Goal: Task Accomplishment & Management: Complete application form

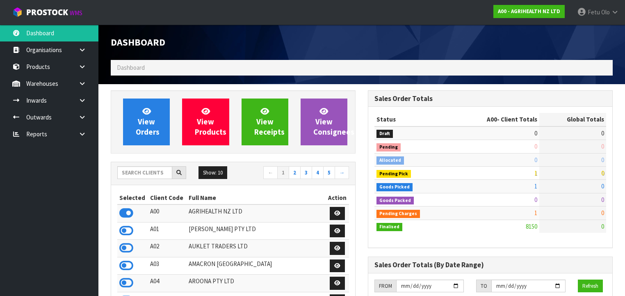
scroll to position [619, 257]
click at [153, 174] on input "text" at bounding box center [144, 172] width 55 height 13
type input "Y01"
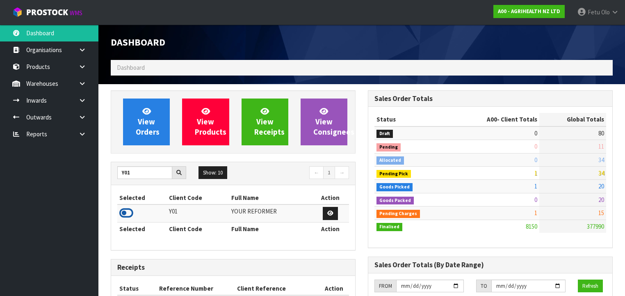
click at [126, 214] on icon at bounding box center [126, 213] width 14 height 12
click at [80, 125] on link at bounding box center [85, 117] width 26 height 17
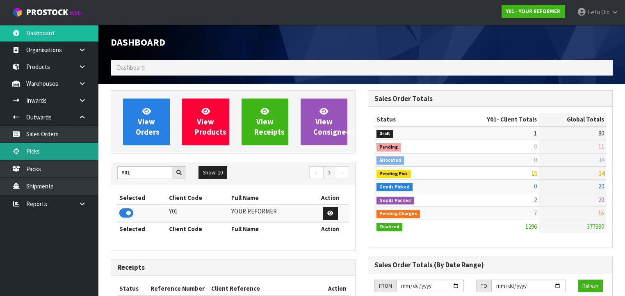
click at [46, 152] on link "Picks" at bounding box center [49, 151] width 98 height 17
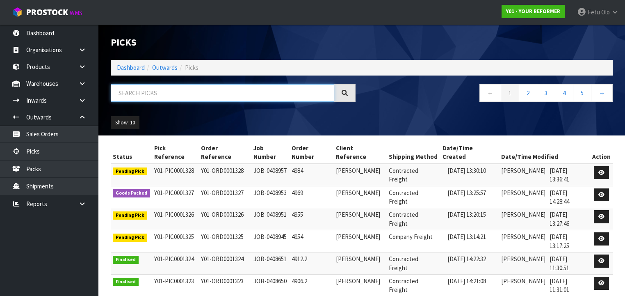
click at [199, 92] on input "text" at bounding box center [223, 93] width 224 height 18
type input "001326"
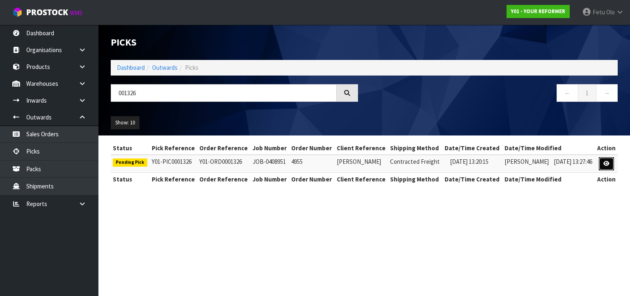
click at [601, 164] on link at bounding box center [606, 163] width 15 height 13
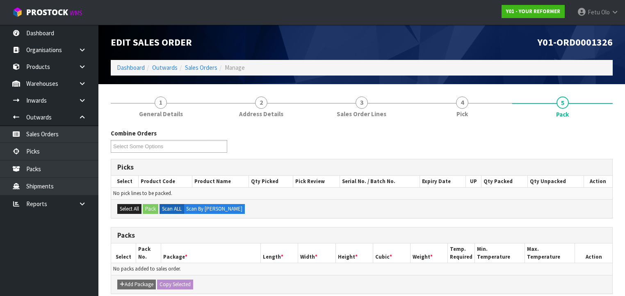
click at [473, 113] on link "4 Pick" at bounding box center [462, 106] width 101 height 32
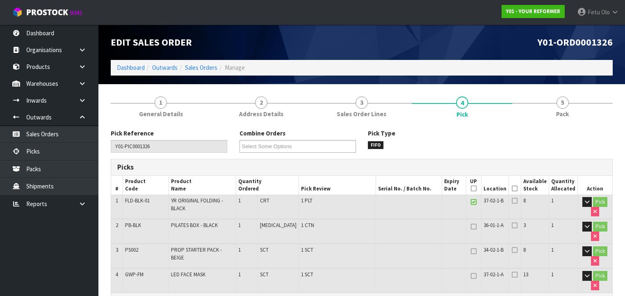
click at [517, 189] on icon at bounding box center [515, 188] width 6 height 0
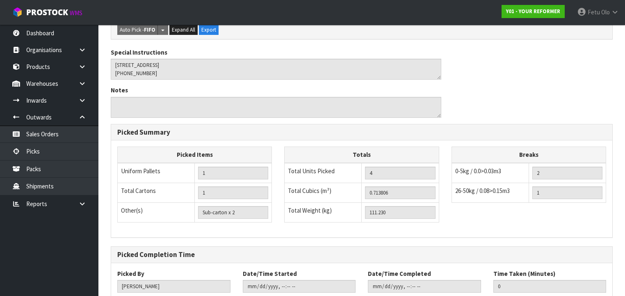
scroll to position [352, 0]
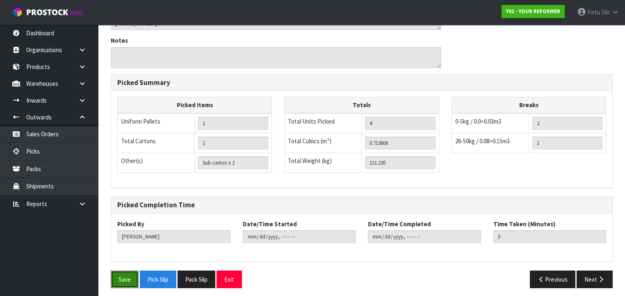
click at [128, 270] on button "Save" at bounding box center [125, 279] width 28 height 18
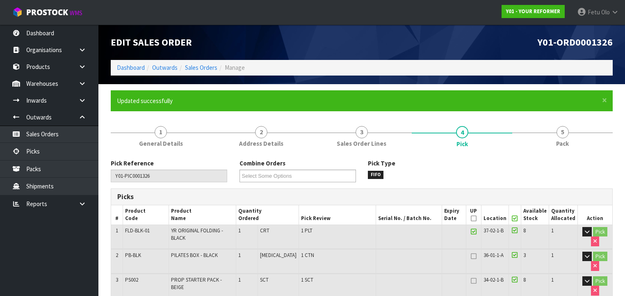
type input "Fetu Olo"
type input "2025-08-22T14:34:20"
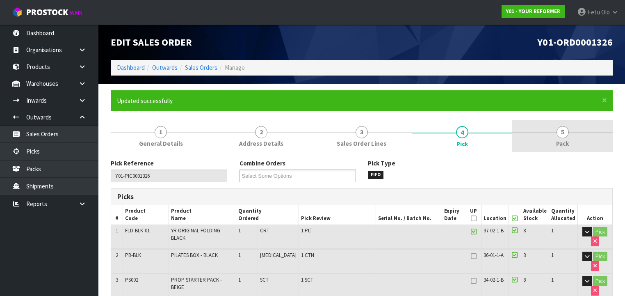
click at [554, 141] on link "5 Pack" at bounding box center [563, 136] width 101 height 32
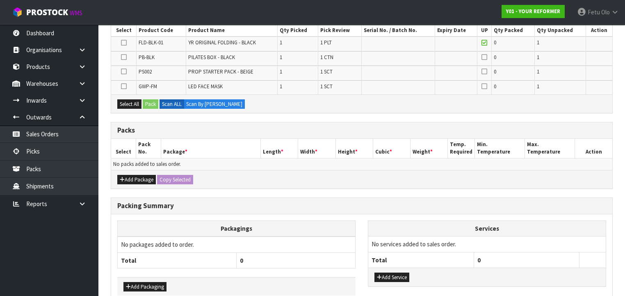
scroll to position [123, 0]
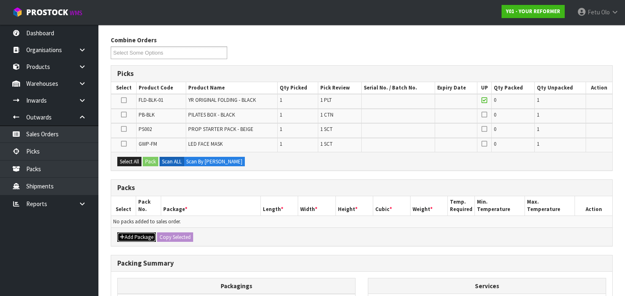
drag, startPoint x: 132, startPoint y: 233, endPoint x: 123, endPoint y: 229, distance: 9.9
click at [131, 232] on button "Add Package" at bounding box center [136, 237] width 39 height 10
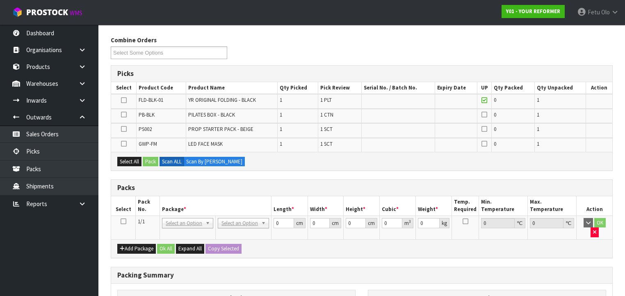
click at [124, 221] on icon at bounding box center [124, 221] width 6 height 0
click at [195, 210] on th "Package *" at bounding box center [216, 205] width 112 height 19
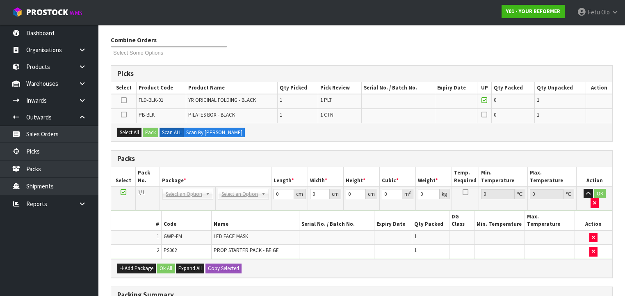
click at [122, 192] on icon at bounding box center [124, 192] width 6 height 0
click at [82, 245] on ul "Dashboard Organisations Clients Consignees Carriers Products Categories Serial …" at bounding box center [49, 160] width 98 height 271
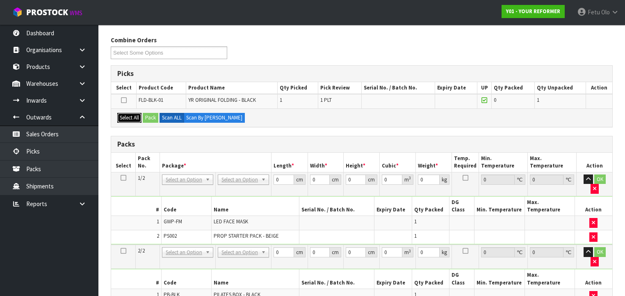
click at [133, 114] on button "Select All" at bounding box center [129, 118] width 24 height 10
drag, startPoint x: 149, startPoint y: 114, endPoint x: 312, endPoint y: 172, distance: 173.6
click at [150, 115] on button "Pack" at bounding box center [151, 118] width 16 height 10
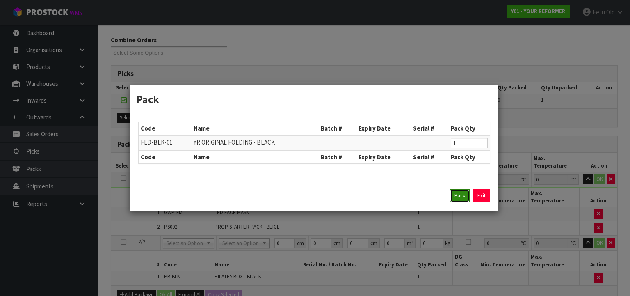
click at [461, 196] on button "Pack" at bounding box center [460, 195] width 20 height 13
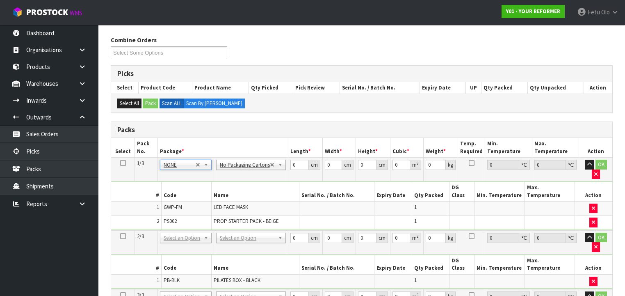
drag, startPoint x: 189, startPoint y: 218, endPoint x: 194, endPoint y: 238, distance: 20.7
click at [190, 226] on table "Select Pack No. Package * Length * Width * Height * Cubic * Weight * Temp. Requ…" at bounding box center [362, 243] width 502 height 210
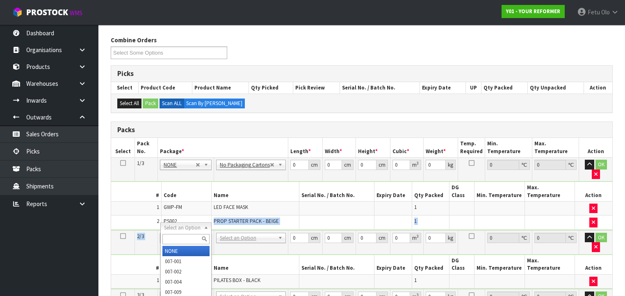
type input "2"
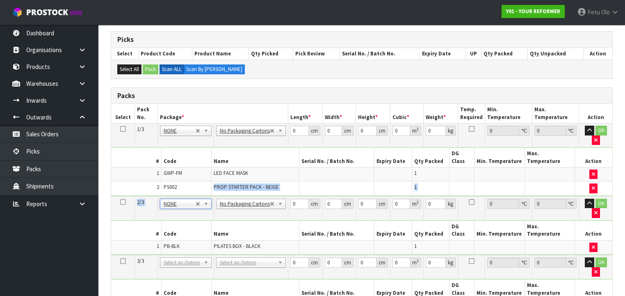
scroll to position [189, 0]
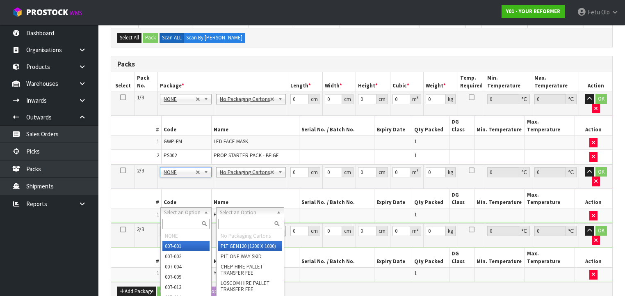
click at [239, 222] on input "text" at bounding box center [250, 224] width 64 height 10
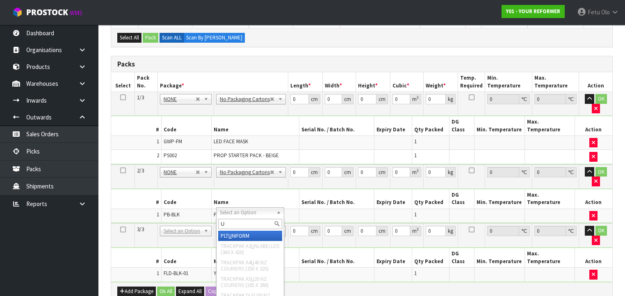
type input "UN"
type input "99"
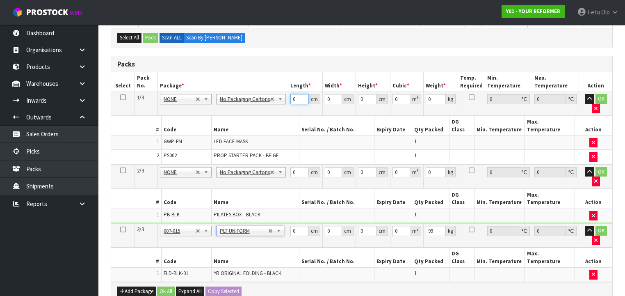
drag, startPoint x: 297, startPoint y: 99, endPoint x: 196, endPoint y: 117, distance: 102.9
click at [196, 117] on tbody "1/3 NONE 007-001 007-002 007-004 007-009 007-013 007-014 007-015 007-017 007-01…" at bounding box center [362, 128] width 502 height 73
type input "55"
type input "41"
type input "1"
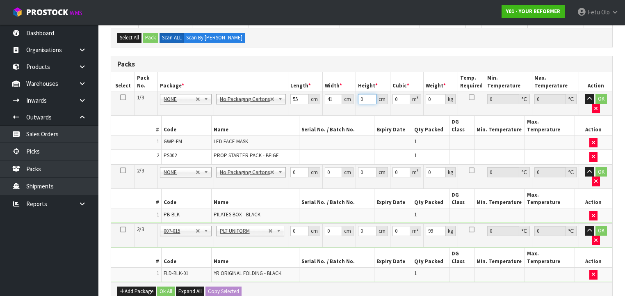
type input "0.002255"
type input "14"
type input "0.03157"
type input "14"
type input "6"
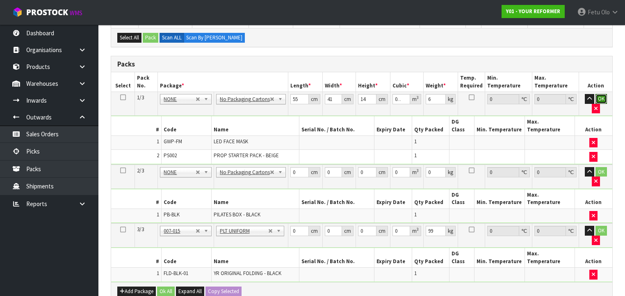
click button "OK" at bounding box center [601, 99] width 11 height 10
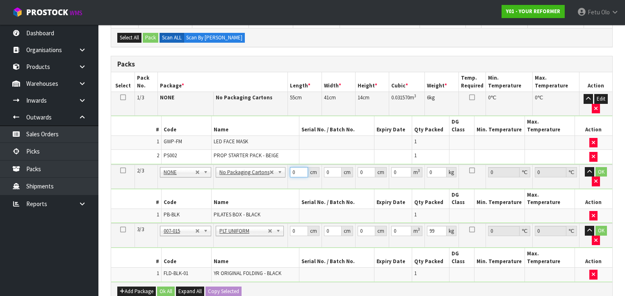
drag, startPoint x: 297, startPoint y: 161, endPoint x: 222, endPoint y: 187, distance: 79.8
click at [222, 187] on tbody "2/3 NONE 007-001 007-002 007-004 007-009 007-013 007-014 007-015 007-017 007-01…" at bounding box center [362, 194] width 502 height 59
type input "73"
type input "32"
type input "4"
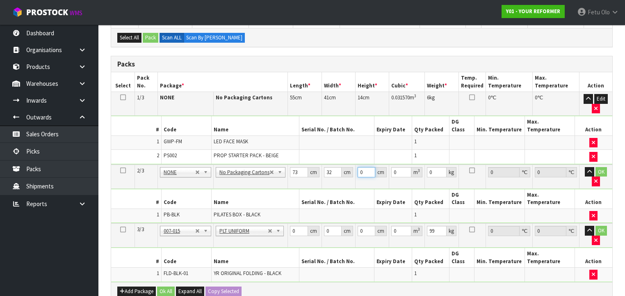
type input "0.009344"
type input "45"
type input "0.10512"
type input "45"
type input "8"
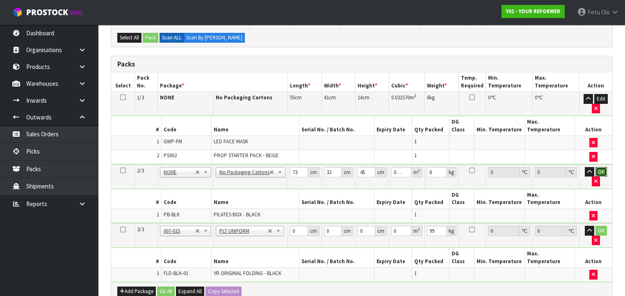
click button "OK" at bounding box center [601, 172] width 11 height 10
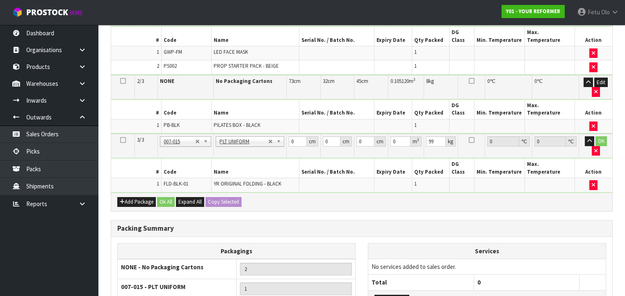
scroll to position [287, 0]
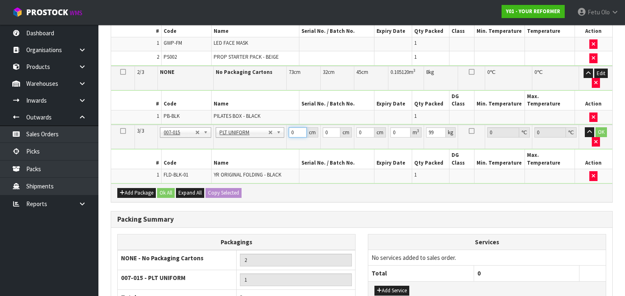
drag, startPoint x: 287, startPoint y: 120, endPoint x: 242, endPoint y: 144, distance: 50.7
click at [242, 144] on tbody "3/3 NONE 007-001 007-002 007-004 007-009 007-013 007-014 007-015 007-017 007-01…" at bounding box center [362, 154] width 502 height 58
type input "139"
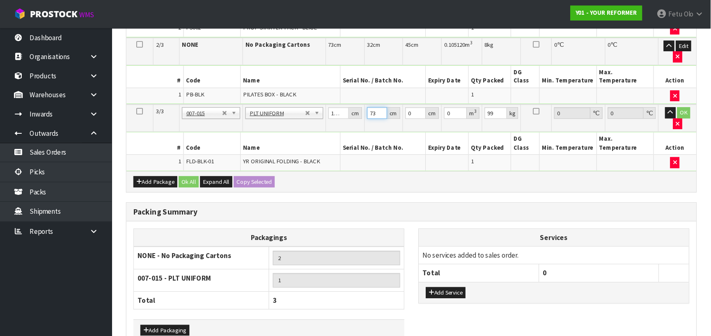
scroll to position [277, 0]
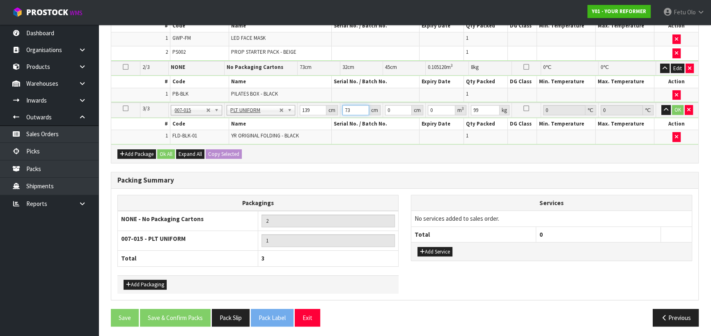
type input "73"
drag, startPoint x: 394, startPoint y: 109, endPoint x: 334, endPoint y: 128, distance: 62.8
click at [334, 128] on tbody "3/3 NONE 007-001 007-002 007-004 007-009 007-013 007-014 007-015 007-017 007-01…" at bounding box center [404, 124] width 587 height 42
type input "5"
type input "0.050735"
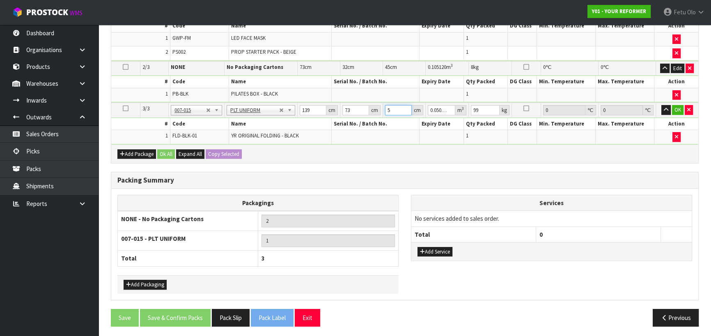
type input "58"
type input "0.588526"
type input "58"
type input "101"
click button "OK" at bounding box center [677, 110] width 11 height 10
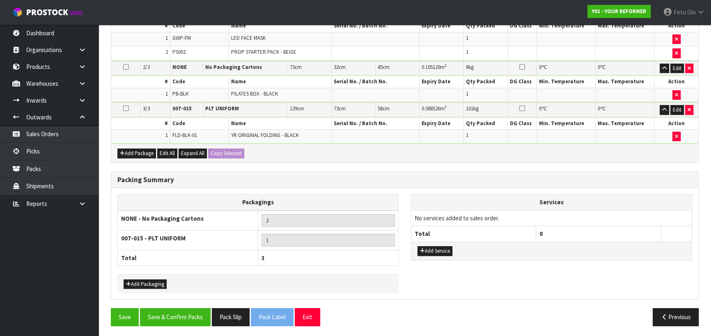
scroll to position [276, 0]
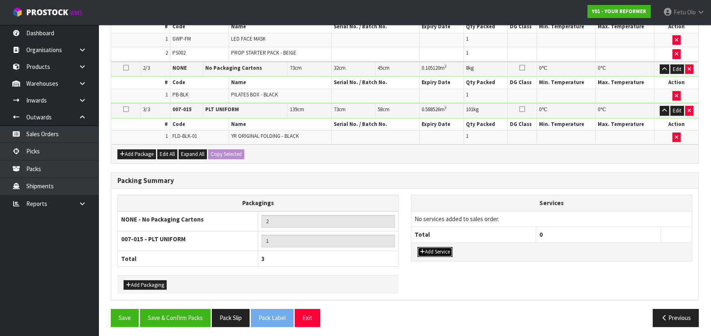
drag, startPoint x: 432, startPoint y: 250, endPoint x: 438, endPoint y: 242, distance: 9.7
click at [433, 250] on button "Add Service" at bounding box center [434, 252] width 35 height 10
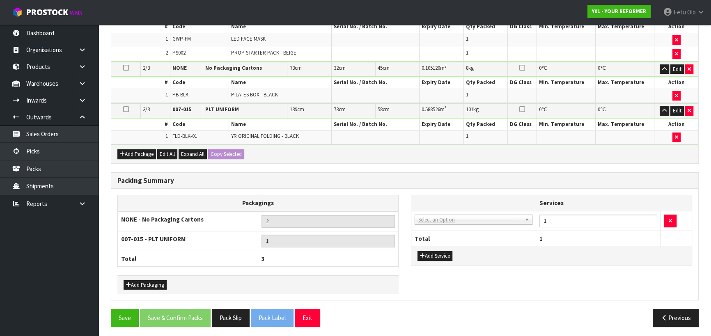
click at [451, 221] on td "003-036 - EXTERNAL PLANT HIRE 008-035 - OUTWARD HDLG+/HOIST LIFT ON/OFF 008-036…" at bounding box center [473, 221] width 125 height 20
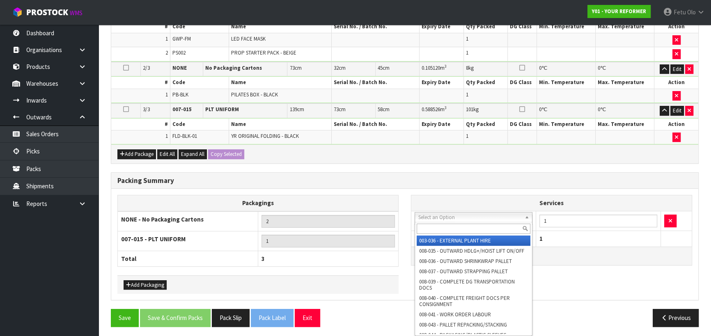
click at [444, 226] on input "text" at bounding box center [474, 229] width 114 height 10
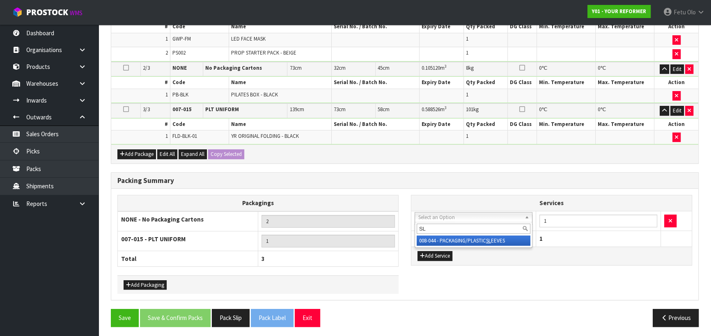
type input "SL"
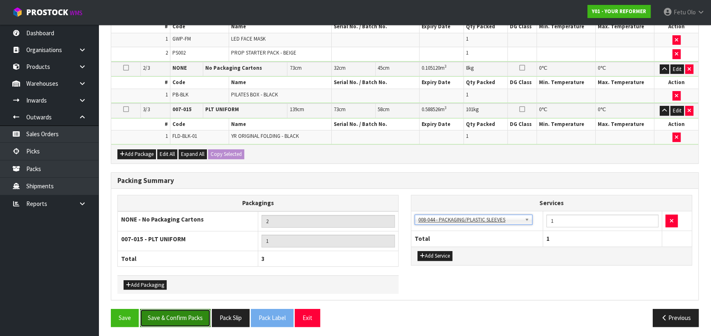
click at [188, 295] on button "Save & Confirm Packs" at bounding box center [175, 318] width 71 height 18
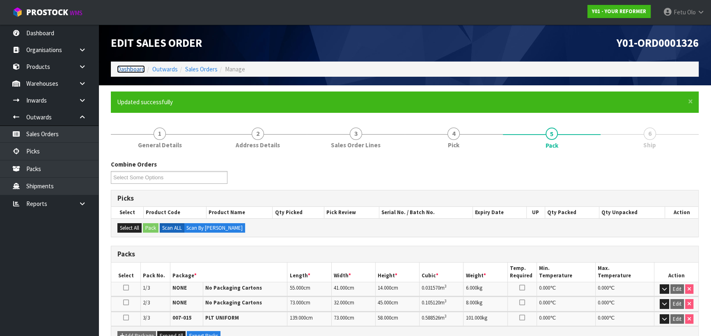
click at [137, 71] on link "Dashboard" at bounding box center [131, 69] width 28 height 8
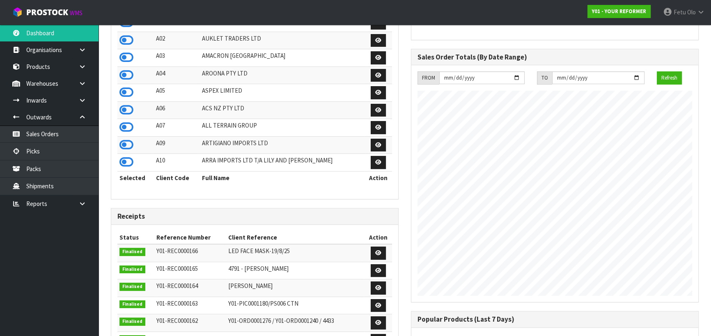
scroll to position [298, 0]
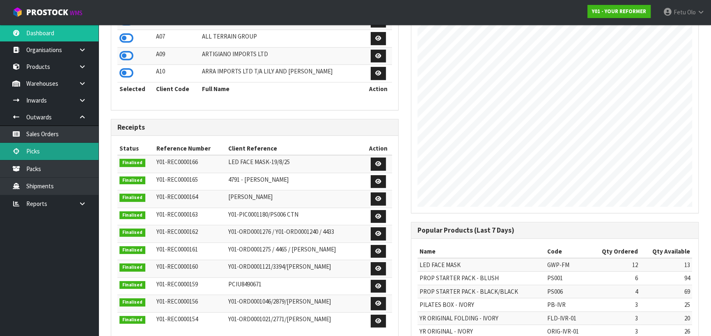
click at [48, 146] on link "Picks" at bounding box center [49, 151] width 98 height 17
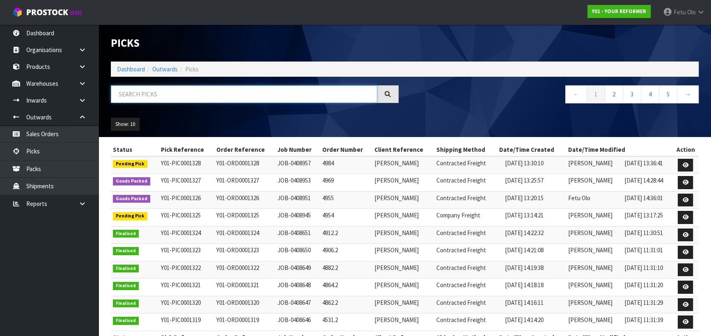
click at [206, 96] on input "text" at bounding box center [244, 94] width 266 height 18
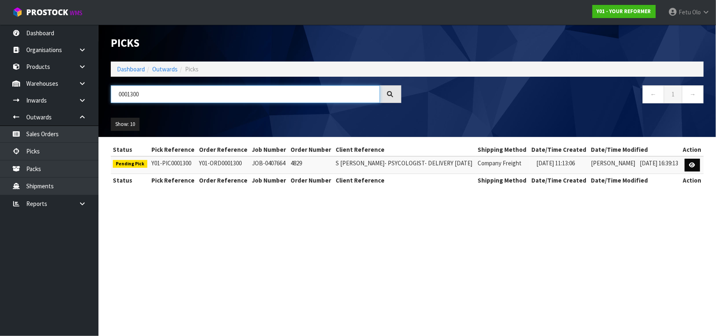
type input "0001300"
click at [630, 166] on icon at bounding box center [692, 165] width 6 height 5
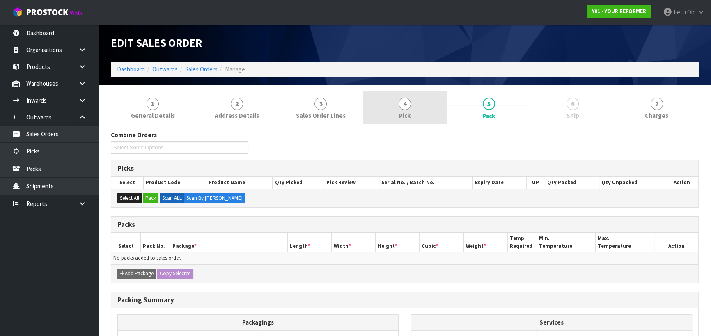
click at [447, 112] on link "4 Pick" at bounding box center [405, 108] width 84 height 32
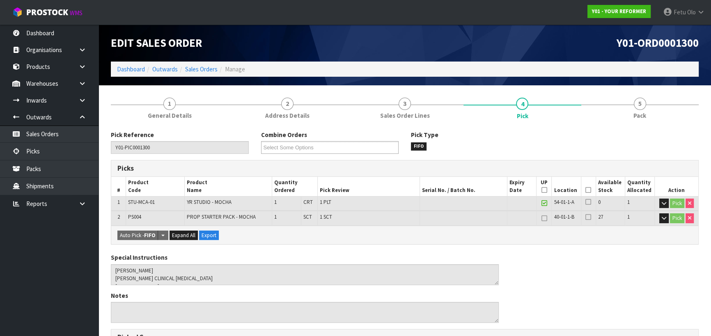
click at [587, 190] on icon at bounding box center [588, 190] width 6 height 0
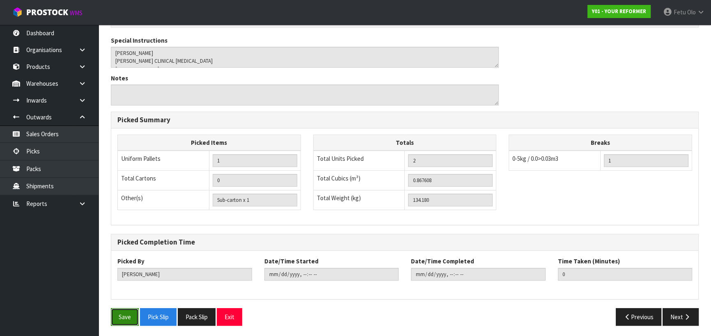
click at [124, 295] on button "Save" at bounding box center [125, 317] width 28 height 18
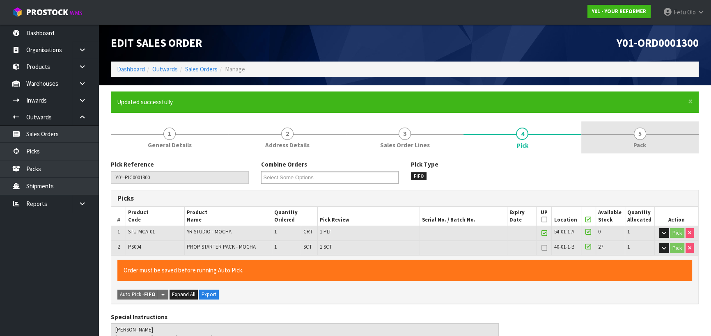
type input "Fetu Olo"
type input "2025-08-22T14:43:16"
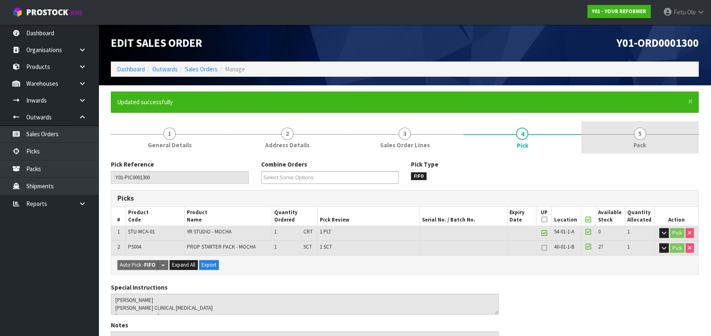
click at [630, 141] on link "5 Pack" at bounding box center [639, 137] width 117 height 32
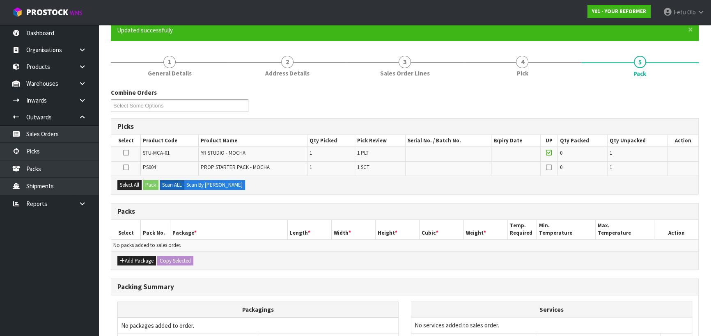
scroll to position [112, 0]
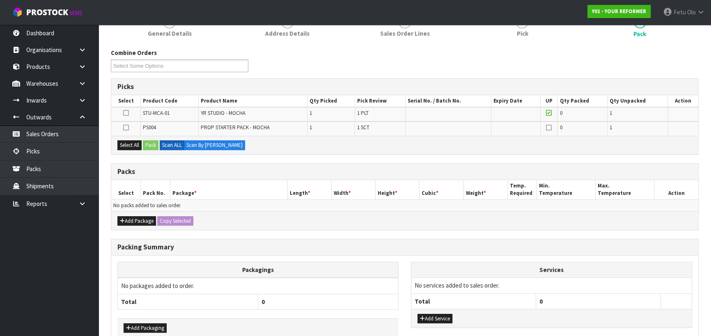
click at [237, 205] on td "No packs added to sales order." at bounding box center [404, 205] width 587 height 12
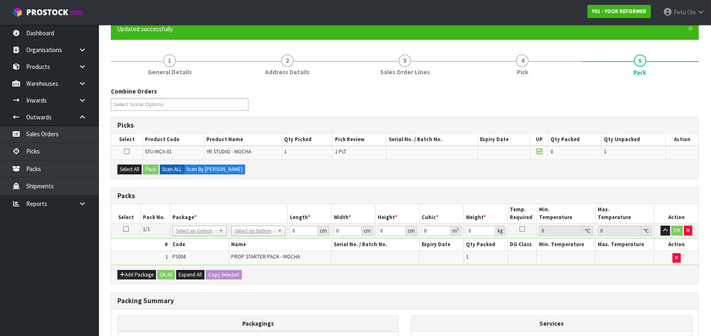
scroll to position [74, 0]
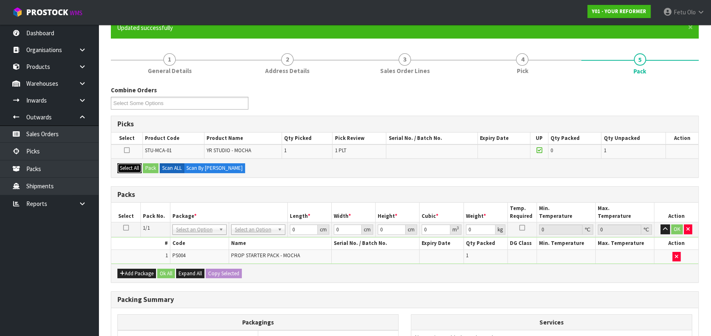
drag, startPoint x: 126, startPoint y: 169, endPoint x: 138, endPoint y: 172, distance: 12.2
click at [127, 170] on button "Select All" at bounding box center [129, 168] width 24 height 10
click at [152, 166] on button "Pack" at bounding box center [151, 168] width 16 height 10
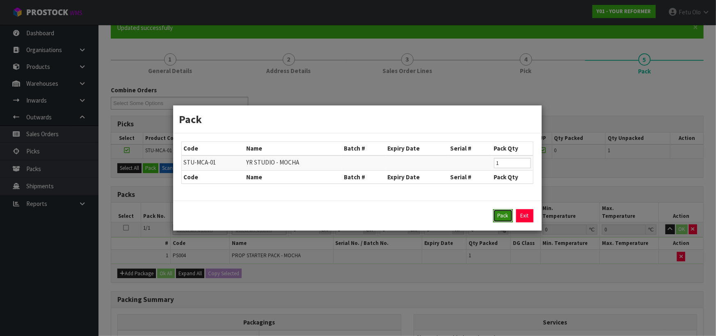
click at [500, 217] on button "Pack" at bounding box center [503, 215] width 20 height 13
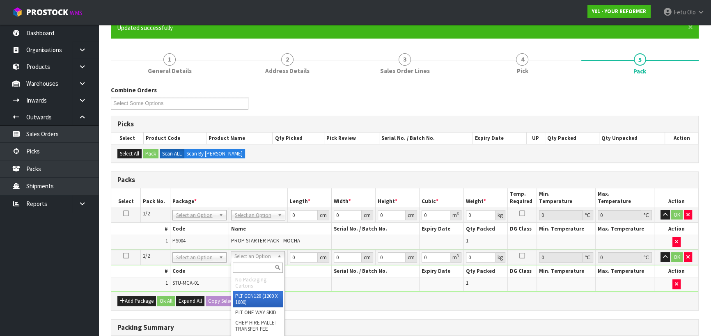
click at [251, 265] on input "text" at bounding box center [258, 268] width 50 height 10
type input "U"
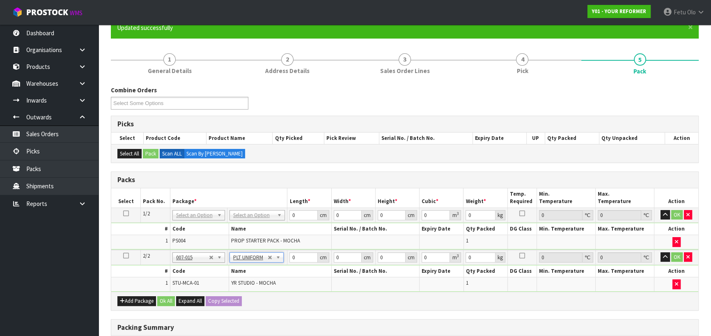
type input "131"
drag, startPoint x: 300, startPoint y: 258, endPoint x: 259, endPoint y: 268, distance: 43.1
click at [259, 268] on tbody "2/2 NONE 007-001 007-002 007-004 007-009 007-013 007-014 007-015 007-017 007-01…" at bounding box center [404, 271] width 587 height 42
type input "245"
type input "74"
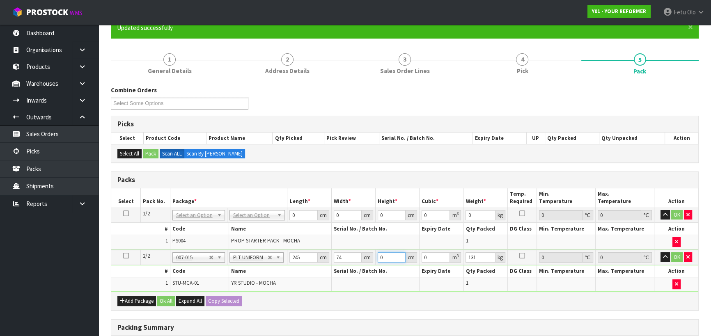
type input "4"
type input "0.07252"
type input "47"
type input "0.85211"
type input "47"
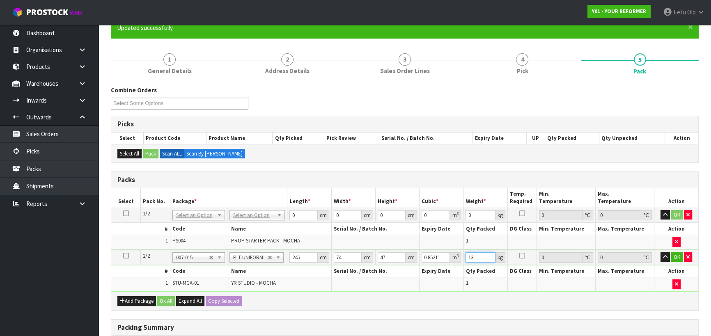
type input "131"
click button "OK" at bounding box center [676, 257] width 11 height 10
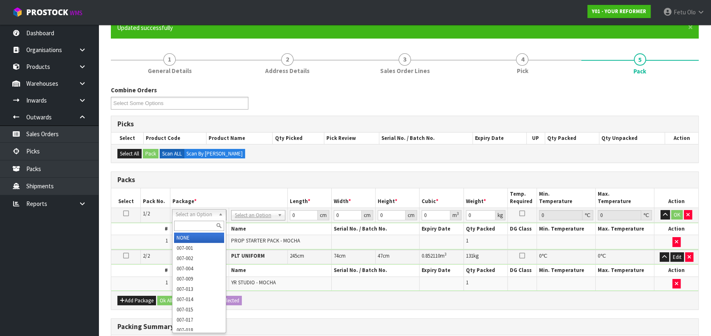
drag, startPoint x: 207, startPoint y: 217, endPoint x: 205, endPoint y: 224, distance: 7.8
drag, startPoint x: 207, startPoint y: 235, endPoint x: 242, endPoint y: 206, distance: 45.5
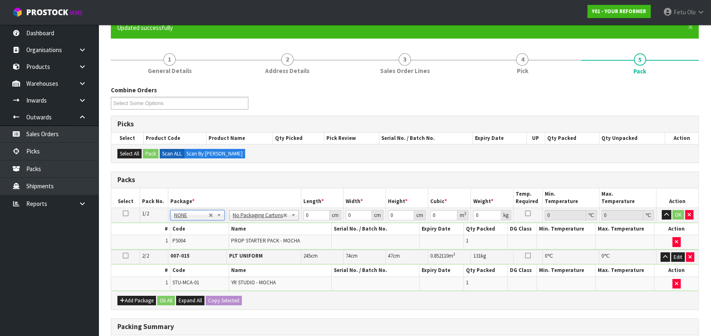
click at [250, 185] on div "Packs" at bounding box center [404, 180] width 587 height 16
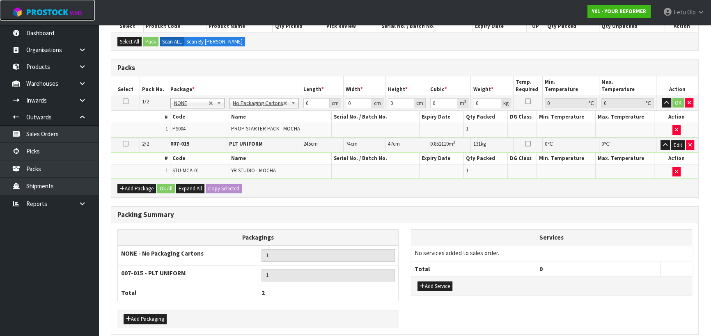
scroll to position [221, 0]
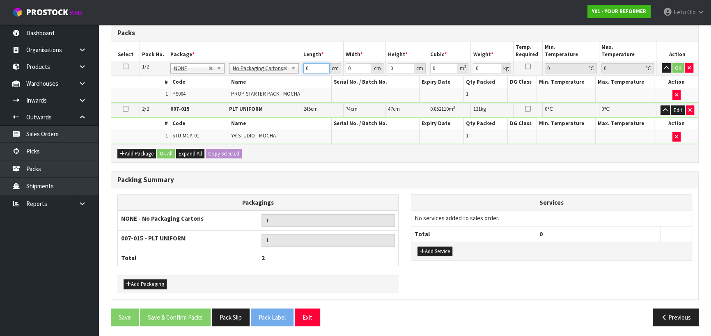
drag, startPoint x: 312, startPoint y: 70, endPoint x: 250, endPoint y: 74, distance: 61.7
click at [250, 74] on tr "1/2 NONE 007-001 007-002 007-004 007-009 007-013 007-014 007-015 007-017 007-01…" at bounding box center [404, 68] width 587 height 15
type input "56"
type input "41"
type input "8"
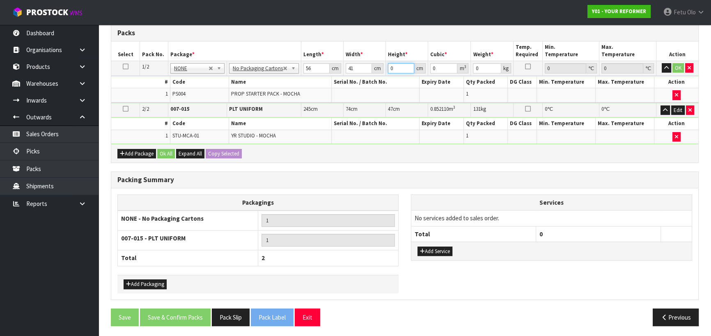
type input "0.018368"
type input "8"
type input "4"
click button "OK" at bounding box center [677, 68] width 11 height 10
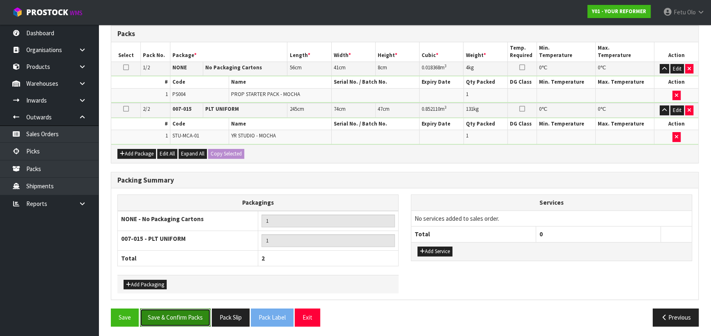
click at [171, 295] on button "Save & Confirm Packs" at bounding box center [175, 318] width 71 height 18
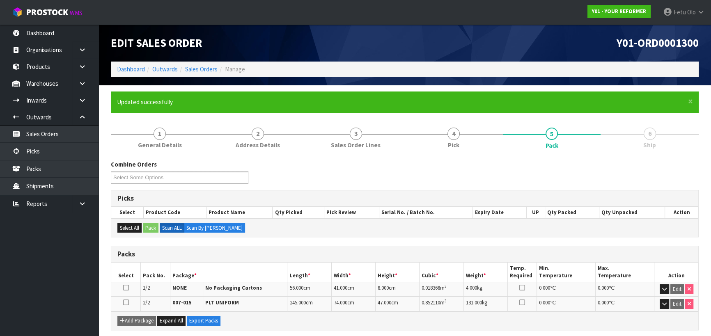
scroll to position [149, 0]
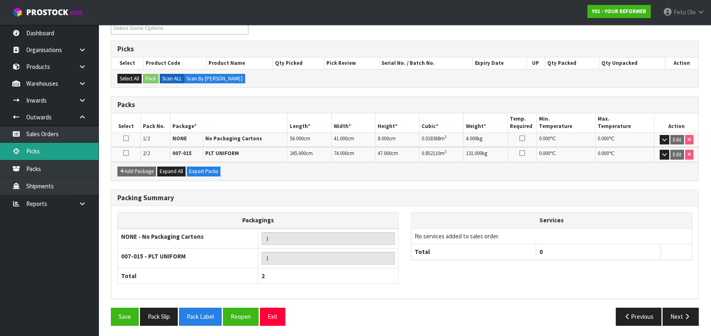
click at [60, 148] on link "Picks" at bounding box center [49, 151] width 98 height 17
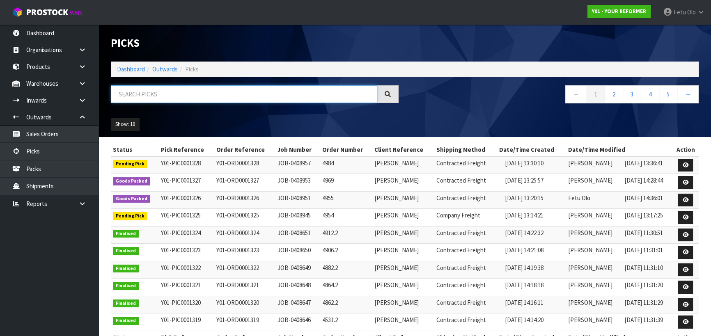
click at [258, 87] on input "text" at bounding box center [244, 94] width 266 height 18
type input "001316"
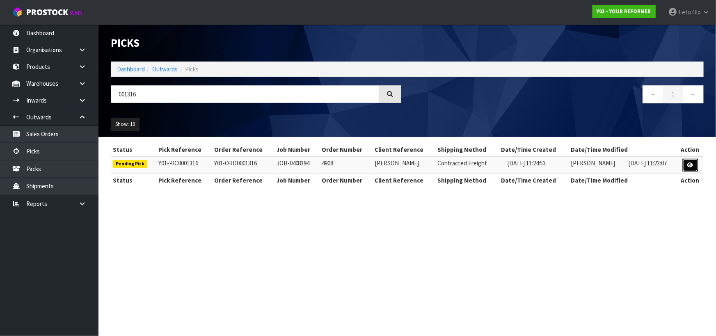
click at [630, 169] on link at bounding box center [690, 165] width 15 height 13
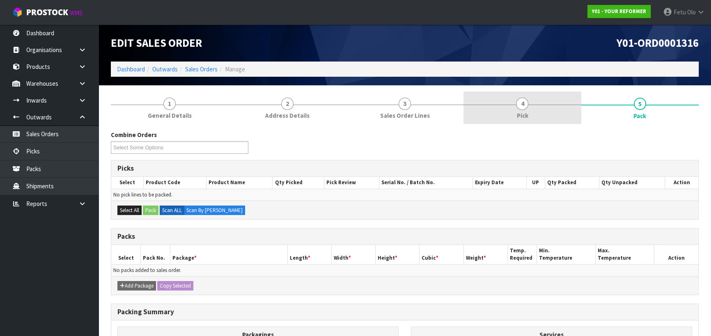
click at [515, 118] on link "4 Pick" at bounding box center [521, 108] width 117 height 32
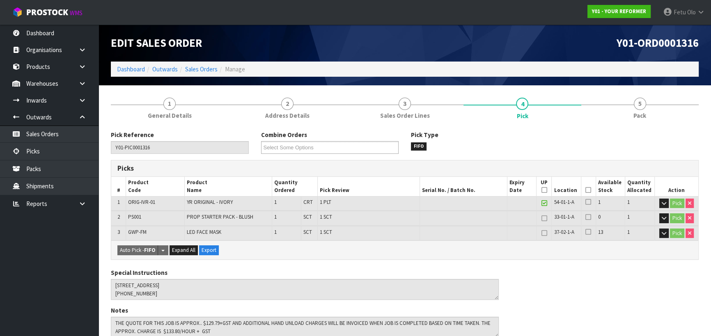
drag, startPoint x: 590, startPoint y: 189, endPoint x: 431, endPoint y: 198, distance: 159.1
click at [589, 190] on icon at bounding box center [588, 190] width 6 height 0
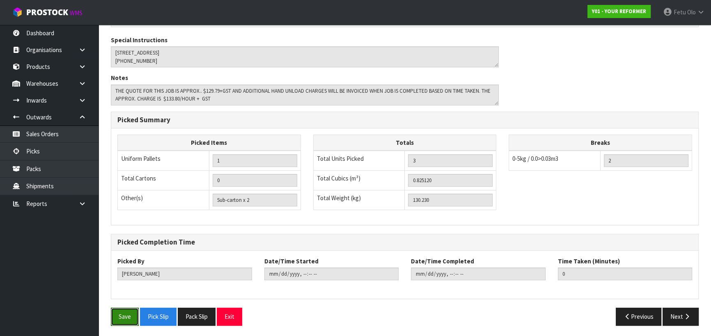
drag, startPoint x: 129, startPoint y: 309, endPoint x: 229, endPoint y: 290, distance: 101.5
click at [129, 295] on button "Save" at bounding box center [125, 317] width 28 height 18
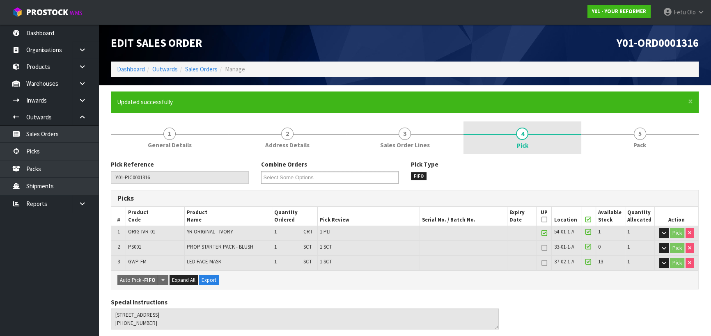
drag, startPoint x: 644, startPoint y: 142, endPoint x: 543, endPoint y: 153, distance: 100.7
click at [625, 142] on link "5 Pack" at bounding box center [639, 137] width 117 height 32
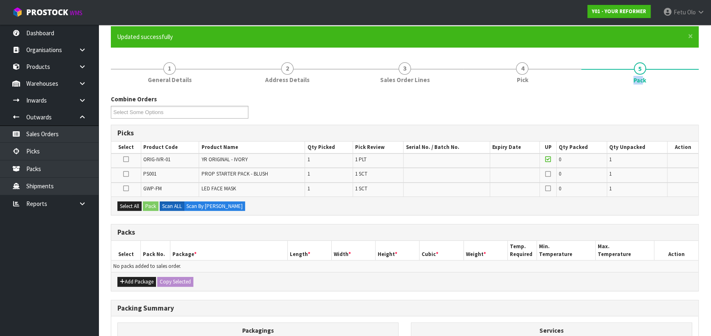
scroll to position [149, 0]
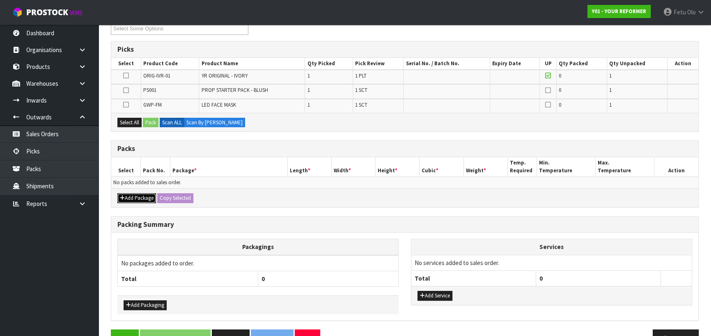
click at [127, 200] on button "Add Package" at bounding box center [136, 198] width 39 height 10
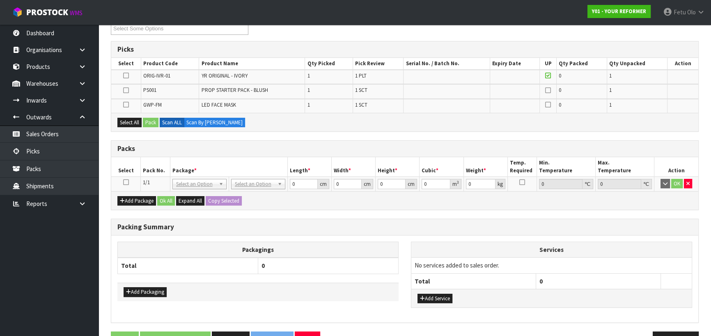
click at [126, 182] on icon at bounding box center [126, 182] width 6 height 0
click at [202, 173] on th "Package *" at bounding box center [228, 166] width 117 height 19
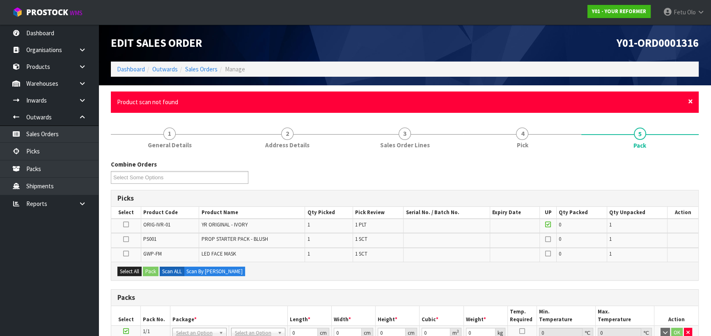
click at [630, 101] on span "×" at bounding box center [690, 101] width 5 height 11
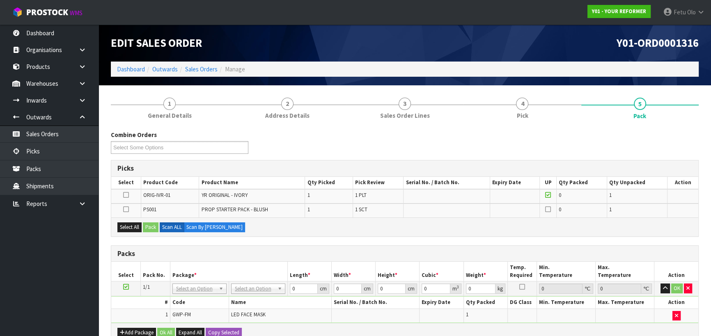
click at [126, 209] on icon at bounding box center [126, 209] width 6 height 0
click at [0, 0] on input "checkbox" at bounding box center [0, 0] width 0 height 0
click at [149, 226] on button "Pack" at bounding box center [151, 227] width 16 height 10
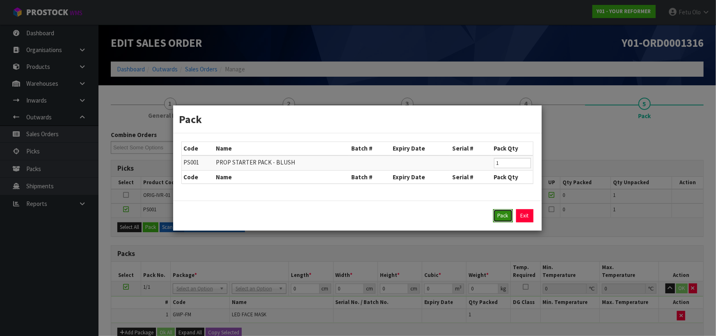
click at [504, 213] on button "Pack" at bounding box center [503, 215] width 20 height 13
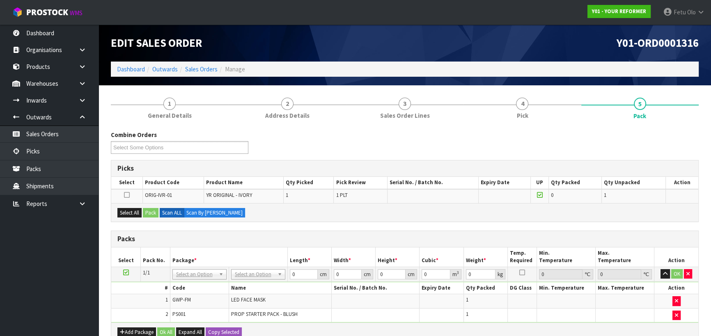
drag, startPoint x: 127, startPoint y: 272, endPoint x: 205, endPoint y: 254, distance: 79.5
click at [129, 271] on td at bounding box center [126, 274] width 30 height 15
click at [210, 252] on th "Package *" at bounding box center [228, 256] width 117 height 19
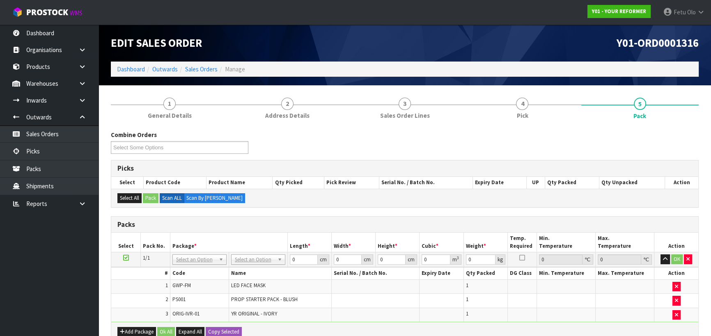
scroll to position [37, 0]
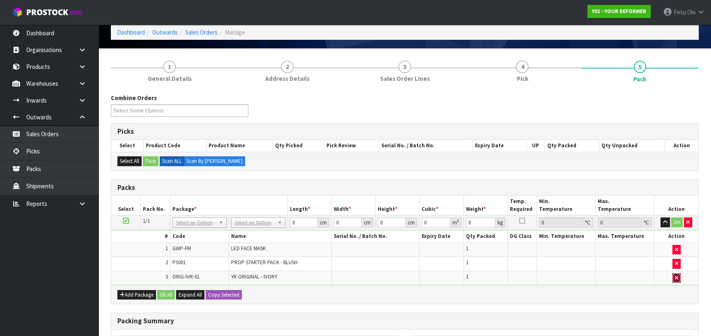
drag, startPoint x: 673, startPoint y: 279, endPoint x: 613, endPoint y: 279, distance: 60.7
click at [630, 279] on button "button" at bounding box center [676, 278] width 8 height 10
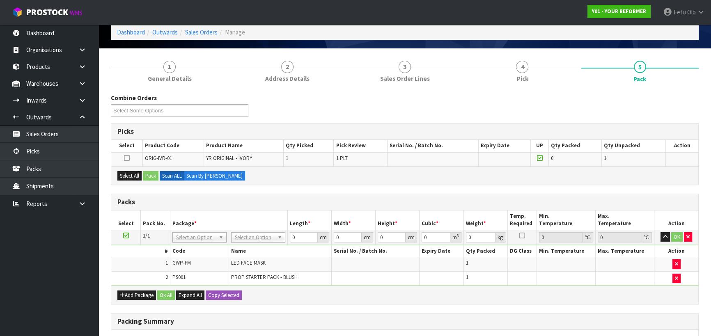
click at [67, 295] on ul "Dashboard Organisations Clients Consignees Carriers Products Categories Serial …" at bounding box center [49, 180] width 98 height 311
click at [125, 236] on icon at bounding box center [126, 236] width 6 height 0
click at [46, 278] on ul "Dashboard Organisations Clients Consignees Carriers Products Categories Serial …" at bounding box center [49, 180] width 98 height 311
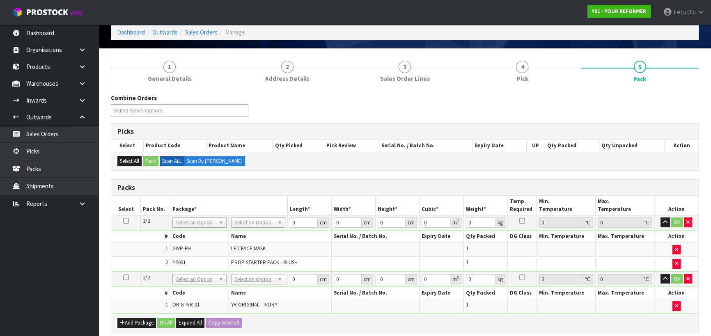
drag, startPoint x: 207, startPoint y: 224, endPoint x: 204, endPoint y: 234, distance: 10.0
drag, startPoint x: 252, startPoint y: 275, endPoint x: 250, endPoint y: 287, distance: 12.4
click at [249, 286] on input "text" at bounding box center [258, 289] width 49 height 10
type input "U"
drag, startPoint x: 251, startPoint y: 298, endPoint x: 299, endPoint y: 262, distance: 59.8
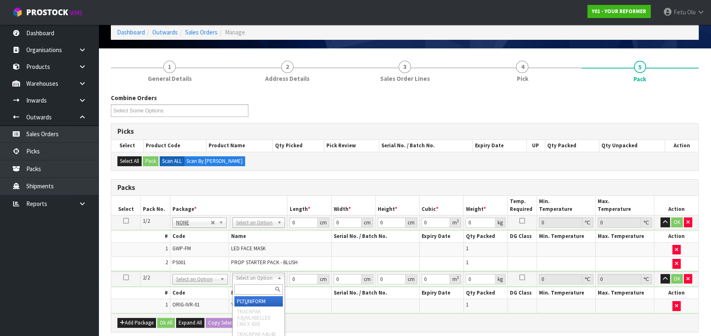
type input "126"
drag, startPoint x: 299, startPoint y: 221, endPoint x: 238, endPoint y: 245, distance: 65.2
click at [238, 245] on tbody "1/2 NONE 007-001 007-002 007-004 007-009 007-013 007-014 007-015 007-017 007-01…" at bounding box center [404, 243] width 587 height 56
type input "55"
type input "41"
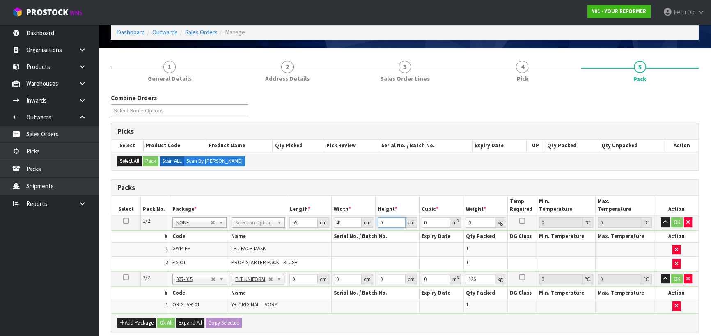
type input "1"
type input "0.002255"
type input "14"
type input "0.03157"
type input "14"
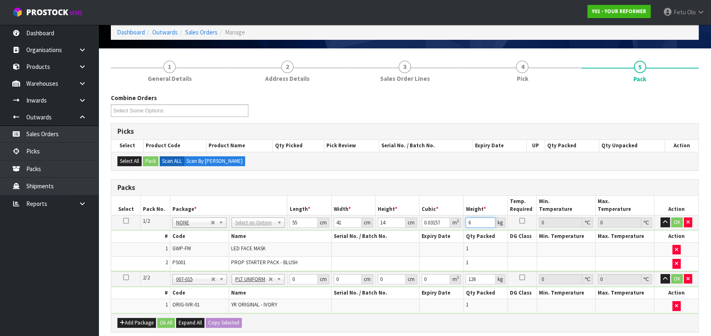
type input "6"
drag, startPoint x: 258, startPoint y: 225, endPoint x: 261, endPoint y: 238, distance: 14.0
click at [320, 192] on div "Packs" at bounding box center [404, 188] width 587 height 16
drag, startPoint x: 387, startPoint y: 220, endPoint x: 350, endPoint y: 230, distance: 38.3
click at [350, 230] on tbody "1/2 NONE 007-001 007-002 007-004 007-009 007-013 007-014 007-015 007-017 007-01…" at bounding box center [404, 243] width 587 height 56
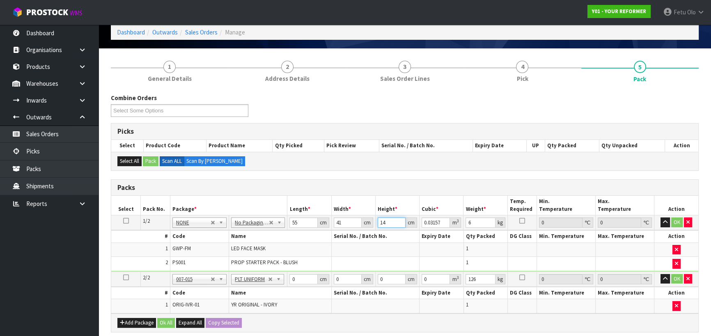
type input "1"
type input "0.002255"
type input "14"
type input "0.03157"
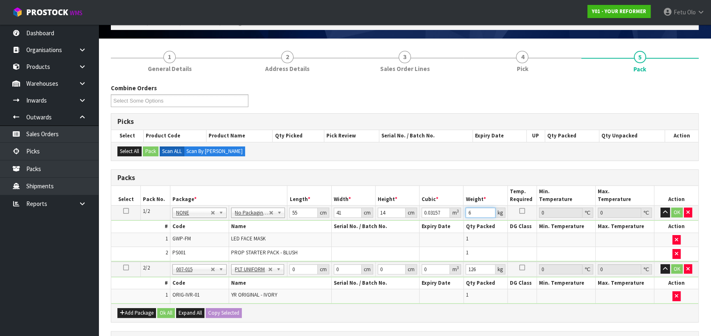
scroll to position [112, 0]
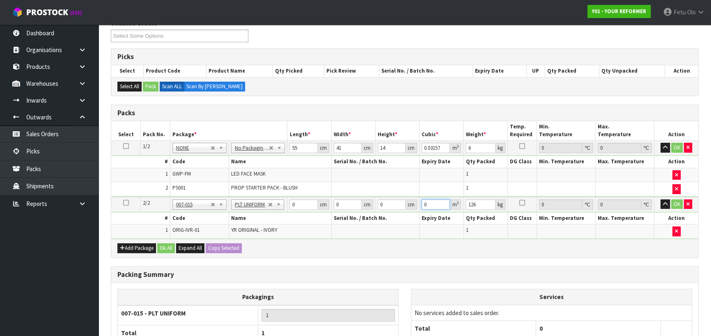
click at [428, 201] on input "0" at bounding box center [435, 204] width 28 height 10
drag, startPoint x: 379, startPoint y: 182, endPoint x: 474, endPoint y: 182, distance: 95.2
click at [380, 182] on td at bounding box center [375, 189] width 88 height 14
drag, startPoint x: 474, startPoint y: 182, endPoint x: 483, endPoint y: 185, distance: 9.0
click at [479, 183] on td "1" at bounding box center [485, 189] width 44 height 14
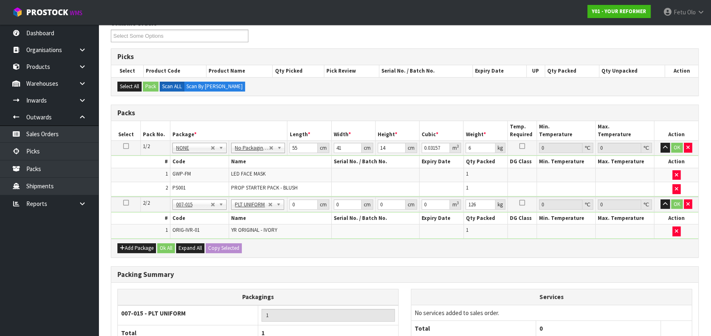
click at [544, 190] on td at bounding box center [566, 189] width 59 height 14
click at [304, 165] on th "Name" at bounding box center [280, 162] width 103 height 12
drag, startPoint x: 303, startPoint y: 148, endPoint x: 260, endPoint y: 169, distance: 48.1
click at [260, 168] on tbody "1/2 NONE 007-001 007-002 007-004 007-009 007-013 007-014 007-015 007-017 007-01…" at bounding box center [404, 169] width 587 height 56
type input "5"
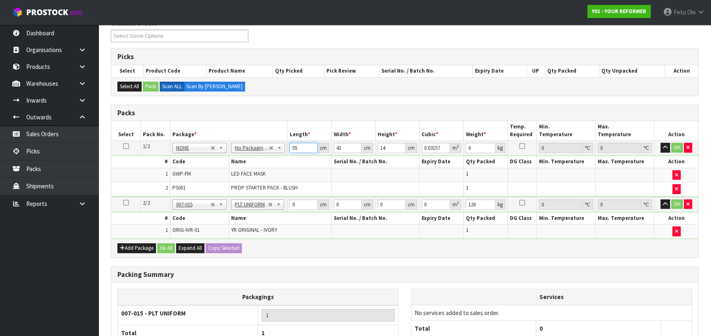
type input "0.00287"
type input "55"
type input "0.03157"
type input "4"
type input "0.00308"
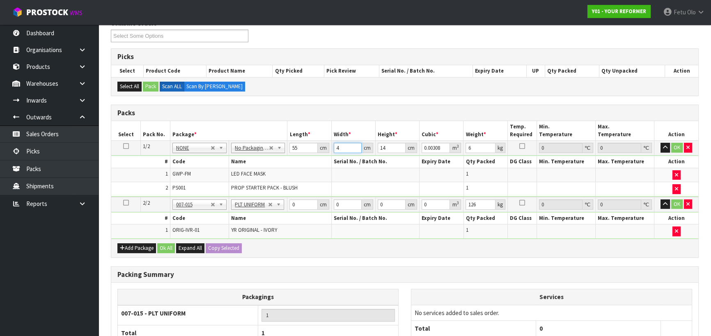
type input "41"
type input "0.03157"
type input "1"
type input "0.002255"
type input "14"
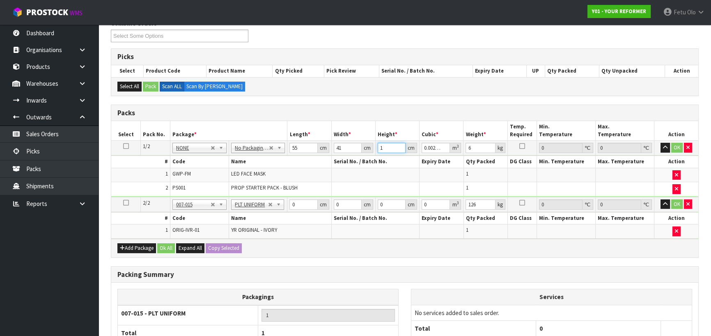
type input "0.03157"
click at [630, 205] on button "button" at bounding box center [688, 204] width 8 height 10
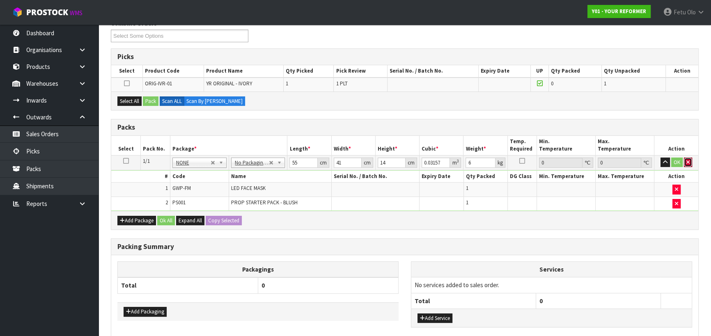
drag, startPoint x: 687, startPoint y: 162, endPoint x: 698, endPoint y: 196, distance: 35.8
click at [630, 162] on icon "button" at bounding box center [687, 162] width 3 height 5
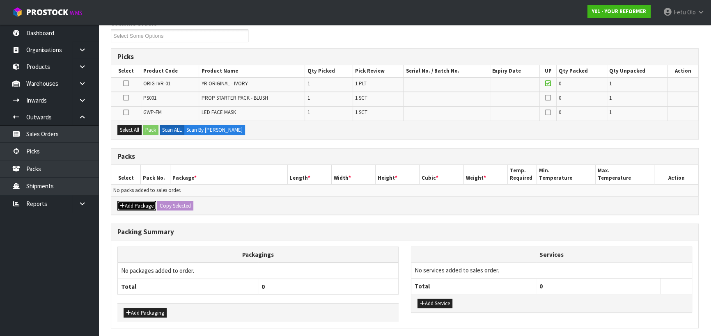
click at [129, 206] on button "Add Package" at bounding box center [136, 206] width 39 height 10
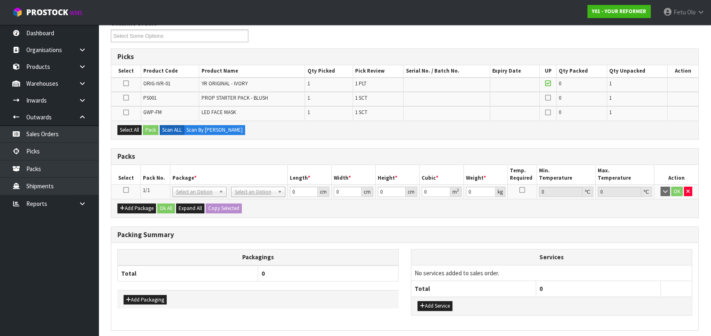
click at [127, 190] on icon at bounding box center [126, 190] width 6 height 0
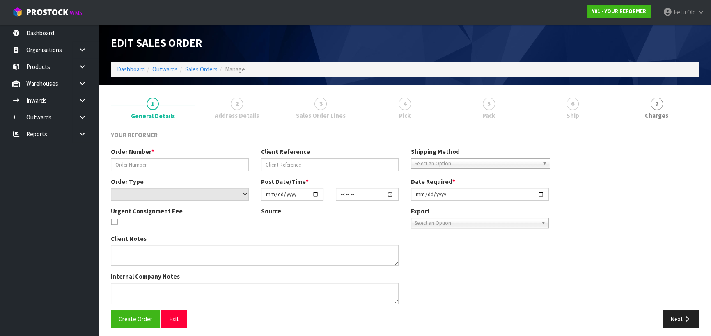
type input "4829"
type input "S MUIR- PSYCOLOGIST- DELIVERY 27/8/25"
select select "number:0"
type input "2025-08-14"
type input "11:02:00.000"
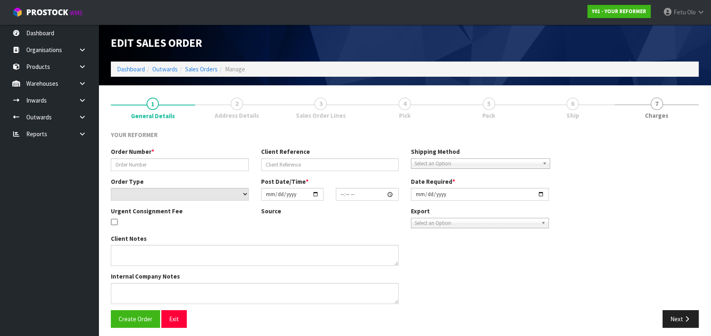
type input "2025-08-27"
type textarea "SOPHIE MUIR DR SOPHIE MUIR CLINICAL PSYCHOLOGIST 2/164 CARLISLE ROAD NORTHCROSS…"
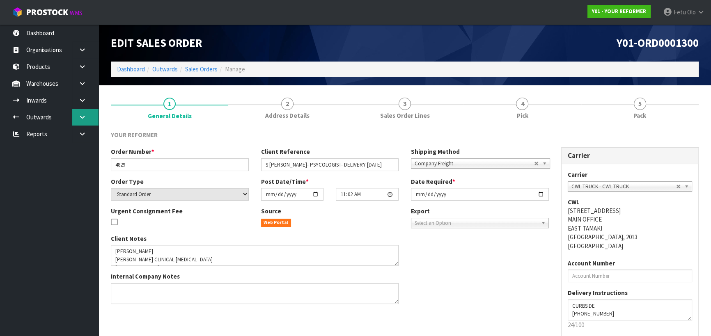
click at [81, 116] on icon at bounding box center [82, 117] width 8 height 6
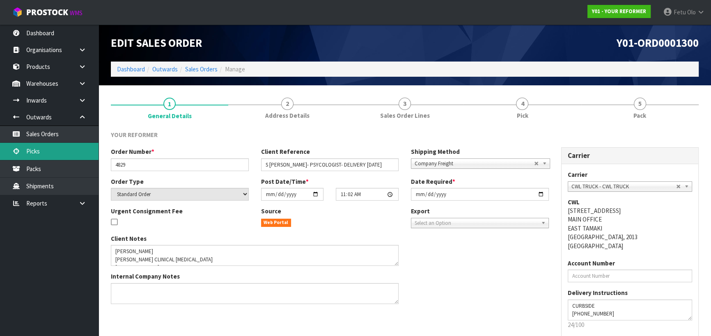
click at [52, 152] on link "Picks" at bounding box center [49, 151] width 98 height 17
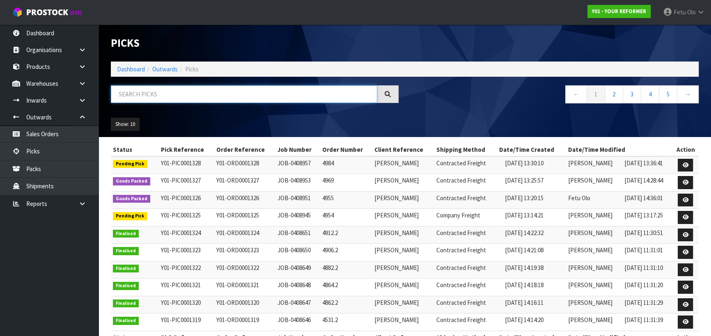
click at [165, 92] on input "text" at bounding box center [244, 94] width 266 height 18
click at [164, 92] on input "text" at bounding box center [244, 94] width 266 height 18
type input "1326"
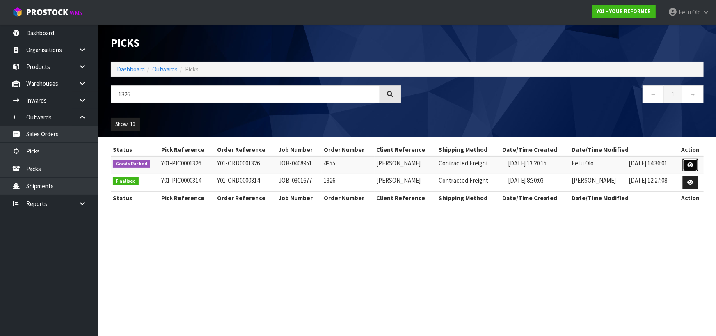
click at [690, 165] on icon at bounding box center [690, 165] width 6 height 5
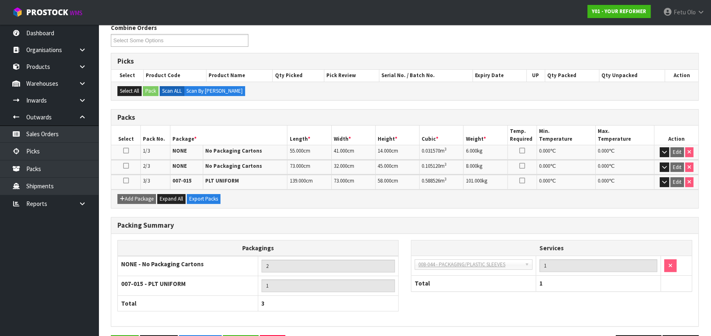
scroll to position [135, 0]
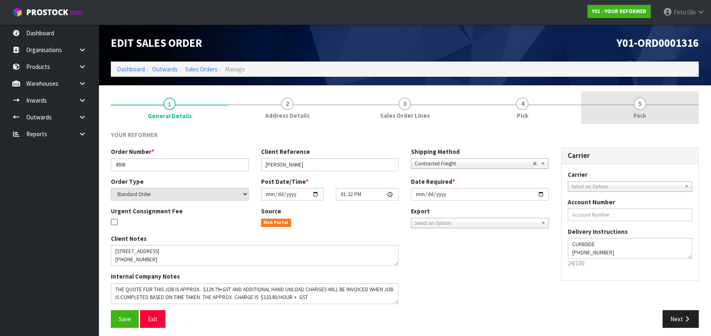
click at [643, 113] on span "Pack" at bounding box center [639, 115] width 13 height 9
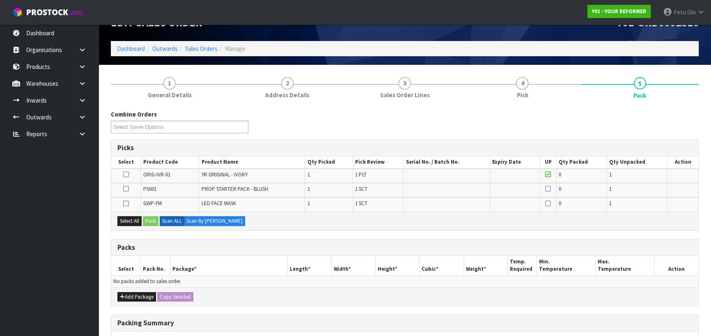
scroll to position [37, 0]
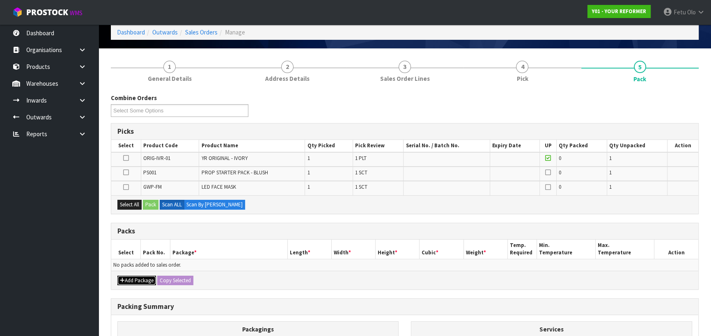
click at [124, 277] on button "Add Package" at bounding box center [136, 281] width 39 height 10
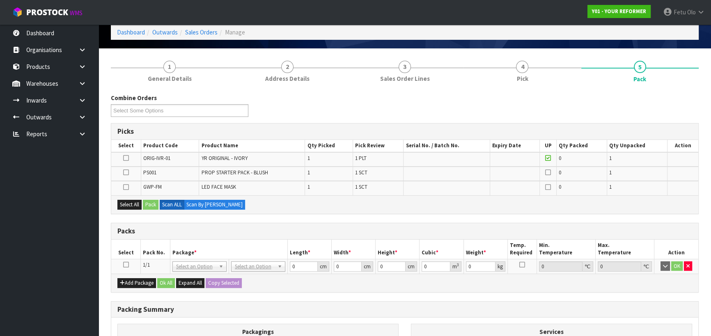
click at [124, 265] on icon at bounding box center [126, 265] width 6 height 0
click at [127, 172] on icon at bounding box center [126, 172] width 6 height 0
click at [0, 0] on input "checkbox" at bounding box center [0, 0] width 0 height 0
drag, startPoint x: 128, startPoint y: 184, endPoint x: 133, endPoint y: 195, distance: 11.4
click at [128, 187] on icon at bounding box center [126, 187] width 6 height 0
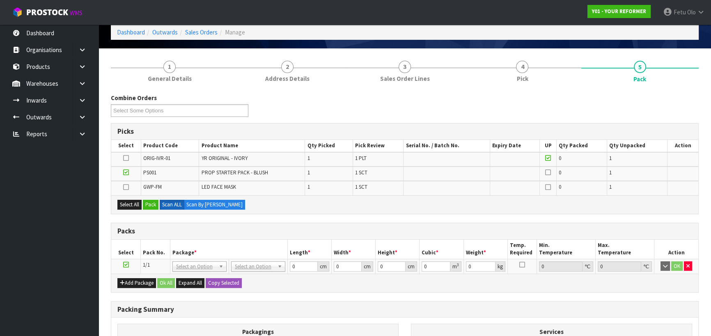
click at [0, 0] on input "checkbox" at bounding box center [0, 0] width 0 height 0
click at [152, 202] on button "Pack" at bounding box center [151, 205] width 16 height 10
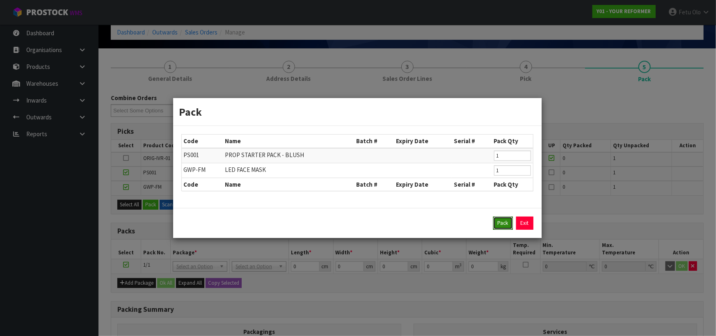
drag, startPoint x: 510, startPoint y: 224, endPoint x: 346, endPoint y: 224, distance: 164.6
click at [506, 224] on button "Pack" at bounding box center [503, 223] width 20 height 13
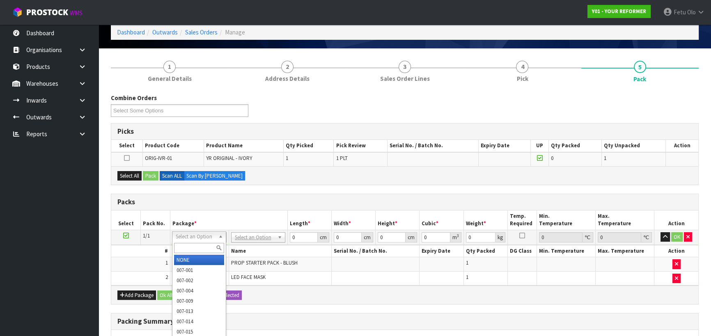
drag, startPoint x: 218, startPoint y: 235, endPoint x: 220, endPoint y: 241, distance: 6.9
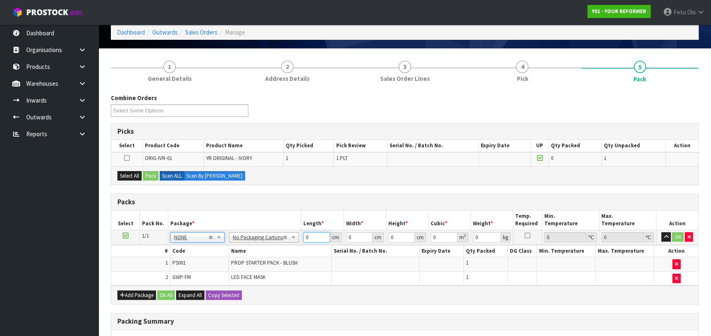
drag, startPoint x: 312, startPoint y: 238, endPoint x: 266, endPoint y: 243, distance: 46.7
click at [266, 243] on tbody "1/1 NONE 007-001 007-002 007-004 007-009 007-013 007-014 007-015 007-017 007-01…" at bounding box center [404, 258] width 587 height 56
type input "55"
type input "1"
type input "41"
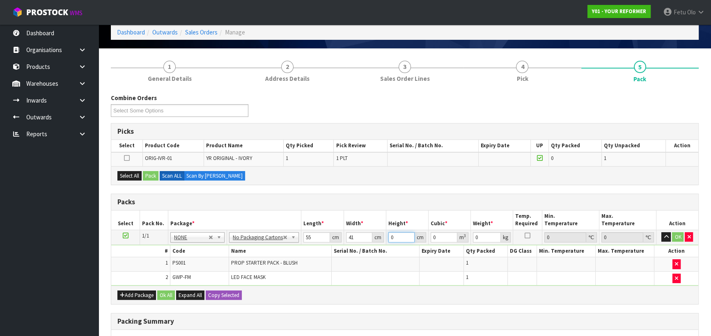
type input "1"
type input "0.002255"
type input "14"
type input "0.03157"
type input "14"
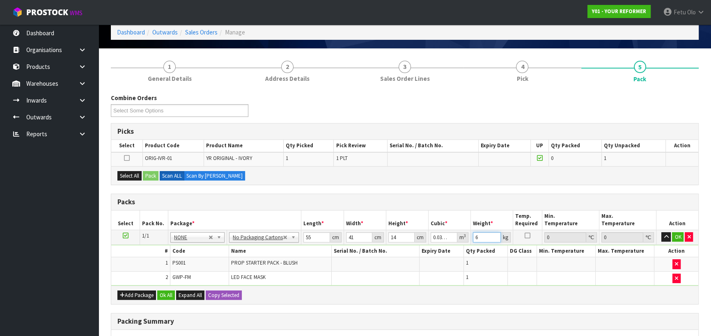
type input "6"
click button "OK" at bounding box center [677, 237] width 11 height 10
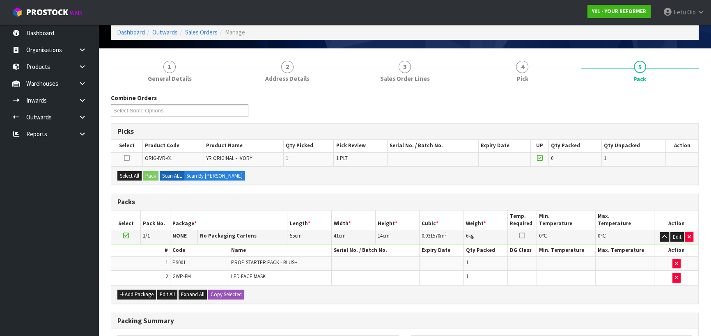
drag, startPoint x: 126, startPoint y: 234, endPoint x: 129, endPoint y: 196, distance: 37.9
click at [126, 236] on icon at bounding box center [126, 236] width 6 height 0
drag, startPoint x: 134, startPoint y: 180, endPoint x: 153, endPoint y: 177, distance: 19.9
click at [134, 180] on div "Select All Pack Scan ALL Scan By Quantity" at bounding box center [404, 175] width 587 height 18
drag, startPoint x: 128, startPoint y: 174, endPoint x: 147, endPoint y: 174, distance: 18.9
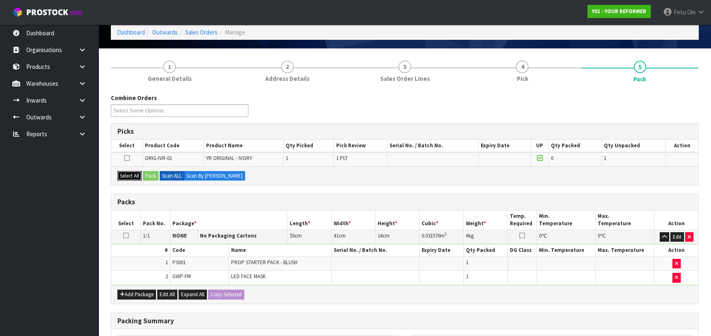
click at [133, 174] on button "Select All" at bounding box center [129, 176] width 24 height 10
click at [148, 174] on button "Pack" at bounding box center [151, 176] width 16 height 10
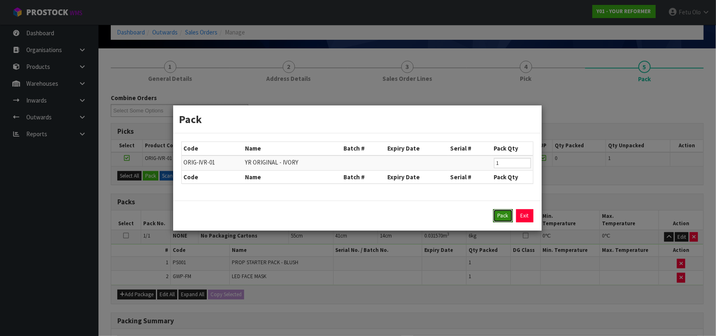
click at [509, 218] on button "Pack" at bounding box center [503, 215] width 20 height 13
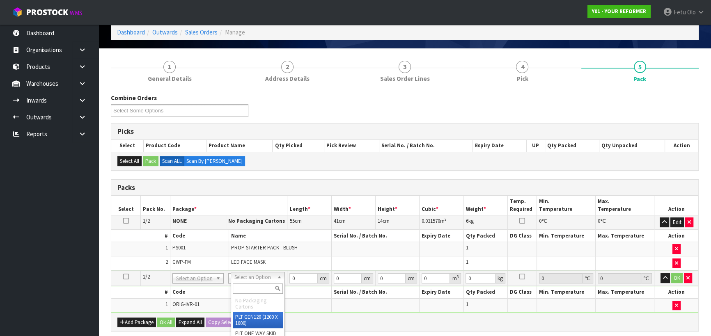
click at [246, 287] on input "text" at bounding box center [258, 289] width 50 height 10
type input "U"
drag, startPoint x: 253, startPoint y: 301, endPoint x: 284, endPoint y: 286, distance: 34.5
type input "126"
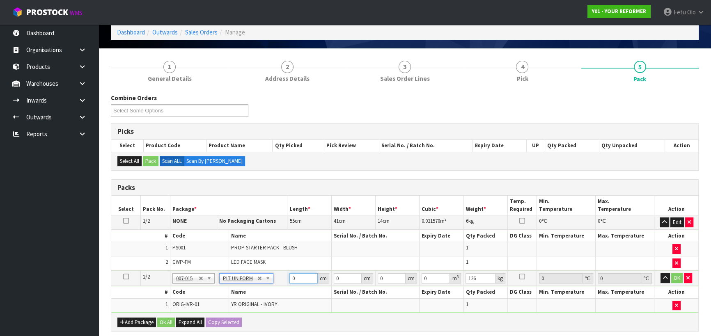
drag, startPoint x: 301, startPoint y: 277, endPoint x: 211, endPoint y: 287, distance: 90.9
click at [211, 287] on tbody "2/2 NONE 007-001 007-002 007-004 007-009 007-013 007-014 007-015 007-017 007-01…" at bounding box center [404, 292] width 587 height 42
type input "260"
type input "73"
type input "4"
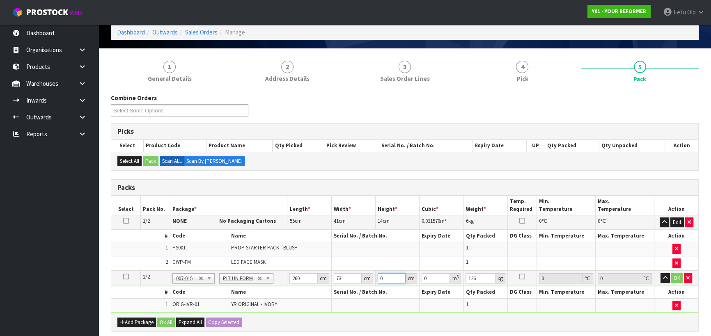
type input "0.07592"
type input "41"
type input "0.77818"
type input "41"
type input "2126"
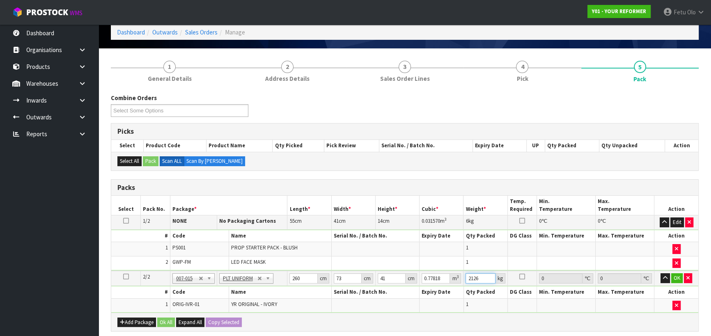
click at [471, 277] on input "2126" at bounding box center [480, 278] width 30 height 10
type input "126"
click button "OK" at bounding box center [676, 278] width 11 height 10
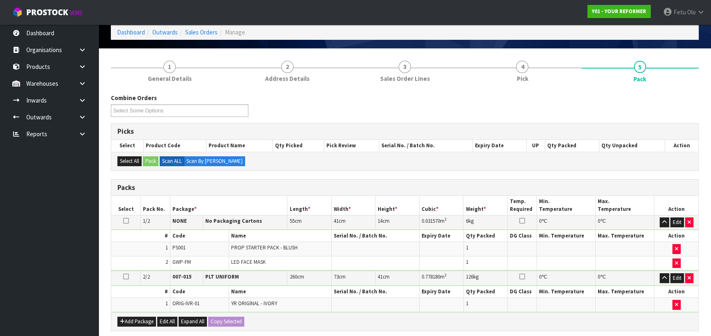
scroll to position [205, 0]
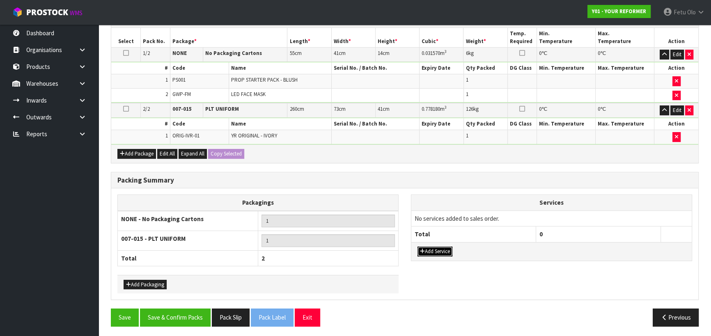
drag, startPoint x: 438, startPoint y: 248, endPoint x: 446, endPoint y: 233, distance: 17.4
click at [438, 247] on button "Add Service" at bounding box center [434, 252] width 35 height 10
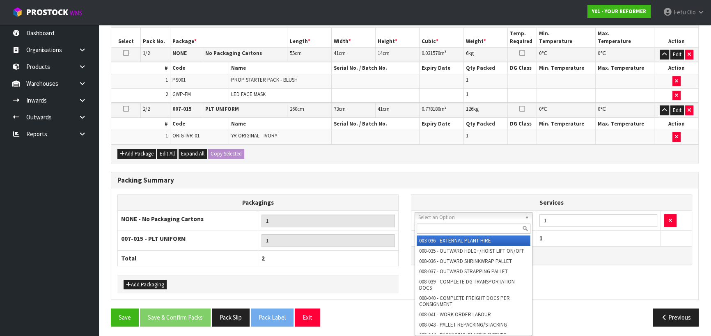
click at [452, 229] on input "text" at bounding box center [474, 229] width 114 height 10
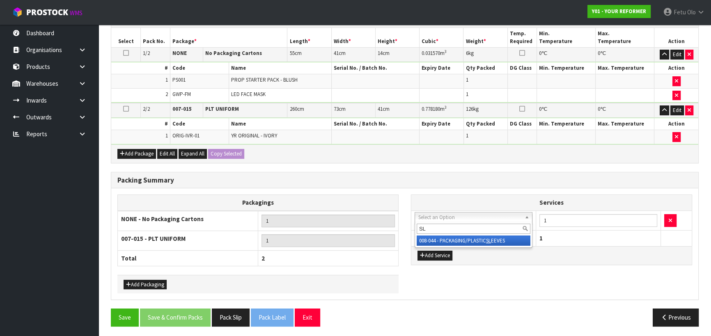
type input "SL"
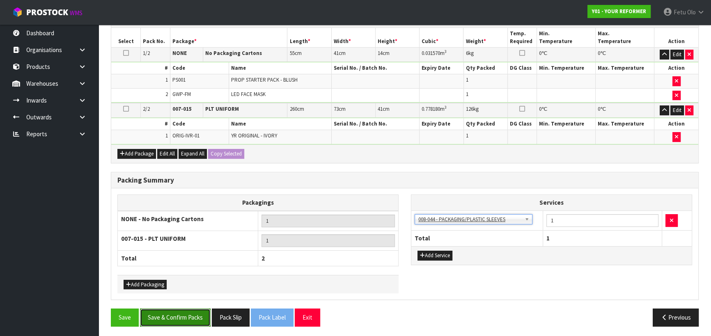
click at [192, 314] on button "Save & Confirm Packs" at bounding box center [175, 318] width 71 height 18
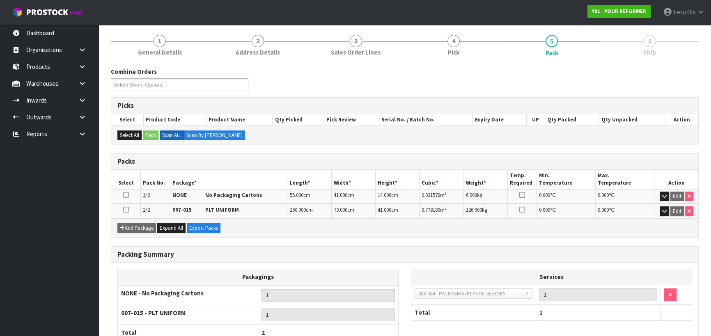
scroll to position [149, 0]
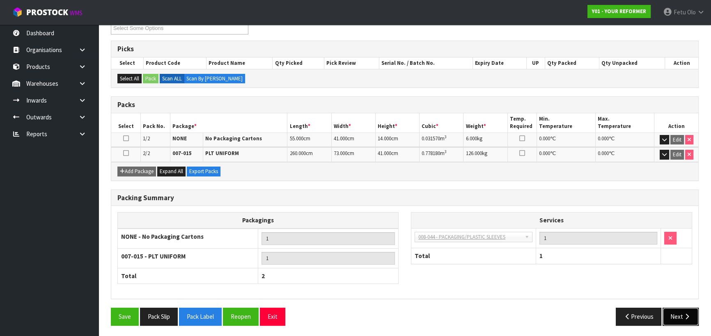
click at [677, 315] on button "Next" at bounding box center [680, 317] width 36 height 18
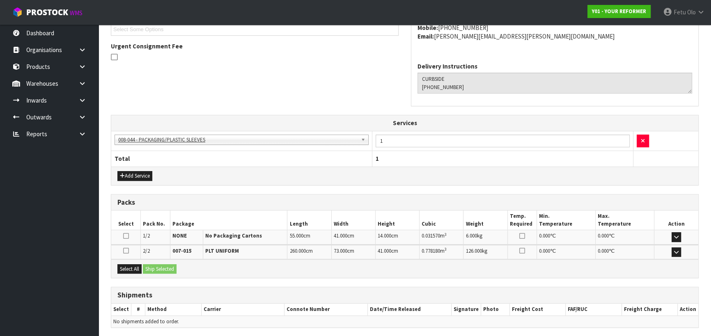
scroll to position [259, 0]
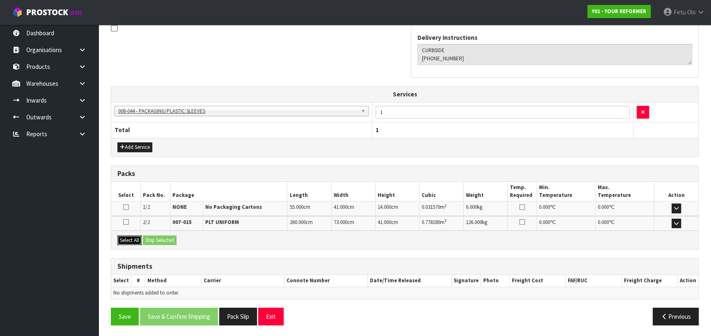
click at [137, 240] on button "Select All" at bounding box center [129, 241] width 24 height 10
click at [124, 314] on button "Save" at bounding box center [125, 317] width 28 height 18
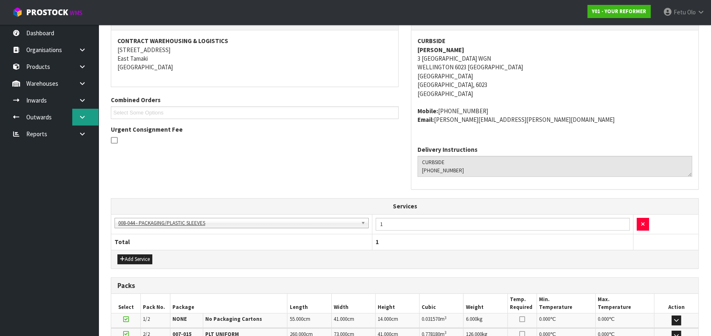
scroll to position [0, 0]
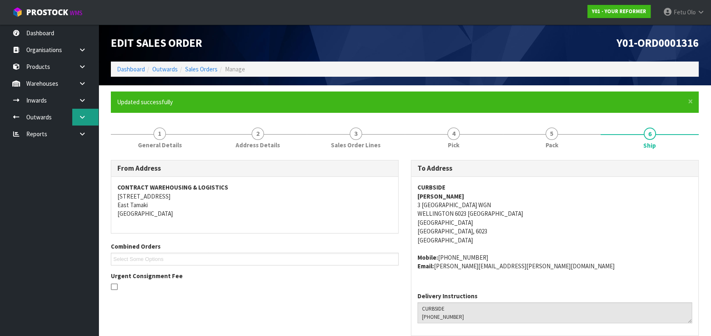
click at [83, 119] on icon at bounding box center [82, 117] width 8 height 6
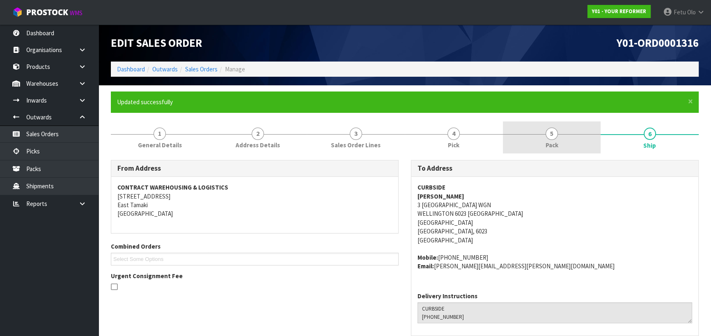
click at [540, 137] on link "5 Pack" at bounding box center [552, 137] width 98 height 32
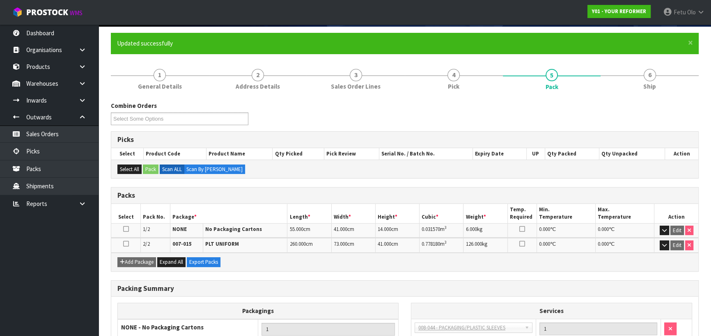
scroll to position [149, 0]
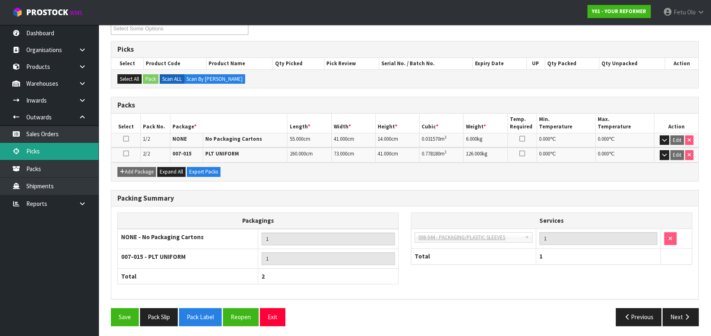
click at [51, 149] on link "Picks" at bounding box center [49, 151] width 98 height 17
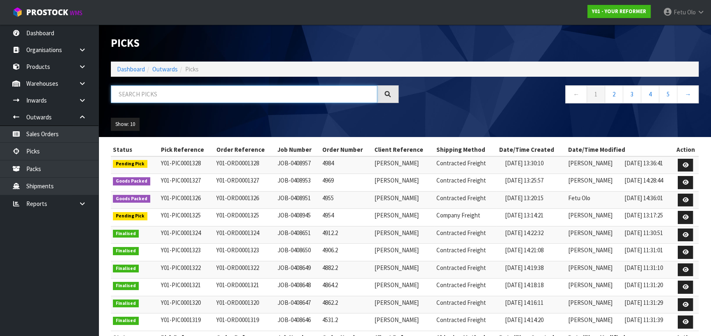
click at [230, 92] on input "text" at bounding box center [244, 94] width 266 height 18
type input "0001301"
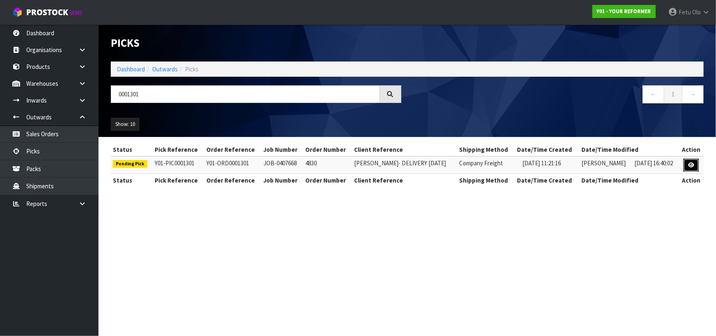
click at [692, 168] on link at bounding box center [691, 165] width 15 height 13
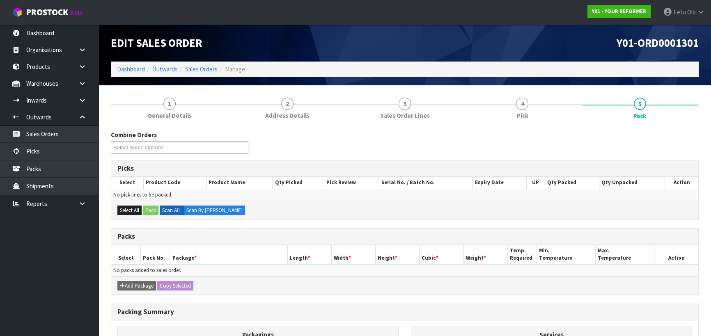
click at [543, 124] on div "Combine Orders Y01-ORD0001295 Y01-ORD0001297 Y01-ORD0001300 Y01-ORD0001301 Y01-…" at bounding box center [405, 282] width 588 height 317
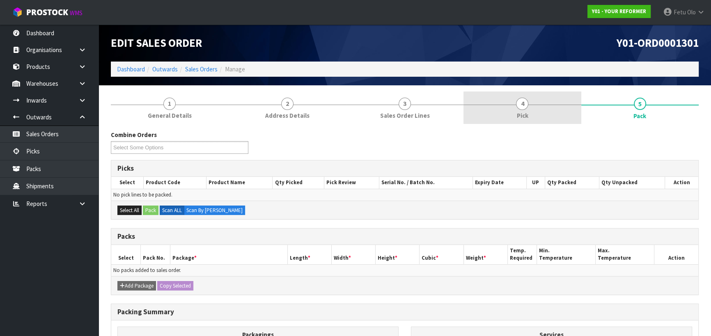
click at [524, 109] on span "4" at bounding box center [522, 104] width 12 height 12
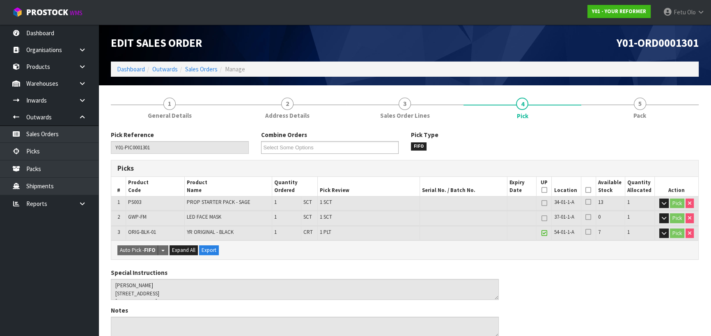
click at [587, 190] on icon at bounding box center [588, 190] width 6 height 0
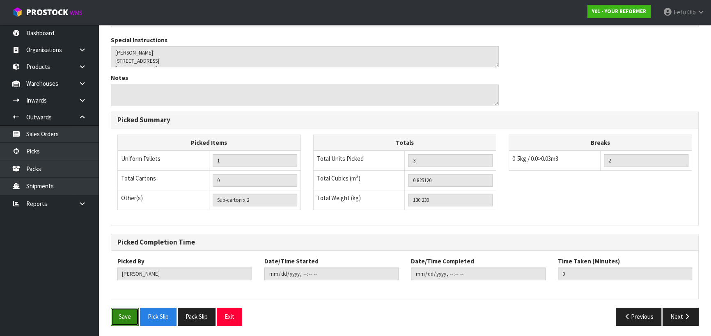
drag, startPoint x: 127, startPoint y: 316, endPoint x: 291, endPoint y: 316, distance: 163.7
click at [128, 316] on button "Save" at bounding box center [125, 317] width 28 height 18
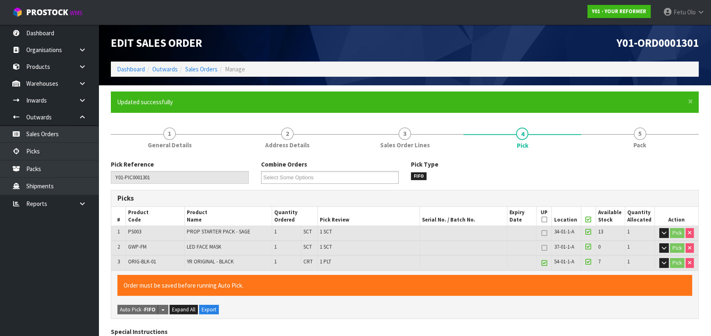
type input "Fetu Olo"
type input "2025-08-22T14:58:33"
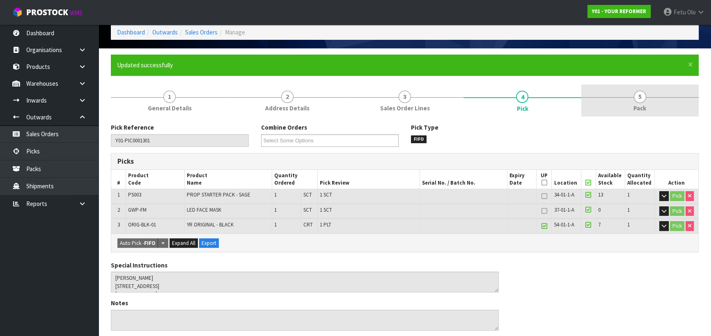
click at [647, 104] on link "5 Pack" at bounding box center [639, 101] width 117 height 32
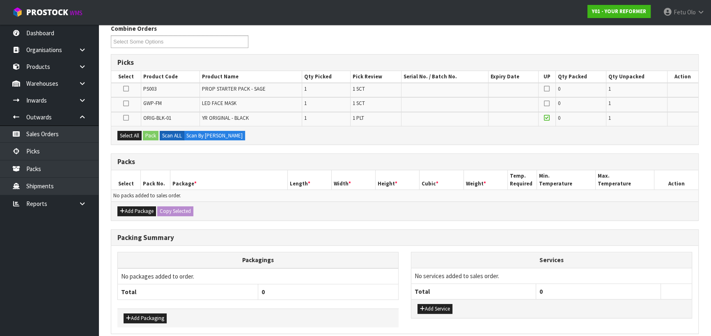
scroll to position [170, 0]
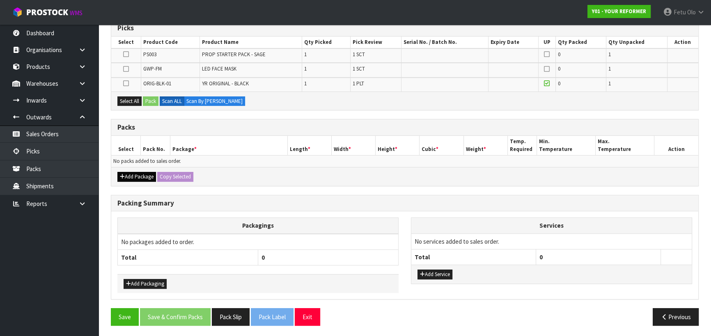
click at [130, 179] on div "Add Package Copy Selected" at bounding box center [404, 176] width 587 height 18
click at [126, 171] on div "Add Package Copy Selected" at bounding box center [404, 176] width 587 height 18
click at [126, 177] on button "Add Package" at bounding box center [136, 177] width 39 height 10
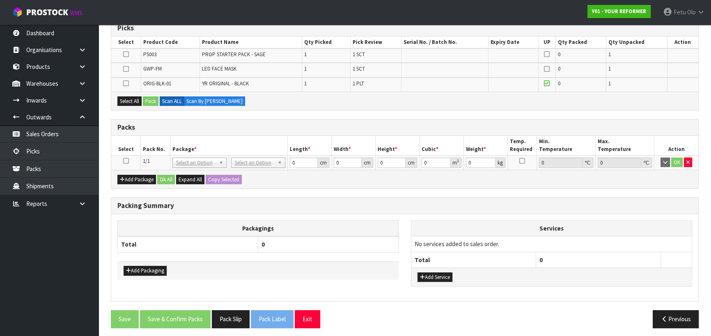
click at [122, 160] on td at bounding box center [126, 162] width 30 height 15
click at [126, 161] on icon at bounding box center [126, 161] width 6 height 0
drag, startPoint x: 201, startPoint y: 148, endPoint x: 205, endPoint y: 158, distance: 10.5
click at [201, 148] on th "Package *" at bounding box center [228, 145] width 117 height 19
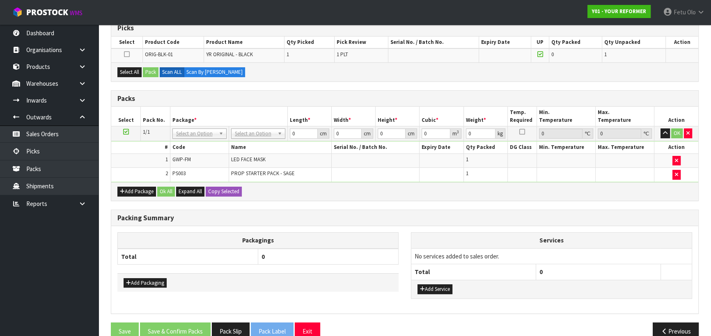
click at [305, 102] on div "Packs" at bounding box center [404, 99] width 587 height 16
click at [234, 105] on div "Packs" at bounding box center [404, 99] width 587 height 16
drag, startPoint x: 124, startPoint y: 131, endPoint x: 133, endPoint y: 85, distance: 46.9
click at [124, 126] on td at bounding box center [126, 133] width 30 height 15
click at [135, 68] on button "Select All" at bounding box center [129, 72] width 24 height 10
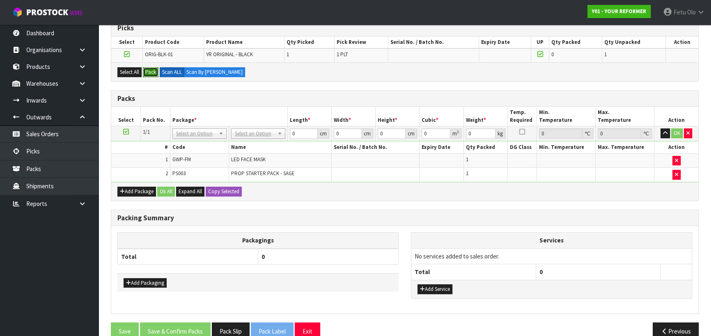
click at [153, 73] on button "Pack" at bounding box center [151, 72] width 16 height 10
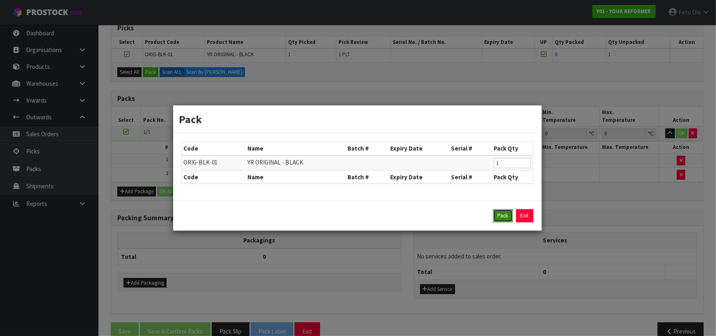
click at [500, 214] on button "Pack" at bounding box center [503, 215] width 20 height 13
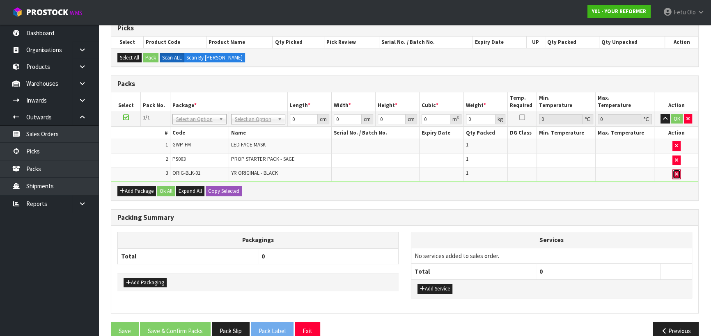
click at [676, 176] on button "button" at bounding box center [676, 174] width 8 height 10
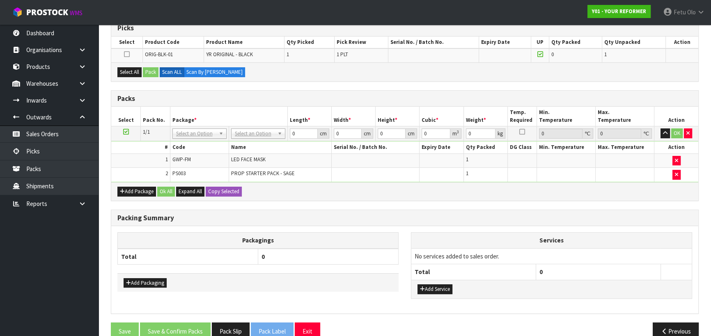
drag, startPoint x: 123, startPoint y: 131, endPoint x: 137, endPoint y: 130, distance: 13.6
click at [123, 132] on icon at bounding box center [126, 132] width 6 height 0
drag, startPoint x: 138, startPoint y: 74, endPoint x: 167, endPoint y: 82, distance: 30.1
click at [139, 74] on button "Select All" at bounding box center [129, 72] width 24 height 10
click at [155, 77] on div "Select All Pack Scan ALL Scan By Quantity" at bounding box center [404, 71] width 587 height 18
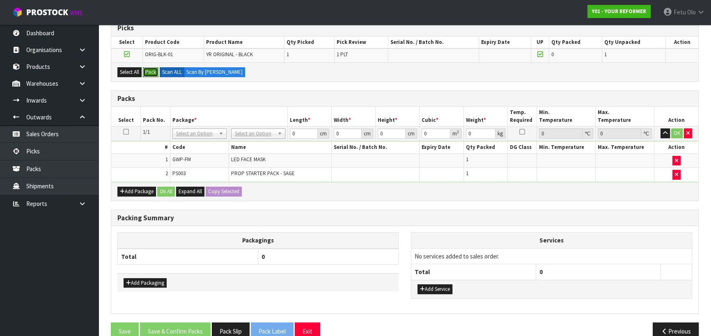
click at [153, 74] on button "Pack" at bounding box center [151, 72] width 16 height 10
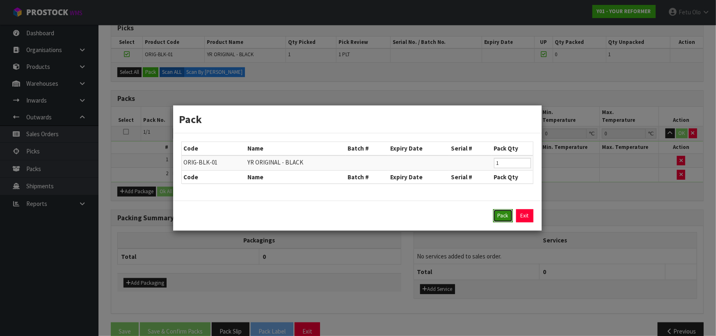
click at [505, 213] on button "Pack" at bounding box center [503, 215] width 20 height 13
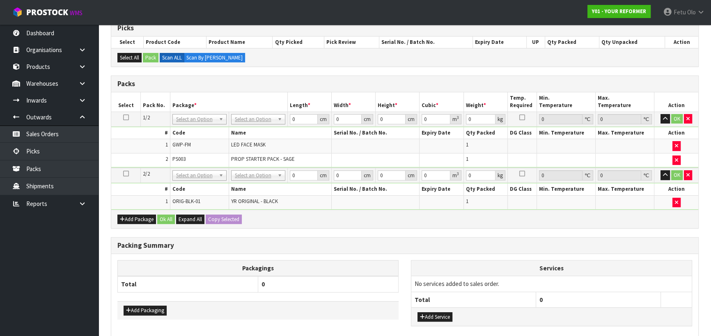
drag, startPoint x: 361, startPoint y: 96, endPoint x: 260, endPoint y: 119, distance: 103.1
click at [360, 96] on th "Width *" at bounding box center [353, 101] width 44 height 19
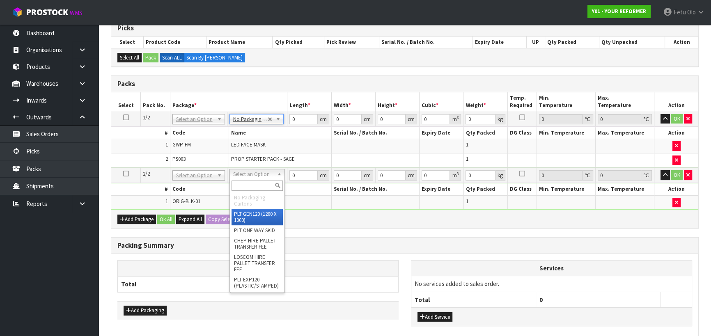
drag, startPoint x: 255, startPoint y: 175, endPoint x: 255, endPoint y: 190, distance: 14.8
drag, startPoint x: 255, startPoint y: 186, endPoint x: 253, endPoint y: 147, distance: 39.5
click at [256, 179] on div at bounding box center [257, 186] width 55 height 14
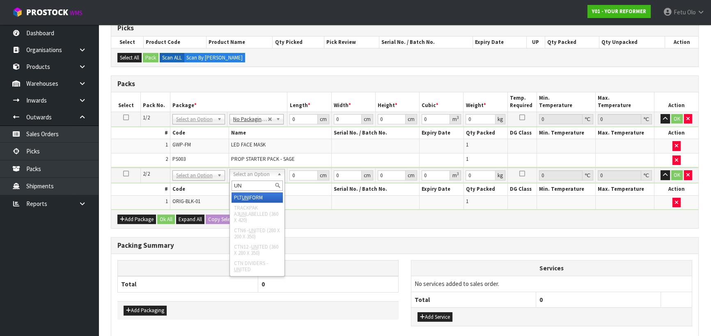
type input "UN"
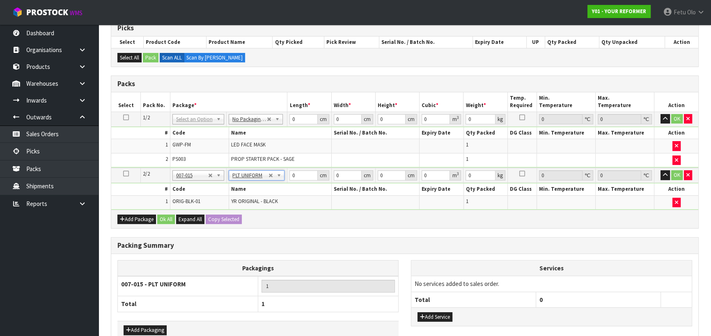
type input "126"
drag, startPoint x: 299, startPoint y: 118, endPoint x: 293, endPoint y: 119, distance: 6.2
click at [295, 118] on input "0" at bounding box center [303, 119] width 28 height 10
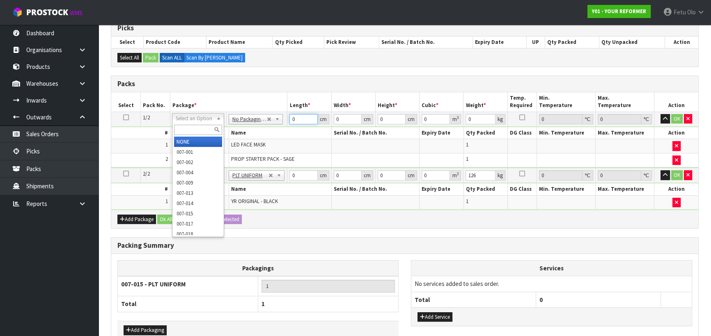
drag, startPoint x: 205, startPoint y: 117, endPoint x: 202, endPoint y: 137, distance: 21.2
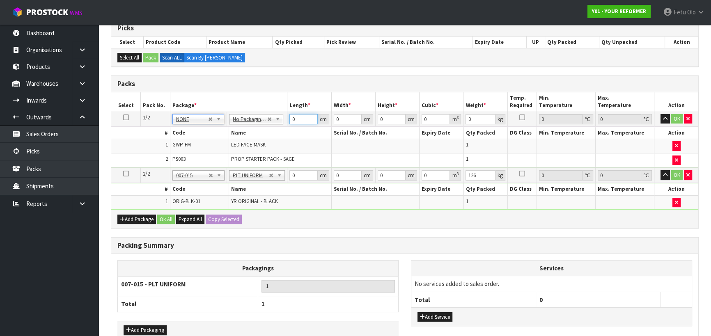
drag, startPoint x: 300, startPoint y: 118, endPoint x: 240, endPoint y: 136, distance: 62.3
click at [240, 136] on tbody "1/2 NONE 007-001 007-002 007-004 007-009 007-013 007-014 007-015 007-017 007-01…" at bounding box center [404, 140] width 587 height 56
type input "55"
type input "41"
type input "1"
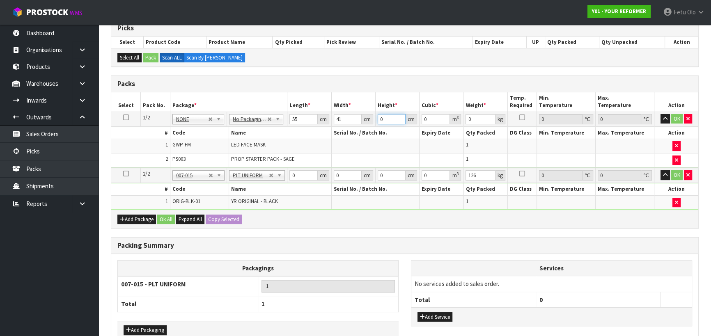
type input "0.002255"
type input "14"
type input "0.03157"
type input "14"
type input "6"
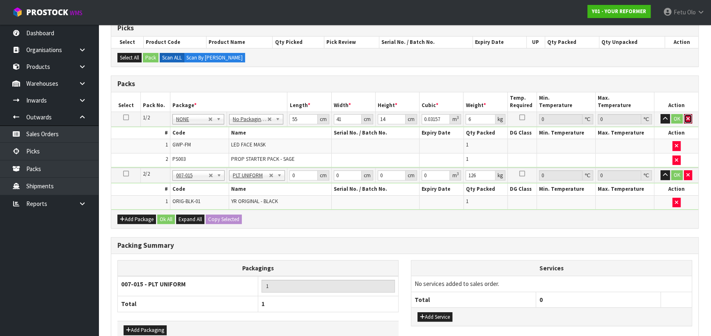
scroll to position [133, 0]
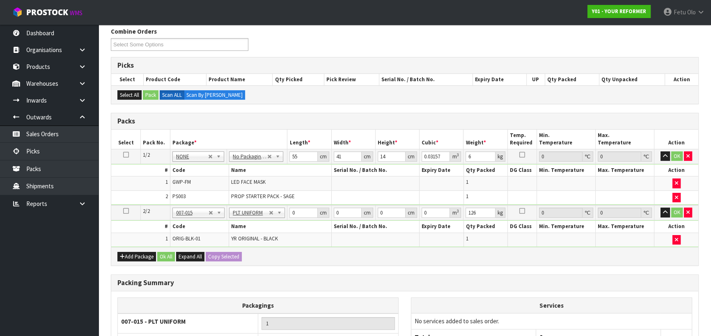
drag, startPoint x: 296, startPoint y: 169, endPoint x: 292, endPoint y: 163, distance: 7.4
click at [296, 168] on th "Name" at bounding box center [280, 171] width 103 height 12
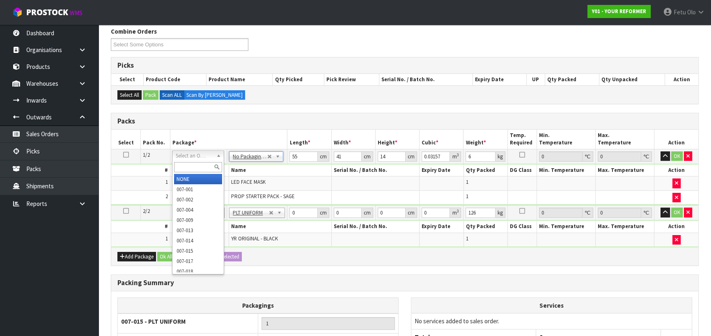
click at [199, 160] on div at bounding box center [197, 167] width 51 height 14
click at [198, 168] on input "text" at bounding box center [198, 167] width 48 height 10
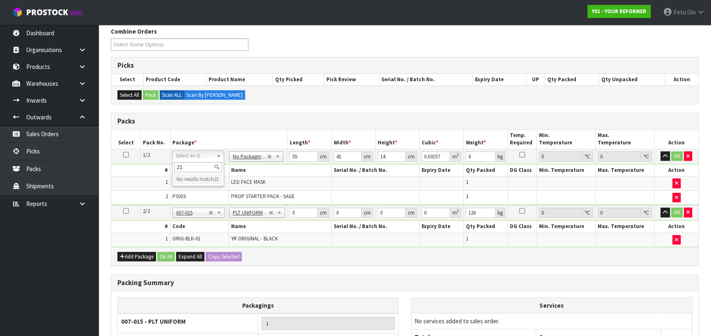
type input "2"
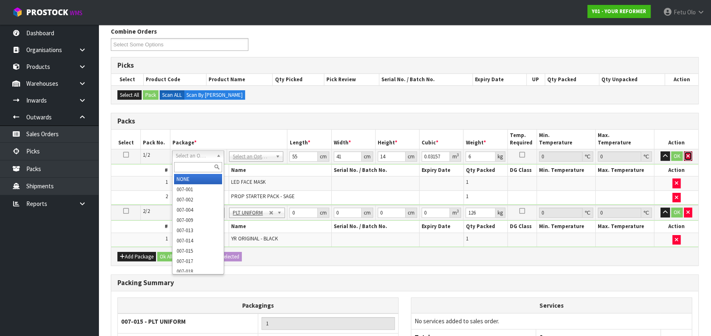
click at [687, 157] on icon "button" at bounding box center [687, 155] width 3 height 5
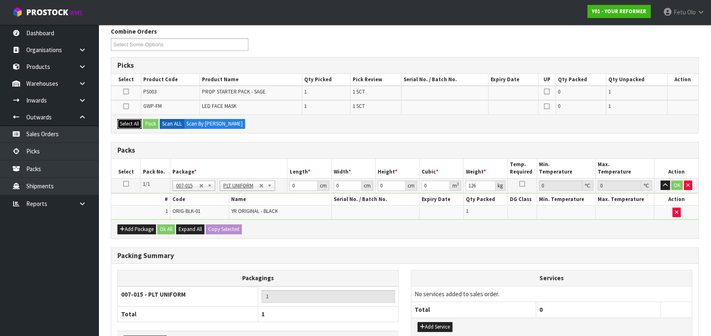
click at [133, 122] on button "Select All" at bounding box center [129, 124] width 24 height 10
drag, startPoint x: 277, startPoint y: 133, endPoint x: 423, endPoint y: 138, distance: 146.2
click at [423, 138] on div "Combine Orders Y01-ORD0001295 Y01-ORD0001297 Y01-ORD0001300 Y01-ORD0001301 Y01-…" at bounding box center [405, 207] width 588 height 361
drag, startPoint x: 297, startPoint y: 182, endPoint x: 256, endPoint y: 193, distance: 42.0
click at [256, 193] on tbody "1/1 NONE 007-001 007-002 007-004 007-009 007-013 007-014 007-015 007-017 007-01…" at bounding box center [404, 198] width 587 height 41
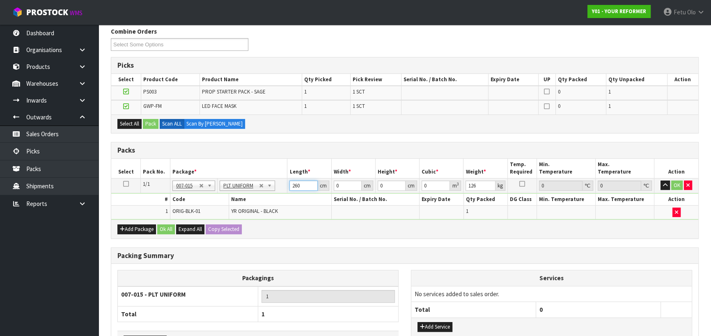
type input "260"
type input "73"
type input "4"
type input "0.07592"
type input "41"
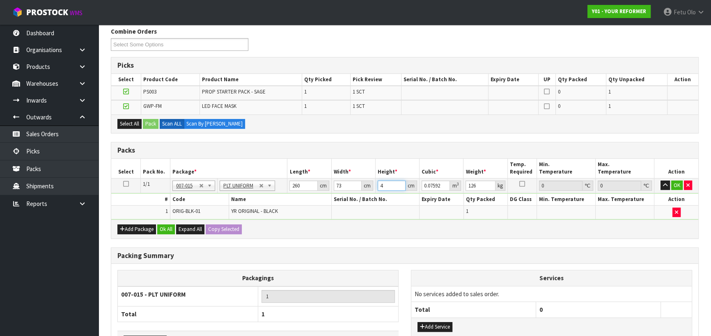
type input "0.77818"
type input "41"
type input "126"
click button "OK" at bounding box center [676, 186] width 11 height 10
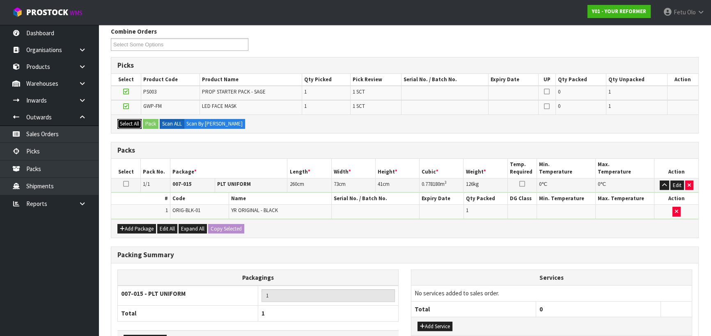
drag, startPoint x: 131, startPoint y: 123, endPoint x: 144, endPoint y: 125, distance: 12.8
click at [131, 123] on button "Select All" at bounding box center [129, 124] width 24 height 10
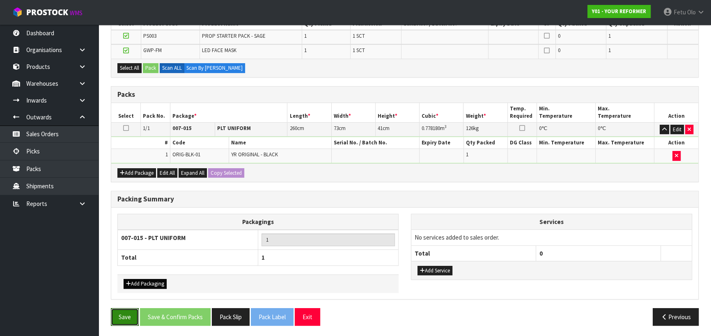
drag, startPoint x: 122, startPoint y: 311, endPoint x: 148, endPoint y: 285, distance: 36.3
click at [122, 309] on button "Save" at bounding box center [125, 317] width 28 height 18
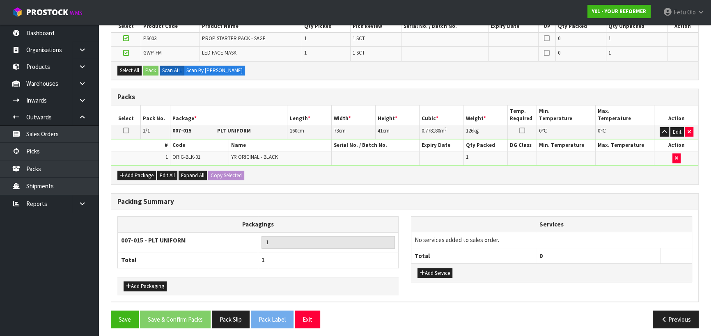
scroll to position [162, 0]
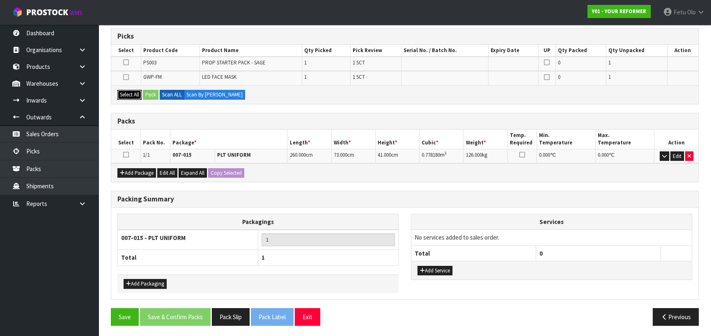
drag, startPoint x: 133, startPoint y: 91, endPoint x: 158, endPoint y: 102, distance: 28.3
click at [134, 91] on button "Select All" at bounding box center [129, 95] width 24 height 10
click at [152, 92] on button "Pack" at bounding box center [151, 95] width 16 height 10
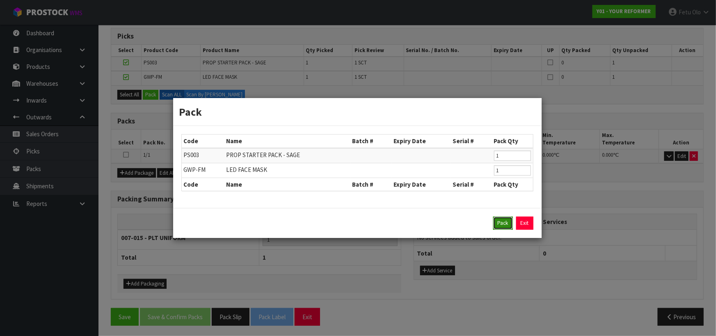
click at [507, 227] on button "Pack" at bounding box center [503, 223] width 20 height 13
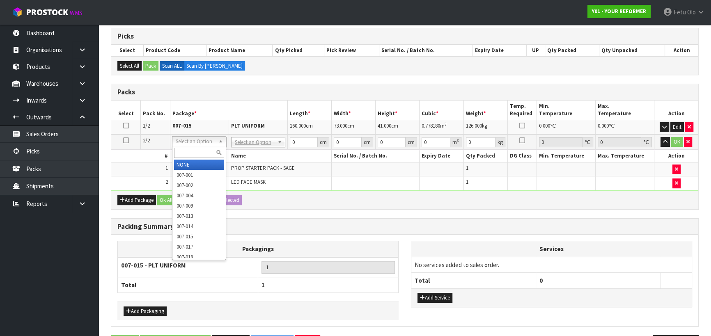
drag, startPoint x: 199, startPoint y: 165, endPoint x: 213, endPoint y: 164, distance: 14.0
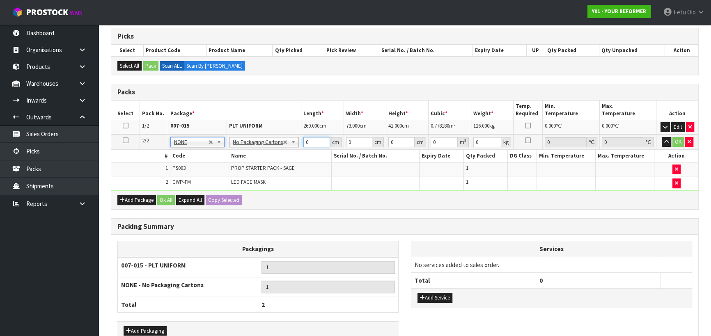
drag, startPoint x: 312, startPoint y: 144, endPoint x: 264, endPoint y: 158, distance: 50.1
click at [268, 158] on tbody "2/2 NONE 007-001 007-002 007-004 007-009 007-013 007-014 007-015 007-017 007-01…" at bounding box center [404, 163] width 587 height 56
type input "55"
type input "41"
type input "1"
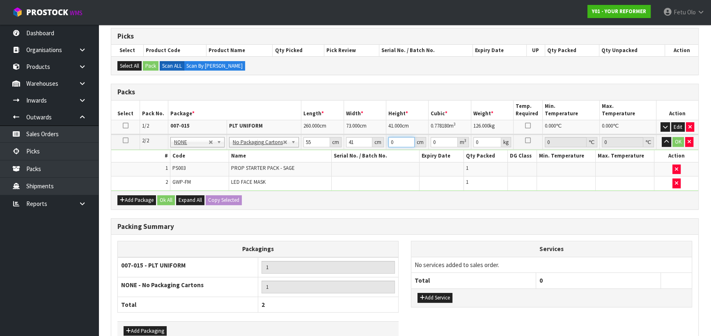
type input "0.002255"
type input "14"
type input "0.03157"
type input "14"
type input "6"
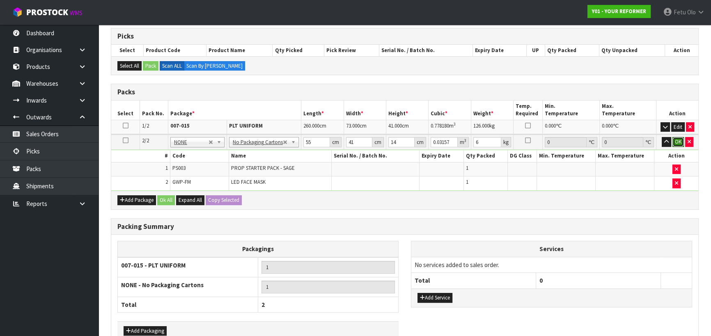
click button "OK" at bounding box center [677, 142] width 11 height 10
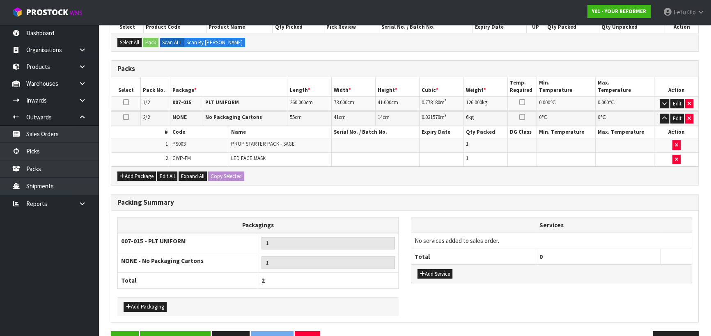
scroll to position [208, 0]
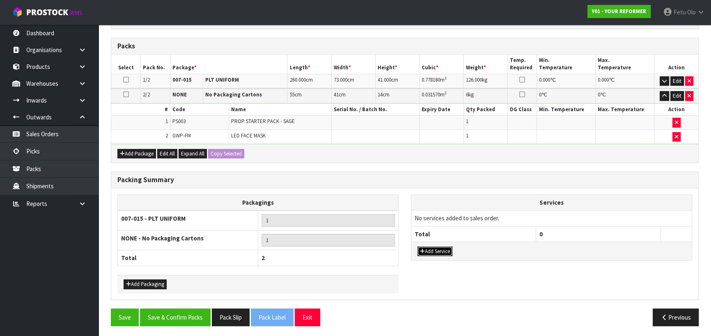
click at [428, 247] on button "Add Service" at bounding box center [434, 252] width 35 height 10
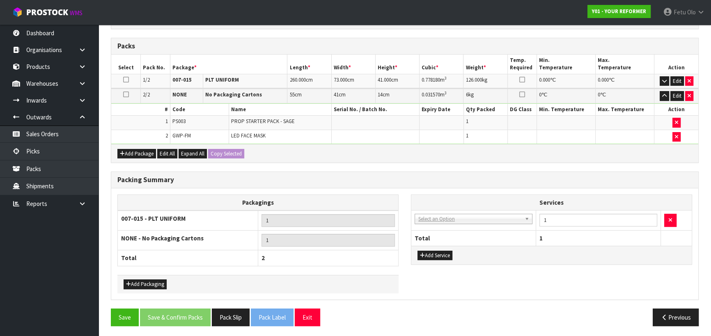
click at [447, 227] on td "003-036 - EXTERNAL PLANT HIRE 008-035 - OUTWARD HDLG+/HOIST LIFT ON/OFF 008-036…" at bounding box center [473, 221] width 125 height 20
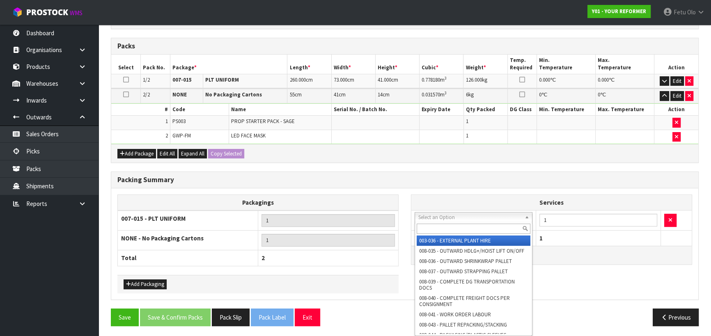
drag, startPoint x: 450, startPoint y: 215, endPoint x: 445, endPoint y: 234, distance: 19.1
click at [444, 230] on input "text" at bounding box center [474, 229] width 114 height 10
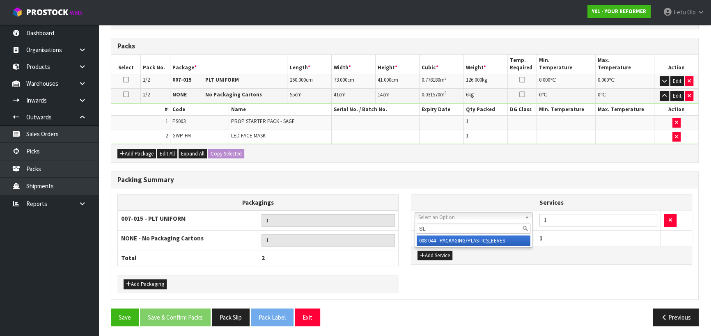
type input "SL"
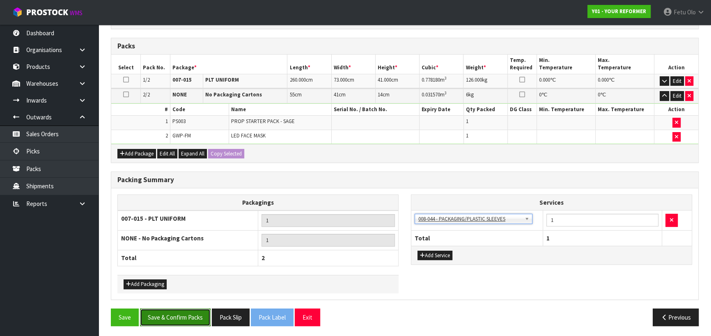
click at [208, 318] on button "Save & Confirm Packs" at bounding box center [175, 318] width 71 height 18
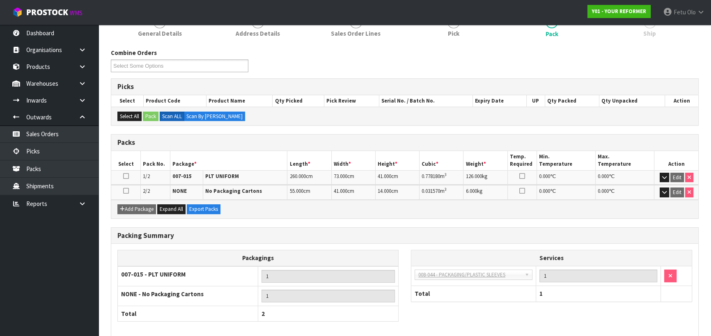
scroll to position [149, 0]
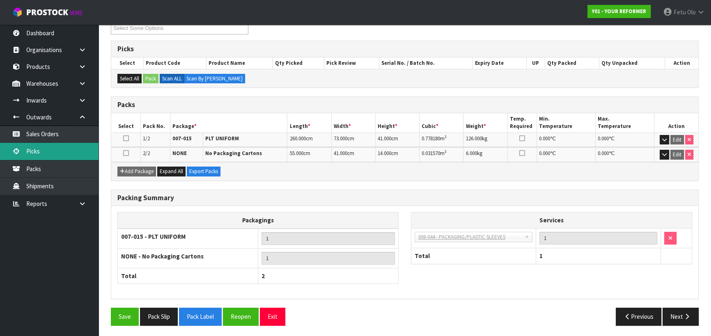
click at [37, 153] on link "Picks" at bounding box center [49, 151] width 98 height 17
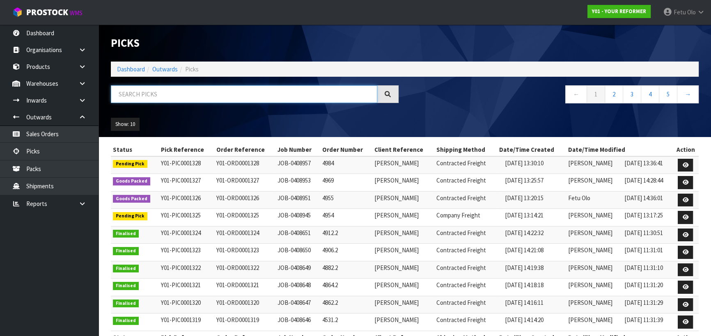
click at [177, 96] on input "text" at bounding box center [244, 94] width 266 height 18
type input "0001328"
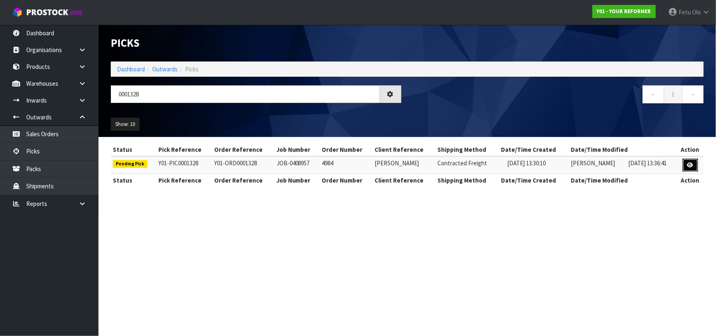
click at [690, 167] on icon at bounding box center [690, 165] width 6 height 5
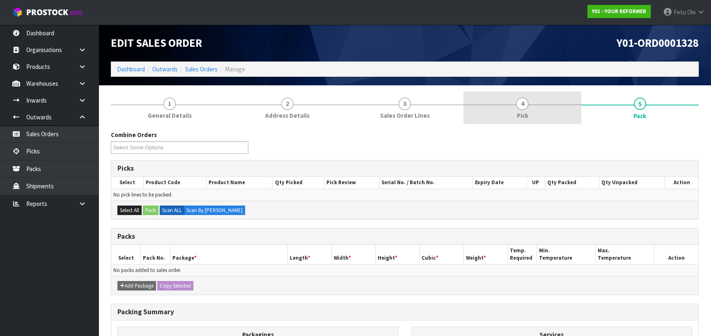
click at [546, 106] on link "4 Pick" at bounding box center [521, 108] width 117 height 32
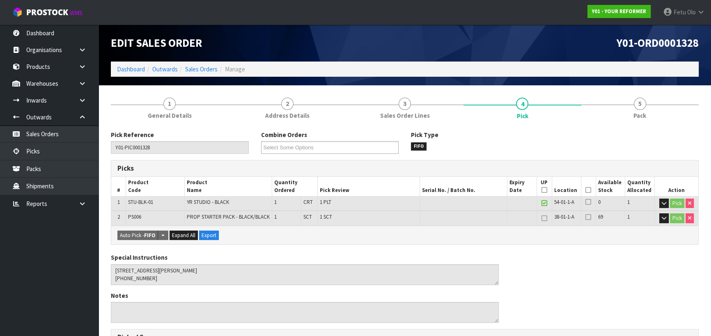
click at [590, 190] on icon at bounding box center [588, 190] width 6 height 0
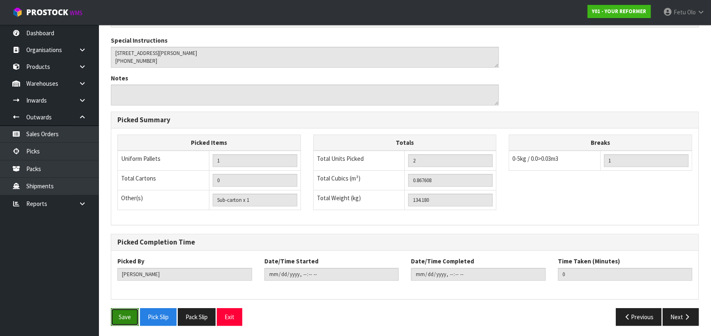
click at [137, 316] on button "Save" at bounding box center [125, 317] width 28 height 18
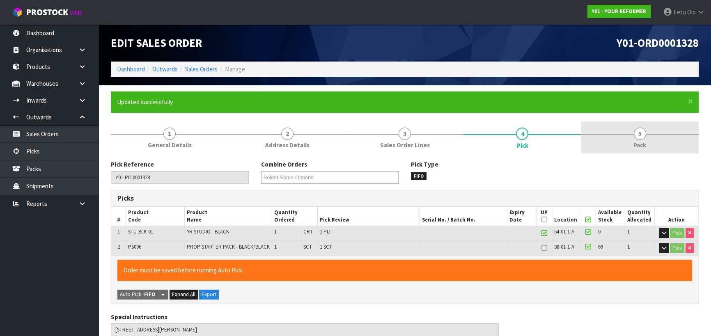
type input "Fetu Olo"
type input "2025-08-22T15:11:34"
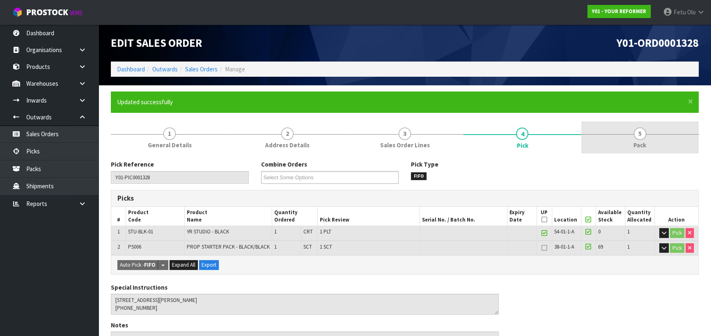
drag, startPoint x: 664, startPoint y: 126, endPoint x: 638, endPoint y: 142, distance: 30.2
click at [664, 126] on link "5 Pack" at bounding box center [639, 137] width 117 height 32
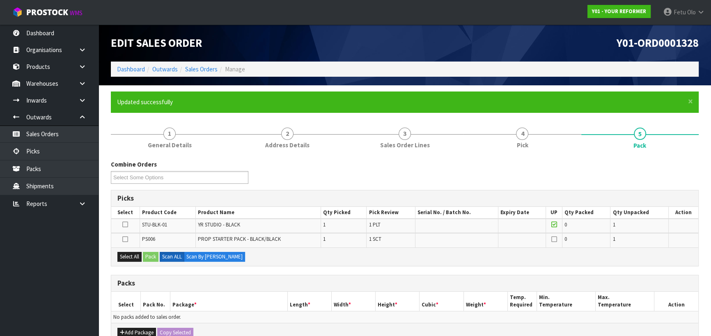
click at [127, 239] on icon at bounding box center [125, 239] width 6 height 0
click at [0, 0] on input "checkbox" at bounding box center [0, 0] width 0 height 0
click at [149, 253] on button "Pack" at bounding box center [151, 257] width 16 height 10
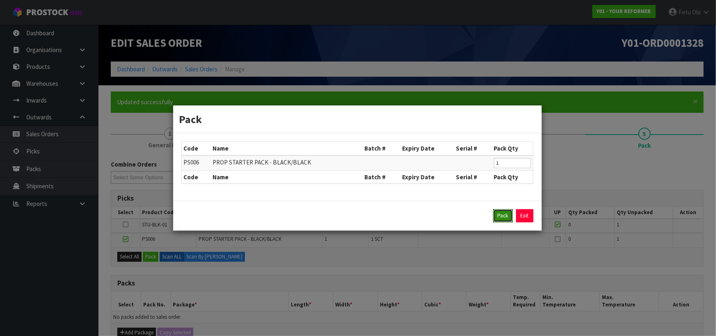
drag, startPoint x: 495, startPoint y: 218, endPoint x: 407, endPoint y: 233, distance: 89.9
click at [497, 216] on button "Pack" at bounding box center [503, 215] width 20 height 13
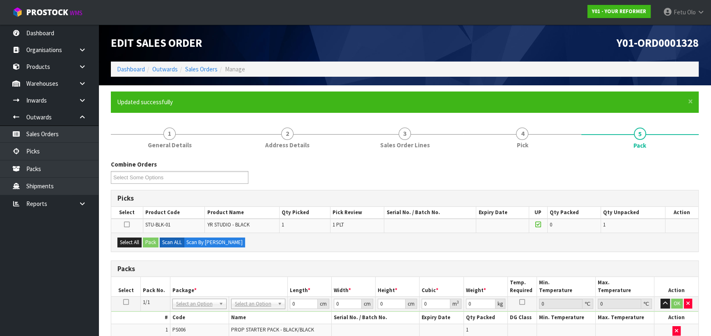
click at [310, 175] on div "Combine Orders Y01-ORD0001295 Y01-ORD0001297 Y01-ORD0001300 Y01-ORD0001301 Y01-…" at bounding box center [405, 175] width 600 height 30
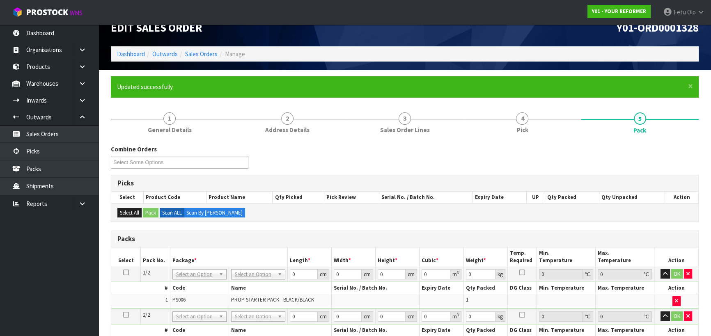
scroll to position [198, 0]
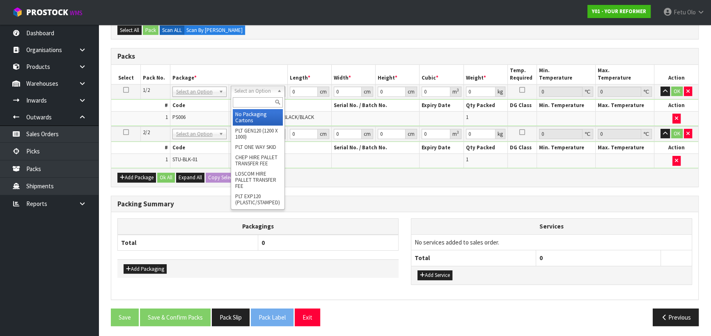
drag, startPoint x: 265, startPoint y: 87, endPoint x: 260, endPoint y: 116, distance: 29.6
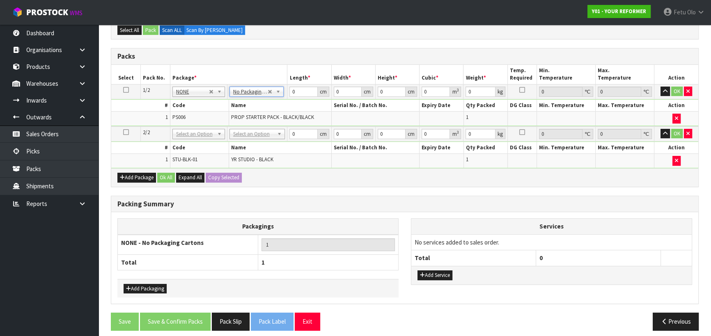
drag, startPoint x: 250, startPoint y: 133, endPoint x: 250, endPoint y: 144, distance: 11.5
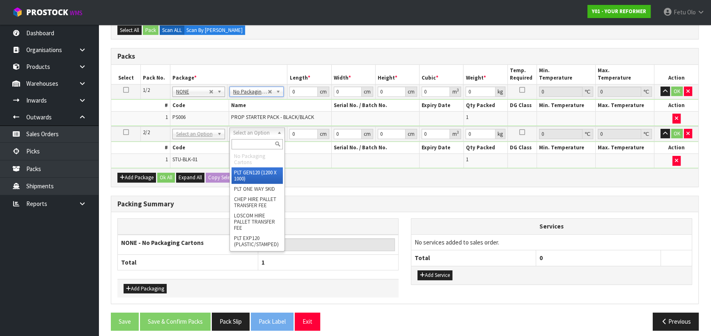
click at [249, 141] on input "text" at bounding box center [256, 144] width 51 height 10
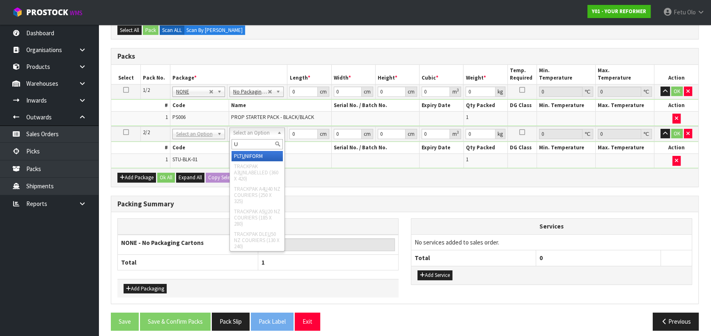
type input "U"
type input "131"
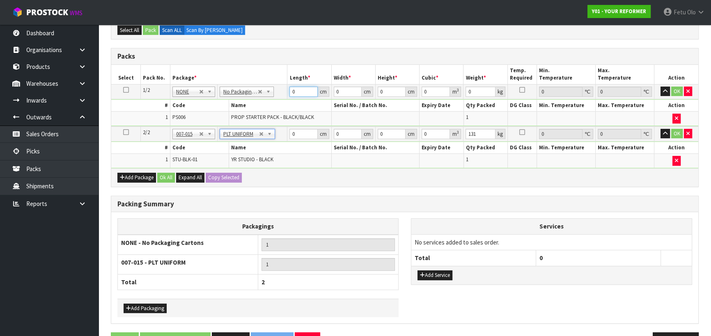
drag, startPoint x: 302, startPoint y: 90, endPoint x: 234, endPoint y: 118, distance: 73.5
click at [234, 118] on tbody "1/2 NONE 007-001 007-002 007-004 007-009 007-013 007-014 007-015 007-017 007-01…" at bounding box center [404, 105] width 587 height 42
type input "55"
type input "41"
type input "8"
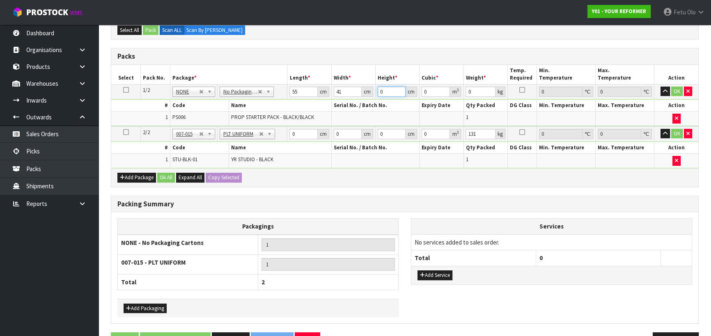
type input "0.01804"
type input "8"
type input "4"
click button "OK" at bounding box center [676, 92] width 11 height 10
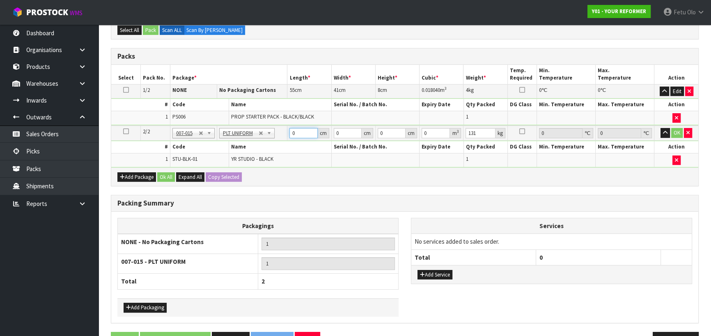
drag, startPoint x: 298, startPoint y: 128, endPoint x: 273, endPoint y: 144, distance: 30.1
click at [273, 144] on tbody "2/2 NONE 007-001 007-002 007-004 007-009 007-013 007-014 007-015 007-017 007-01…" at bounding box center [404, 147] width 587 height 42
type input "245"
type input "74"
type input "4"
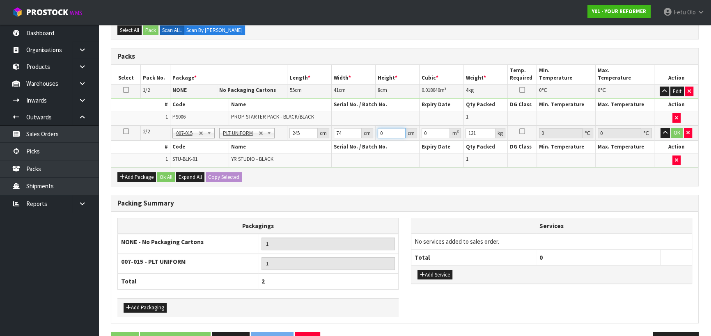
type input "0.07252"
type input "47"
type input "0.85211"
type input "47"
type input "13"
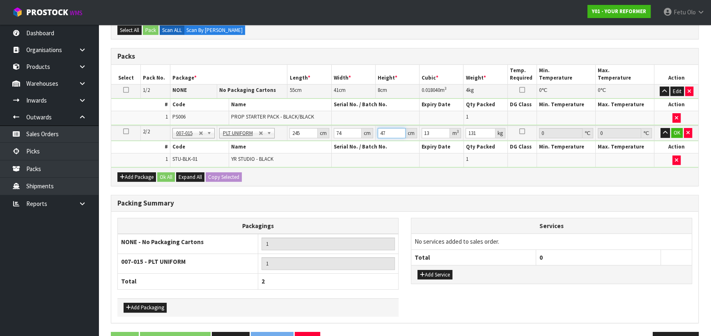
drag, startPoint x: 389, startPoint y: 131, endPoint x: 318, endPoint y: 150, distance: 73.1
click at [318, 150] on tbody "2/2 NONE 007-001 007-002 007-004 007-009 007-013 007-014 007-015 007-017 007-01…" at bounding box center [404, 147] width 587 height 42
type input "4"
type input "0.07252"
type input "47"
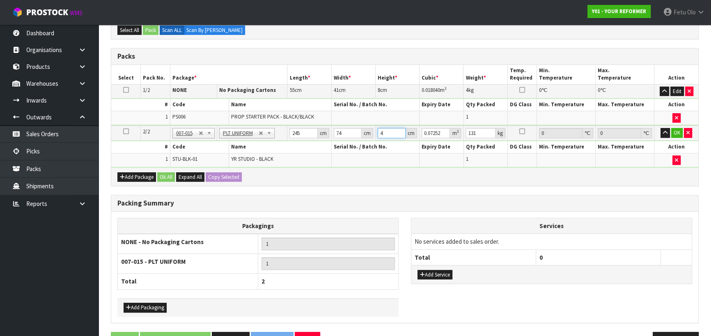
type input "0.85211"
type input "131"
click button "OK" at bounding box center [676, 133] width 11 height 10
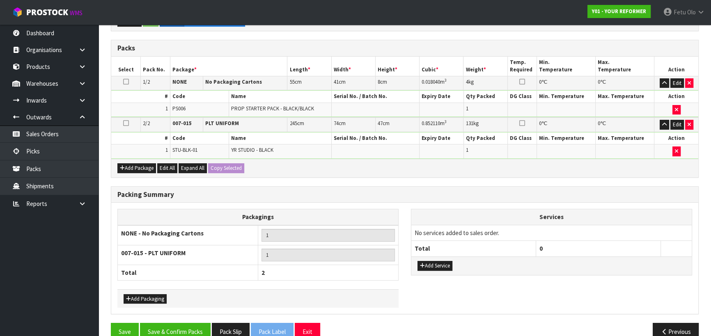
scroll to position [220, 0]
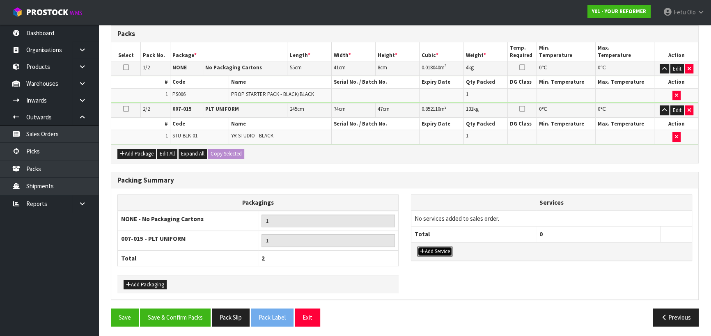
click at [427, 248] on button "Add Service" at bounding box center [434, 252] width 35 height 10
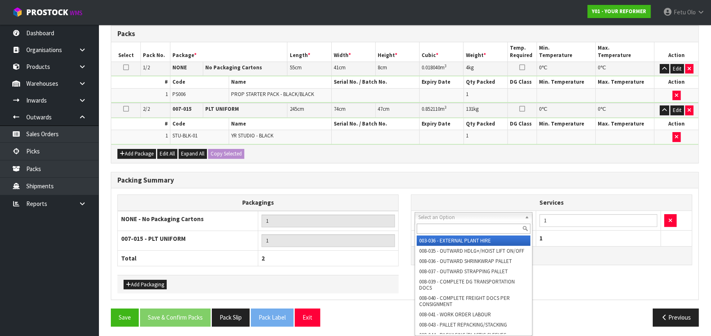
click at [430, 227] on input "text" at bounding box center [474, 229] width 114 height 10
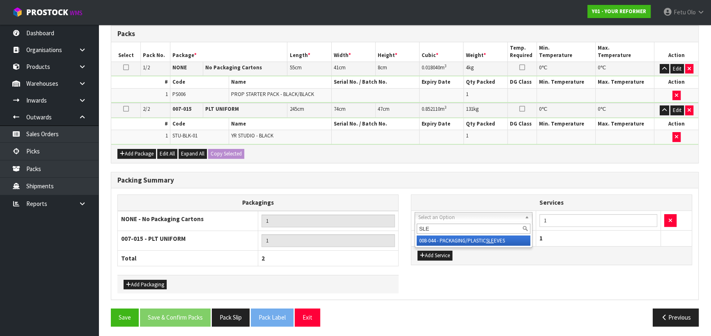
type input "SLE"
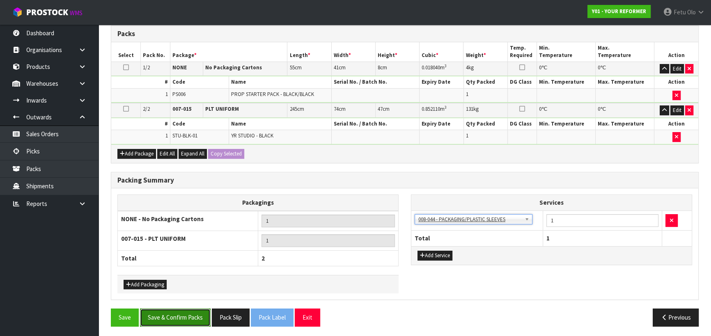
click at [191, 309] on button "Save & Confirm Packs" at bounding box center [175, 318] width 71 height 18
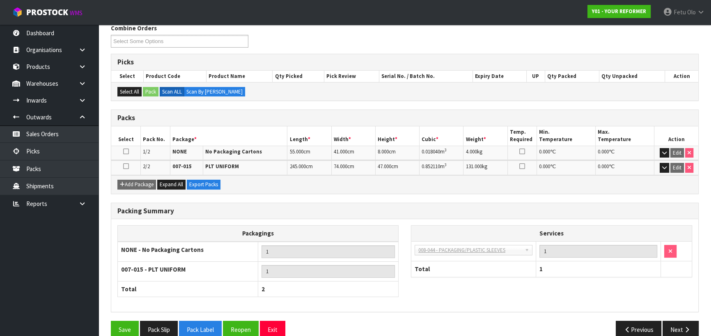
scroll to position [149, 0]
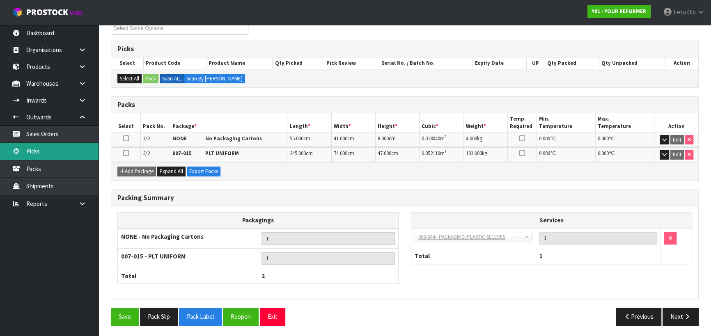
click at [40, 155] on link "Picks" at bounding box center [49, 151] width 98 height 17
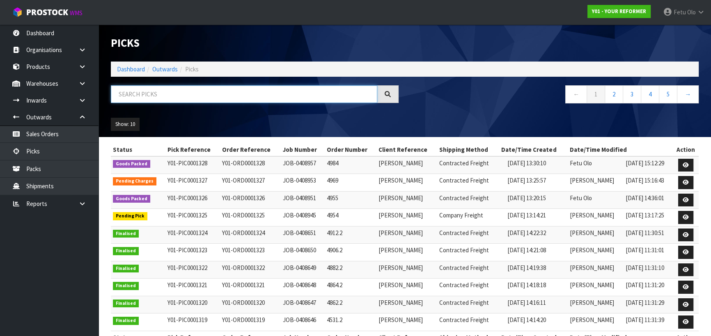
click at [246, 93] on input "text" at bounding box center [244, 94] width 266 height 18
type input "001325"
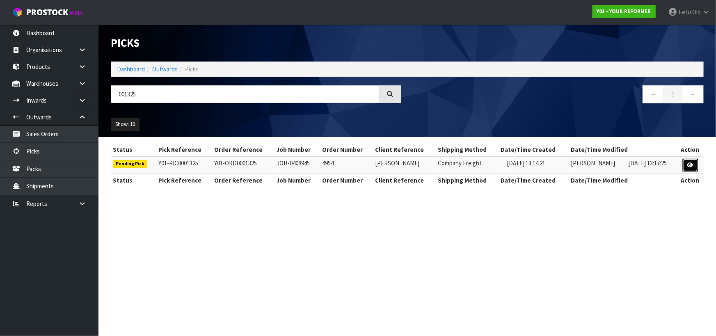
click at [688, 164] on icon at bounding box center [690, 165] width 6 height 5
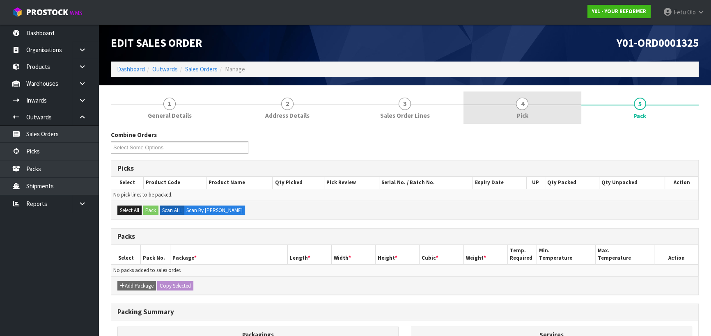
click at [530, 114] on link "4 Pick" at bounding box center [521, 108] width 117 height 32
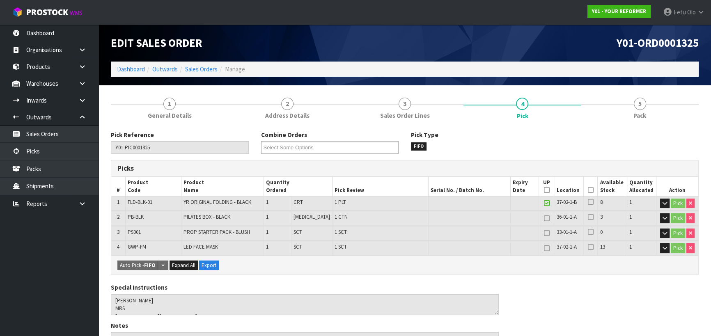
click at [589, 190] on icon at bounding box center [591, 190] width 6 height 0
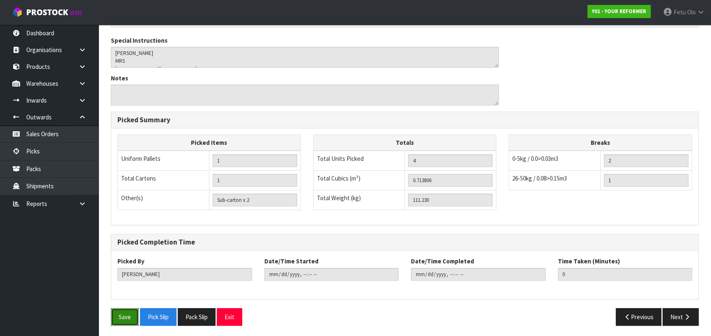
click at [115, 309] on button "Save" at bounding box center [125, 317] width 28 height 18
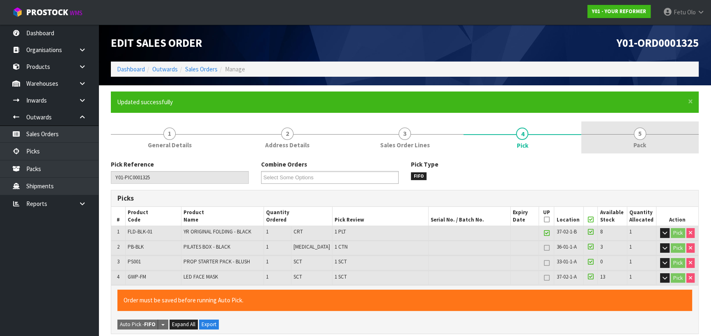
type input "Fetu Olo"
type input "2025-08-22T15:18:02"
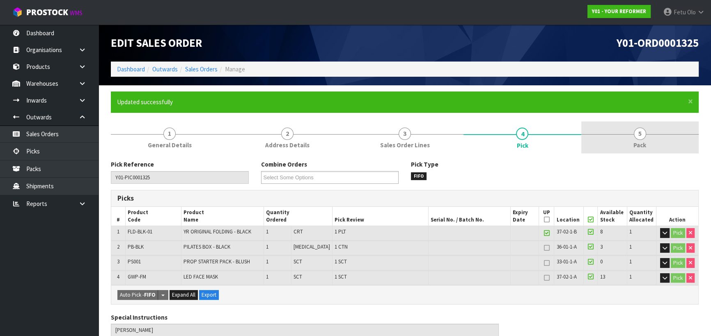
click at [648, 143] on link "5 Pack" at bounding box center [639, 137] width 117 height 32
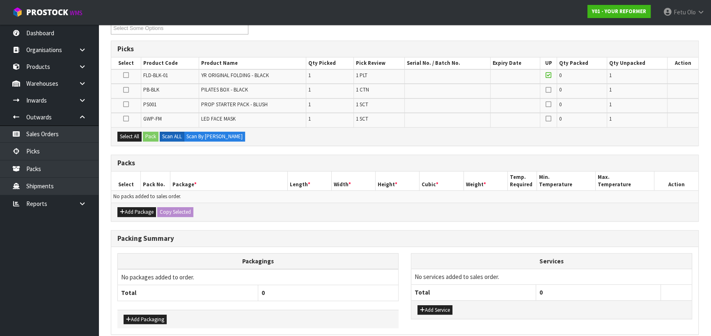
scroll to position [185, 0]
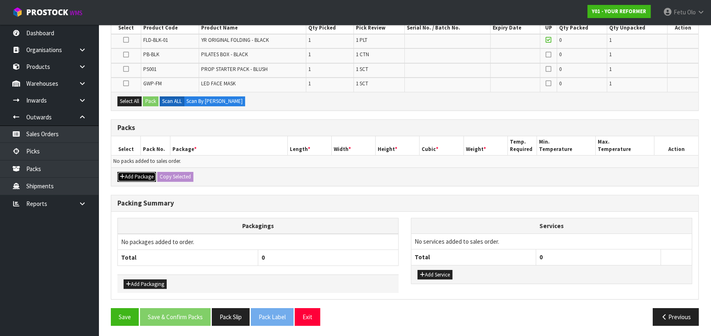
click at [122, 174] on icon "button" at bounding box center [122, 176] width 5 height 5
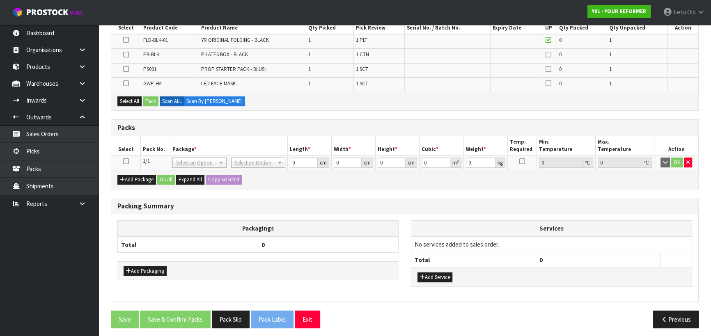
click at [125, 161] on icon at bounding box center [126, 161] width 6 height 0
click at [165, 142] on th "Pack No." at bounding box center [156, 145] width 30 height 19
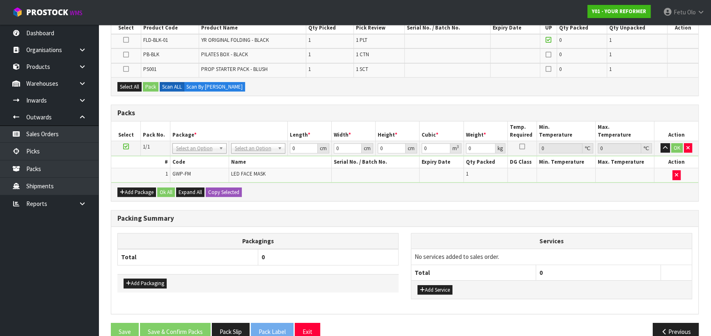
scroll to position [0, 0]
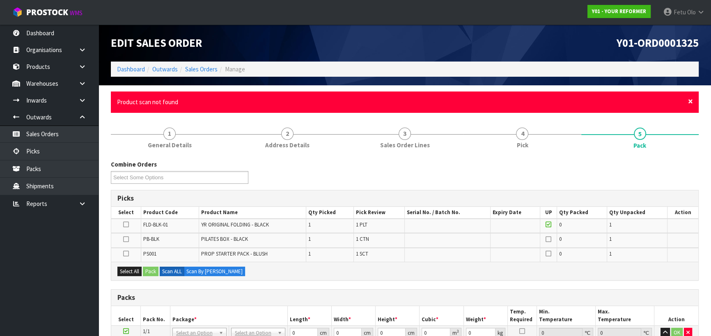
click at [690, 100] on span "×" at bounding box center [690, 101] width 5 height 11
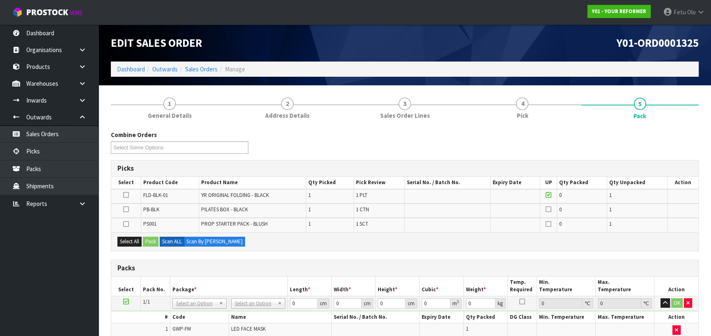
click at [128, 224] on icon at bounding box center [126, 224] width 6 height 0
click at [0, 0] on input "checkbox" at bounding box center [0, 0] width 0 height 0
click at [158, 245] on button "Pack" at bounding box center [151, 242] width 16 height 10
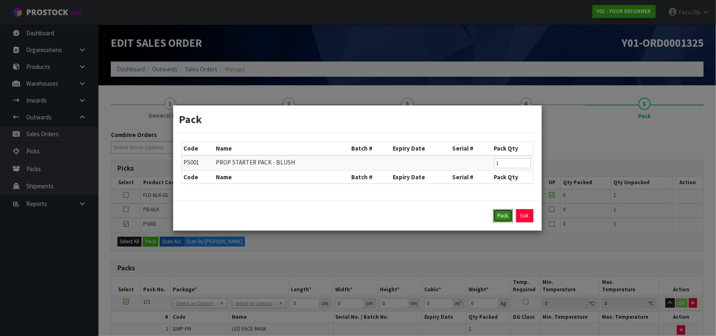
drag, startPoint x: 505, startPoint y: 215, endPoint x: 170, endPoint y: 218, distance: 334.5
click at [504, 215] on button "Pack" at bounding box center [503, 215] width 20 height 13
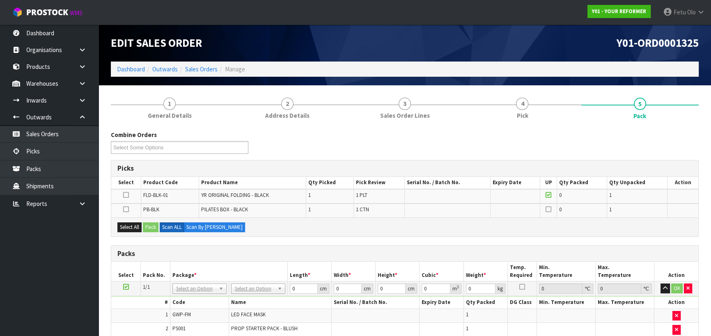
click at [127, 287] on icon at bounding box center [126, 287] width 6 height 0
click at [70, 291] on ul "Dashboard Organisations Clients Consignees Carriers Products Categories Serial …" at bounding box center [49, 180] width 98 height 311
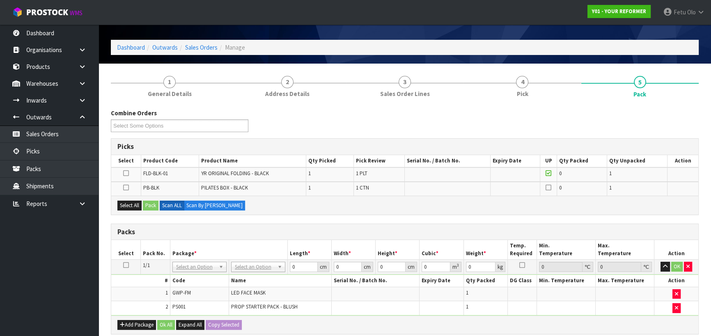
scroll to position [20, 0]
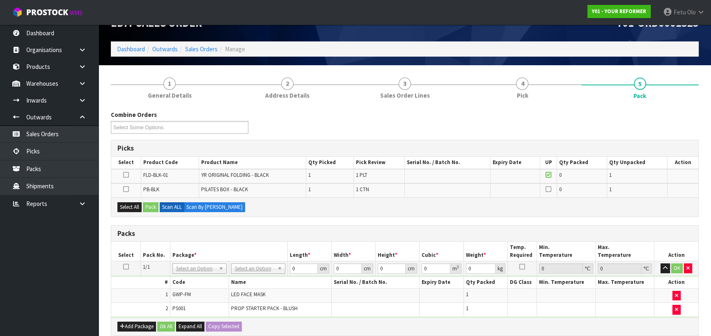
click at [301, 232] on h3 "Packs" at bounding box center [404, 234] width 575 height 8
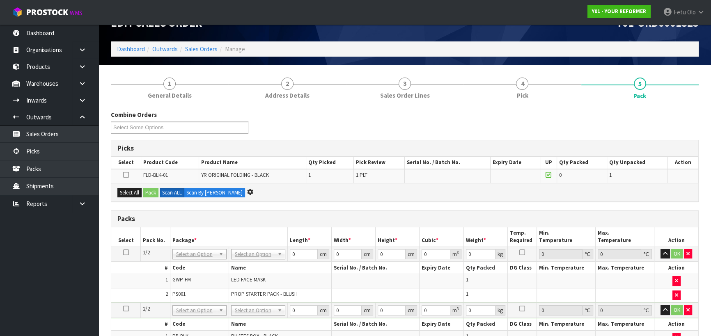
scroll to position [0, 0]
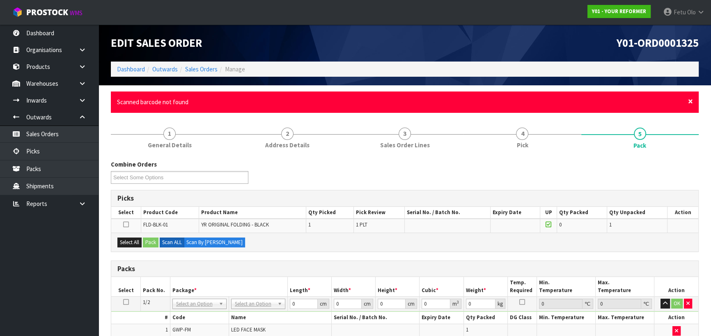
click at [692, 101] on span "×" at bounding box center [690, 101] width 5 height 11
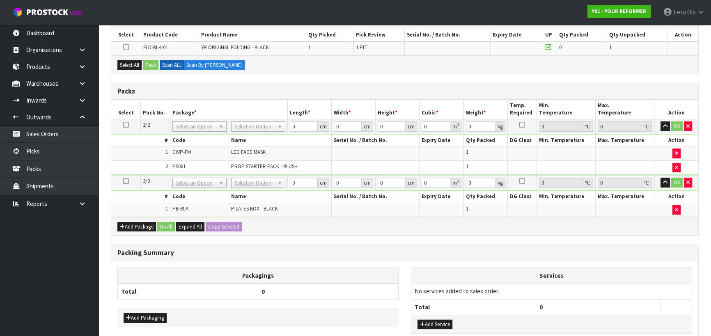
scroll to position [112, 0]
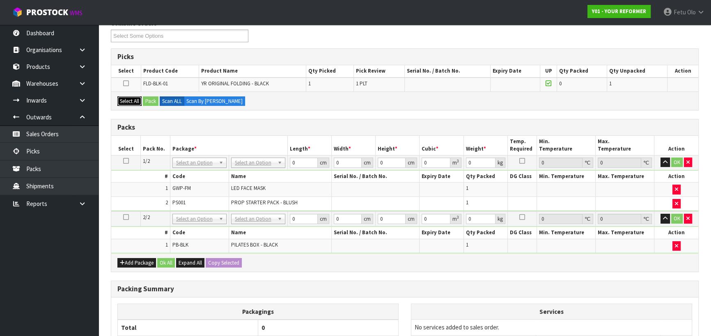
click at [128, 103] on button "Select All" at bounding box center [129, 101] width 24 height 10
click at [157, 102] on button "Pack" at bounding box center [151, 101] width 16 height 10
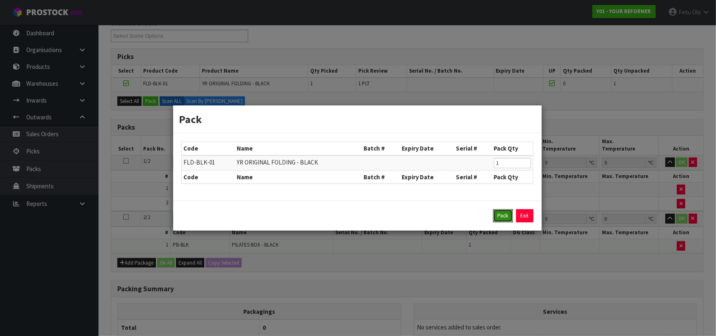
click at [505, 221] on button "Pack" at bounding box center [503, 215] width 20 height 13
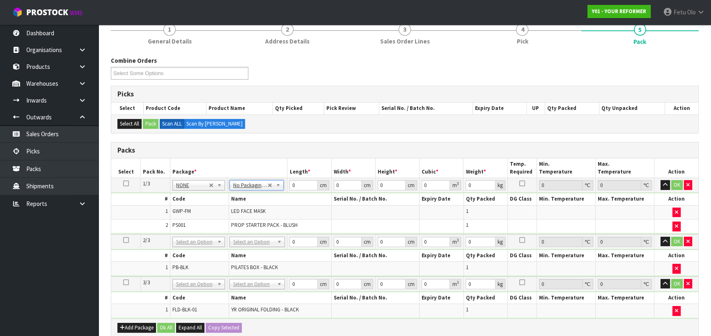
scroll to position [149, 0]
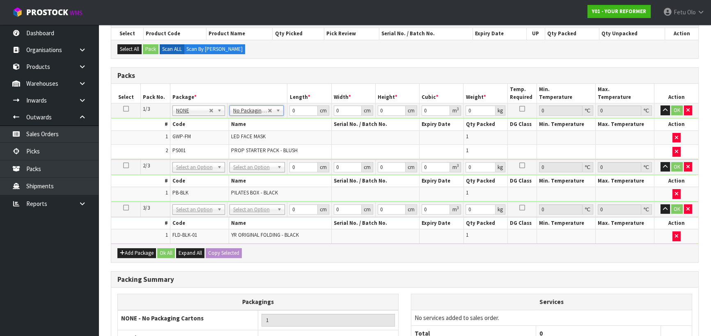
drag, startPoint x: 259, startPoint y: 170, endPoint x: 258, endPoint y: 181, distance: 11.6
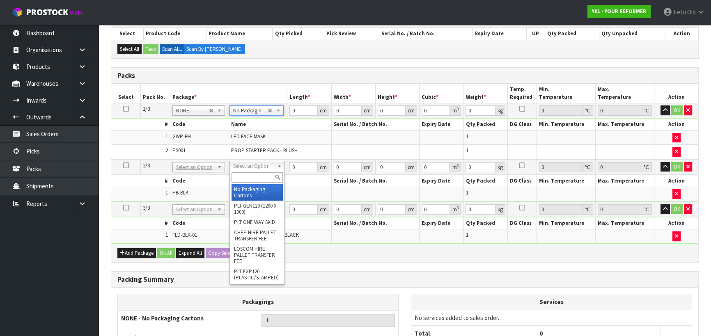
type input "2"
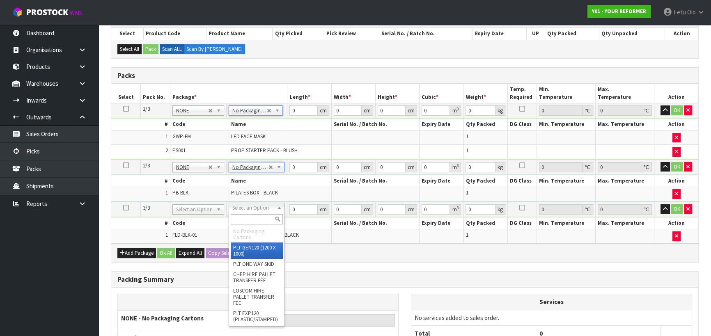
click at [252, 219] on input "text" at bounding box center [257, 219] width 52 height 10
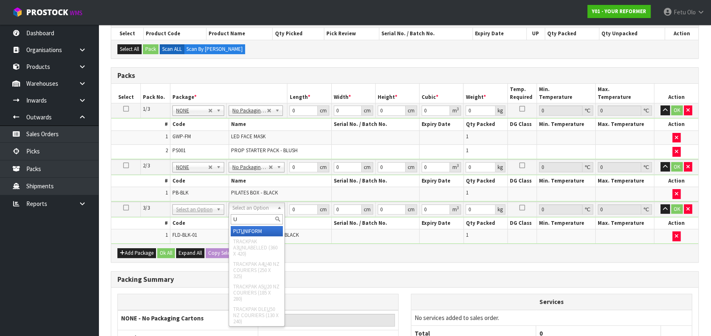
type input "U"
drag, startPoint x: 253, startPoint y: 230, endPoint x: 281, endPoint y: 167, distance: 69.5
type input "99"
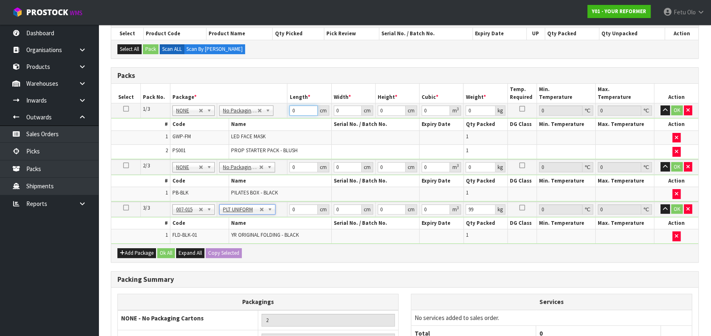
drag, startPoint x: 300, startPoint y: 109, endPoint x: 212, endPoint y: 137, distance: 91.9
click at [212, 137] on tbody "1/3 NONE 007-001 007-002 007-004 007-009 007-013 007-014 007-015 007-017 007-01…" at bounding box center [404, 131] width 587 height 56
type input "55"
type input "41"
type input "1"
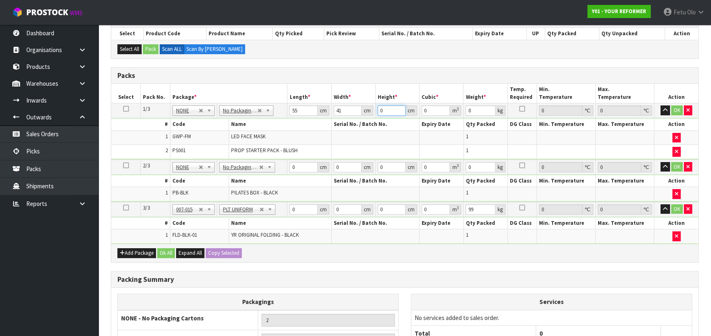
type input "0.002255"
type input "14"
type input "0.03157"
type input "14"
type input "6"
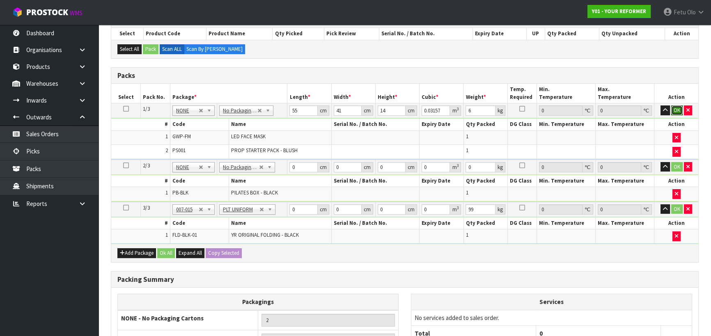
click button "OK" at bounding box center [676, 110] width 11 height 10
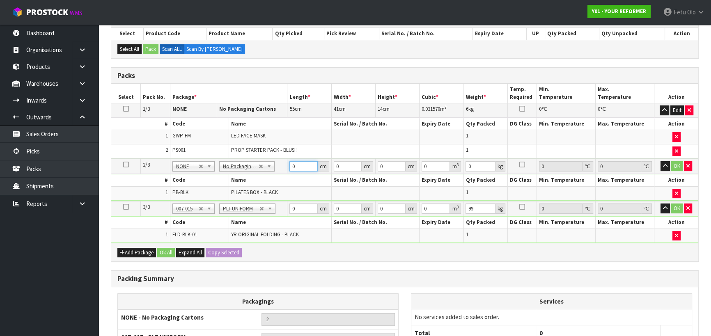
drag, startPoint x: 301, startPoint y: 165, endPoint x: 220, endPoint y: 164, distance: 80.9
click at [222, 167] on tr "2/3 NONE 007-001 007-002 007-004 007-009 007-013 007-014 007-015 007-017 007-01…" at bounding box center [404, 166] width 587 height 15
type input "7"
type input "32"
drag, startPoint x: 304, startPoint y: 165, endPoint x: 239, endPoint y: 182, distance: 67.1
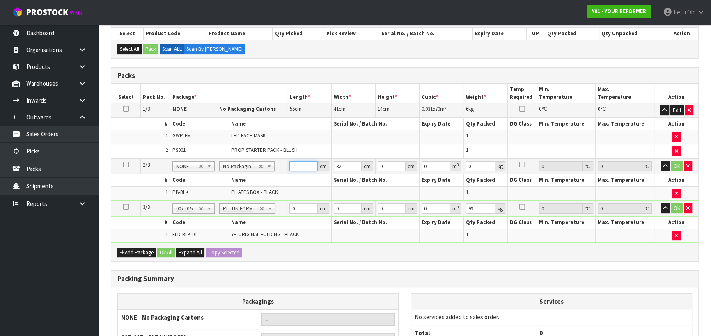
click at [239, 182] on tbody "2/3 NONE 007-001 007-002 007-004 007-009 007-013 007-014 007-015 007-017 007-01…" at bounding box center [404, 180] width 587 height 42
type input "73"
type input "32"
type input "4"
type input "0.009344"
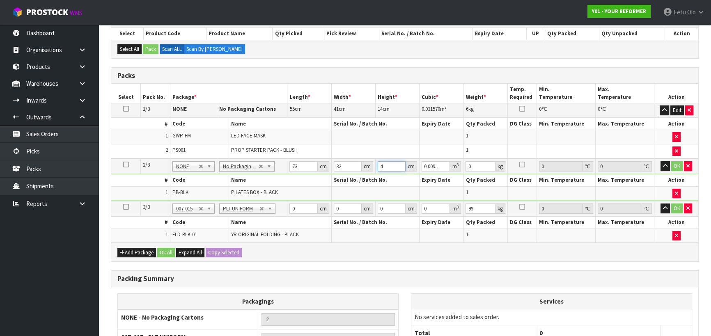
type input "45"
type input "0.10512"
type input "45"
type input "8"
click button "OK" at bounding box center [676, 166] width 11 height 10
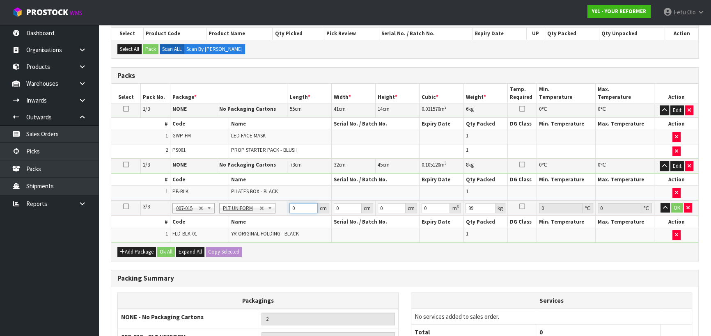
drag, startPoint x: 299, startPoint y: 204, endPoint x: 245, endPoint y: 214, distance: 55.1
click at [245, 214] on tbody "3/3 NONE 007-001 007-002 007-004 007-009 007-013 007-014 007-015 007-017 007-01…" at bounding box center [404, 222] width 587 height 42
type input "139"
type input "73"
type input "5"
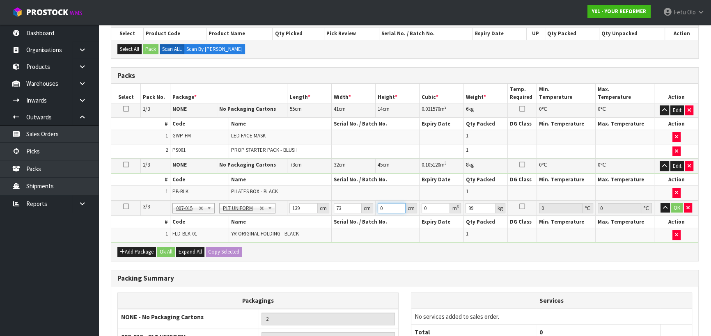
type input "0.050735"
type input "58"
type input "0.588526"
type input "58"
type input "105"
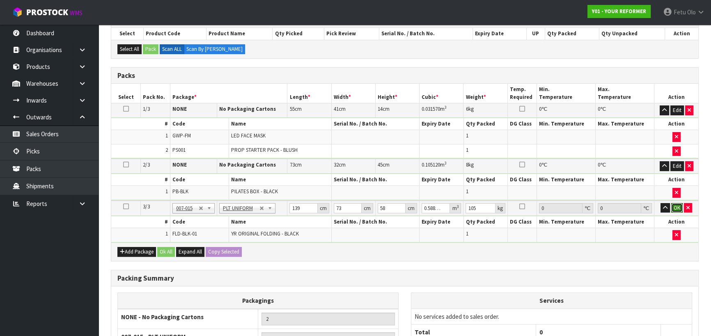
click button "OK" at bounding box center [676, 208] width 11 height 10
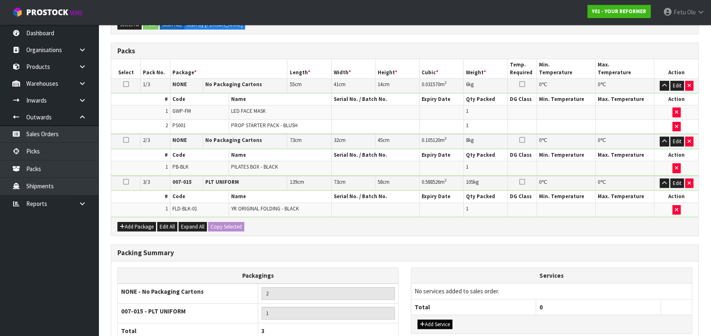
scroll to position [246, 0]
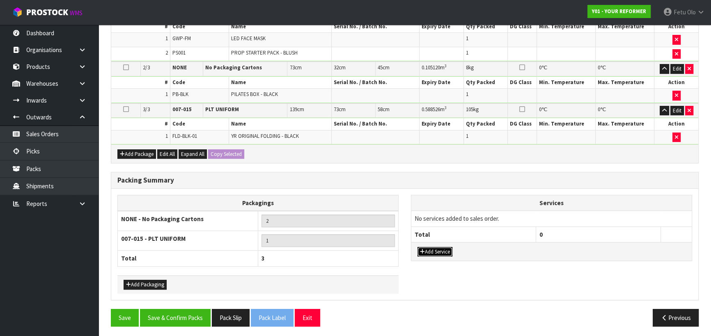
click at [425, 247] on button "Add Service" at bounding box center [434, 252] width 35 height 10
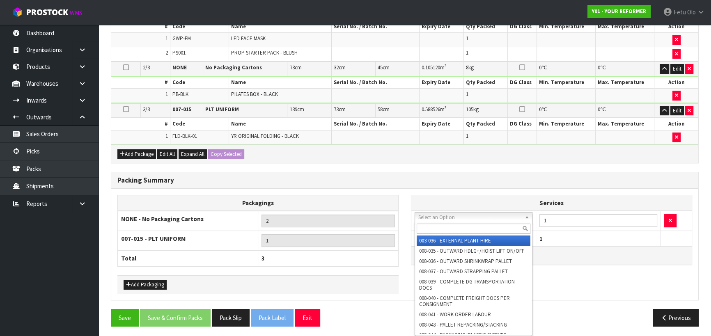
click at [434, 227] on input "text" at bounding box center [474, 229] width 114 height 10
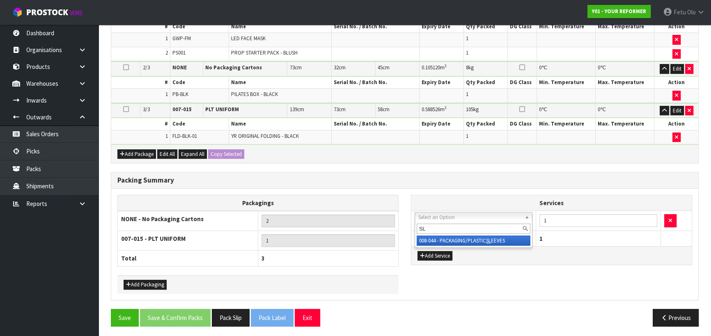
type input "SL"
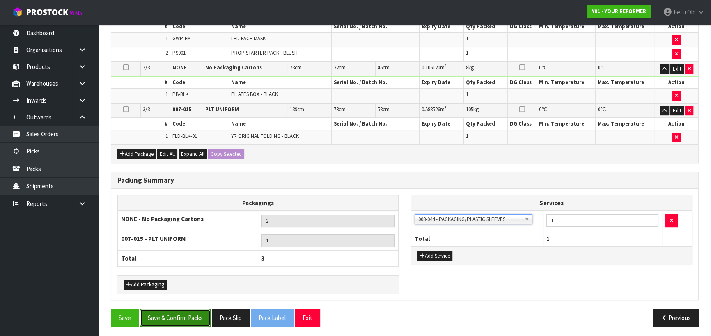
click at [191, 309] on button "Save & Confirm Packs" at bounding box center [175, 318] width 71 height 18
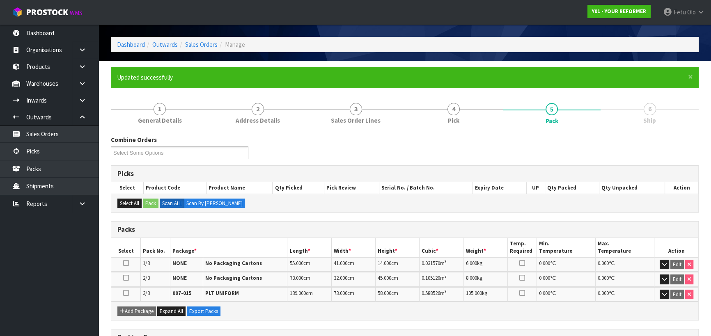
scroll to position [0, 0]
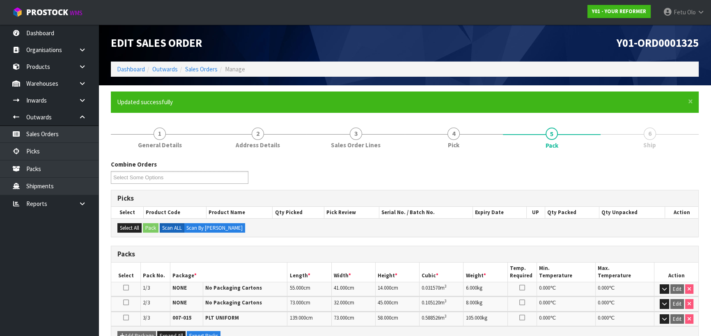
click at [477, 190] on div "Picks Select Product Code Product Name Qty Picked Pick Review Serial No. / Batc…" at bounding box center [405, 213] width 588 height 47
click at [130, 69] on link "Dashboard" at bounding box center [131, 69] width 28 height 8
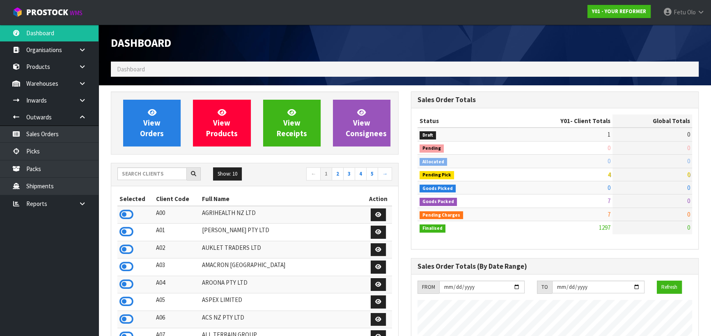
scroll to position [621, 300]
click at [153, 177] on input "text" at bounding box center [151, 173] width 69 height 13
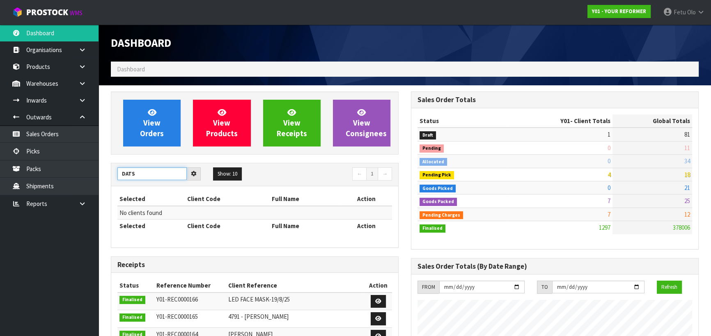
type input "DATS"
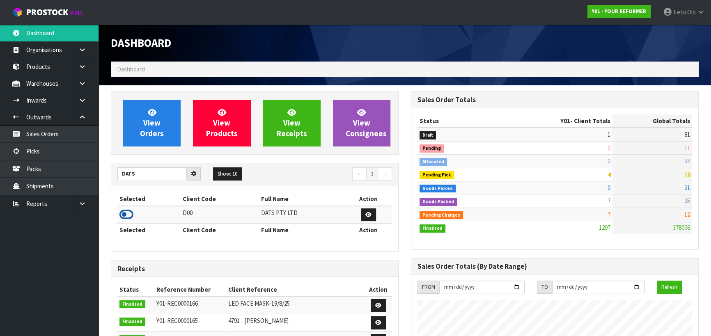
click at [125, 213] on icon at bounding box center [126, 214] width 14 height 12
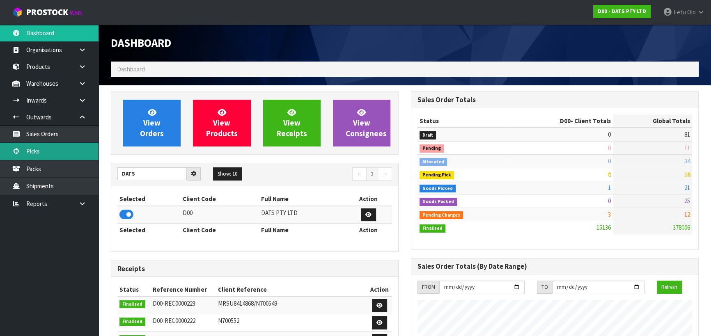
click at [69, 156] on link "Picks" at bounding box center [49, 151] width 98 height 17
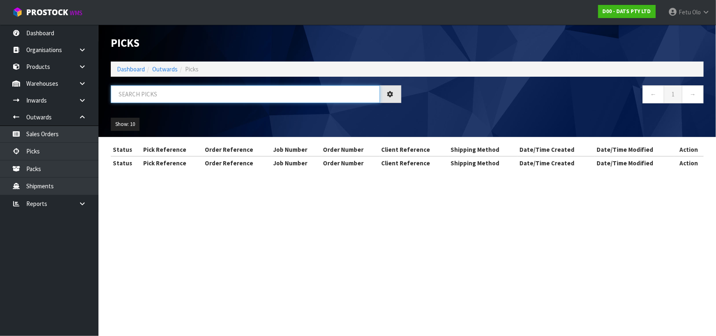
click at [208, 94] on input "text" at bounding box center [245, 94] width 269 height 18
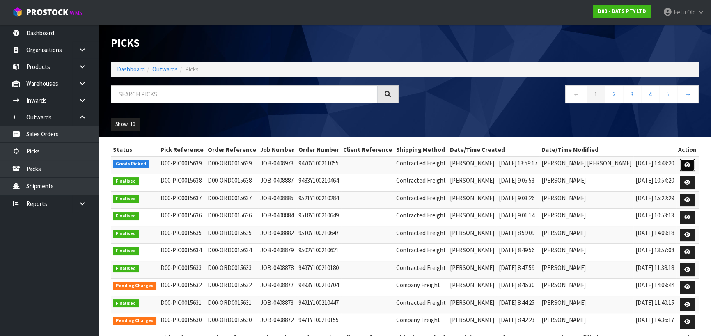
click at [684, 166] on icon at bounding box center [687, 165] width 6 height 5
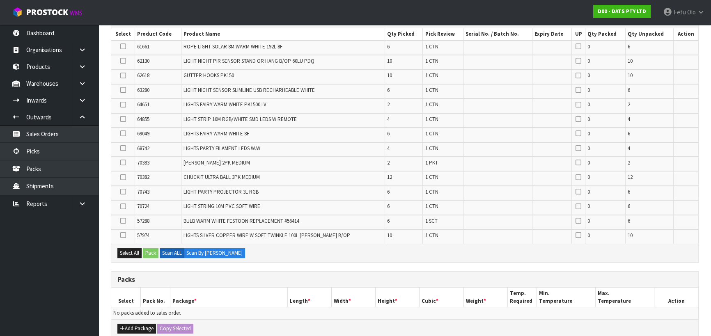
scroll to position [186, 0]
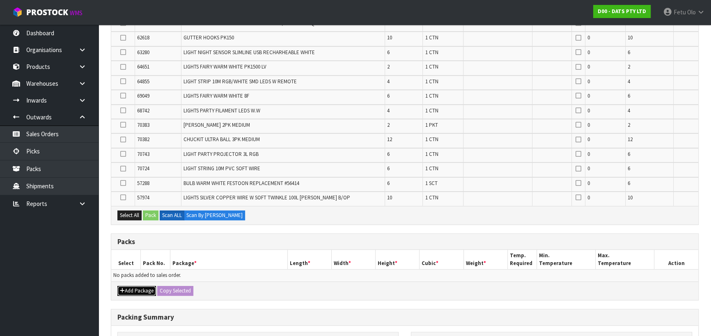
click at [134, 286] on button "Add Package" at bounding box center [136, 291] width 39 height 10
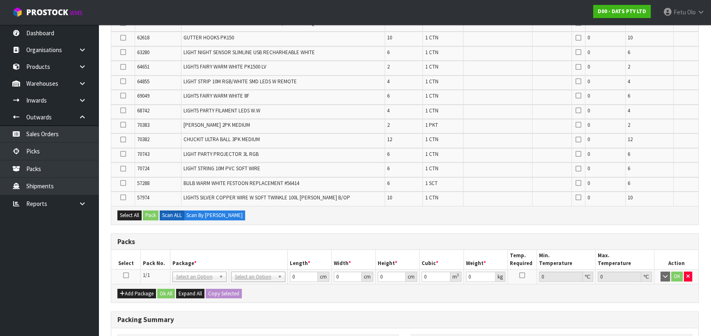
click at [123, 275] on icon at bounding box center [126, 275] width 6 height 0
click at [59, 272] on ul "Dashboard Organisations Clients Consignees Carriers Products Categories Serial …" at bounding box center [49, 180] width 98 height 311
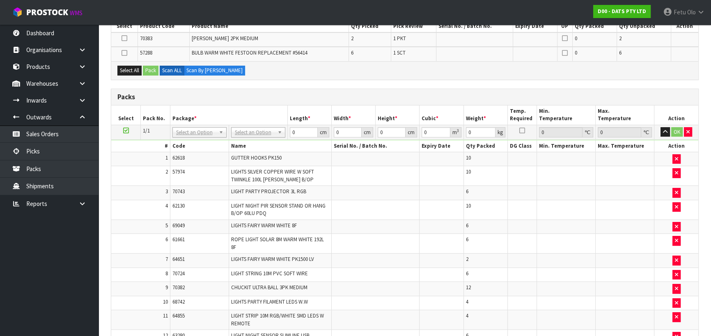
scroll to position [0, 0]
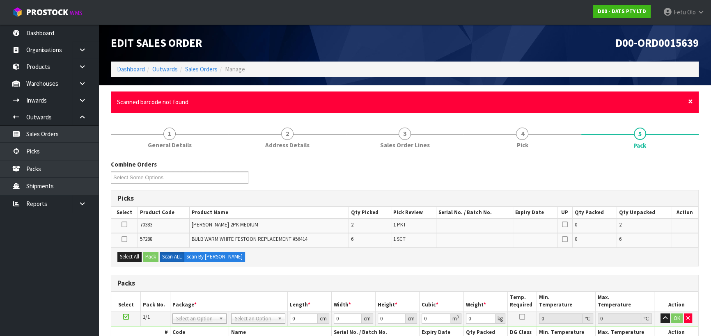
click at [691, 101] on span "×" at bounding box center [690, 101] width 5 height 11
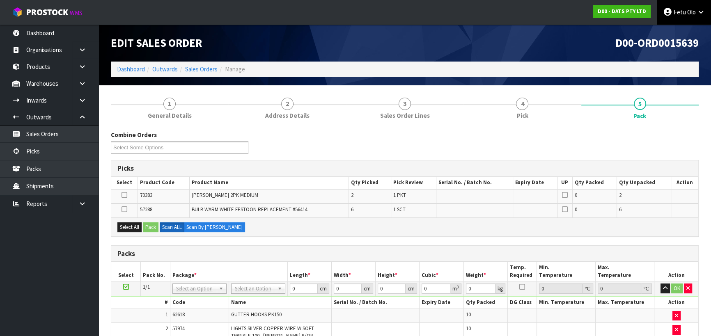
click at [687, 14] on span "Olo" at bounding box center [691, 12] width 9 height 8
click at [680, 35] on link "Logout" at bounding box center [678, 32] width 65 height 11
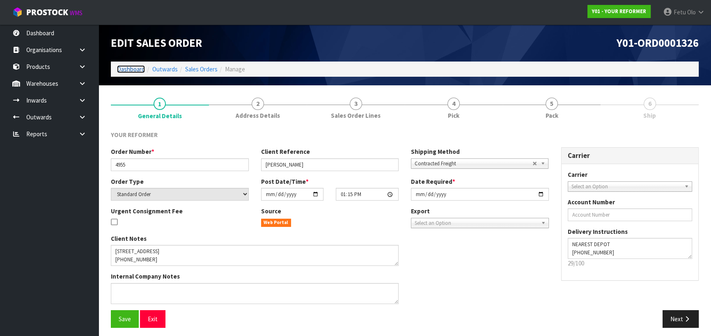
click at [135, 71] on link "Dashboard" at bounding box center [131, 69] width 28 height 8
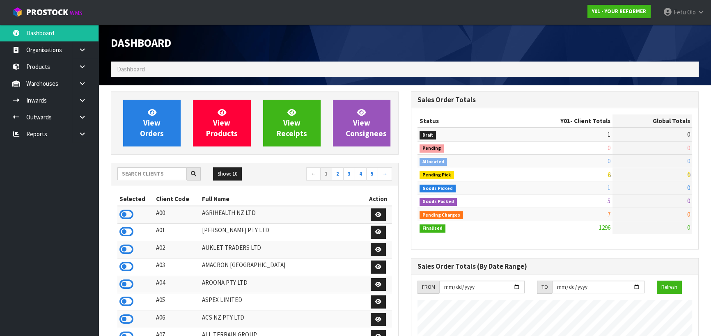
scroll to position [621, 300]
click at [161, 178] on input "text" at bounding box center [151, 173] width 69 height 13
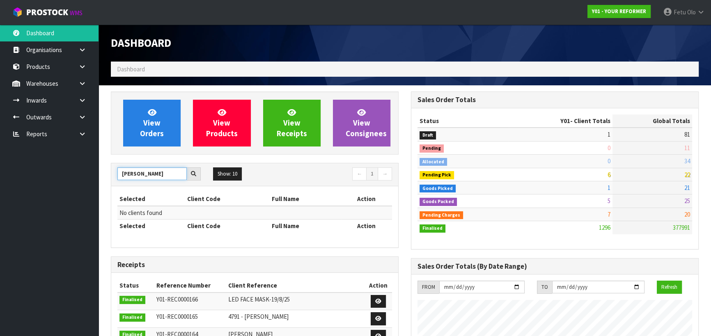
click at [131, 172] on input "NERIO" at bounding box center [151, 173] width 69 height 13
drag, startPoint x: 131, startPoint y: 172, endPoint x: 123, endPoint y: 170, distance: 8.4
click at [130, 172] on input "NERIO" at bounding box center [151, 173] width 69 height 13
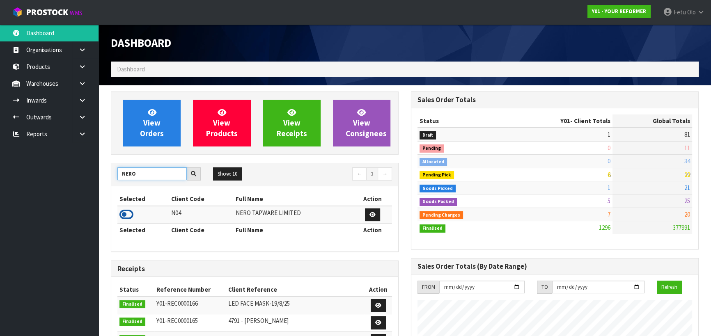
type input "NERO"
click at [122, 212] on icon at bounding box center [126, 214] width 14 height 12
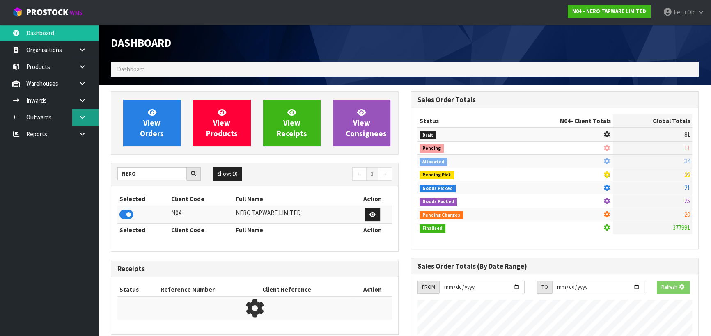
scroll to position [647, 300]
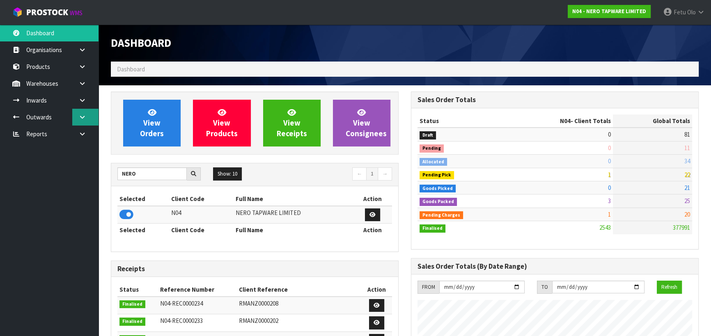
click at [81, 117] on icon at bounding box center [82, 117] width 8 height 6
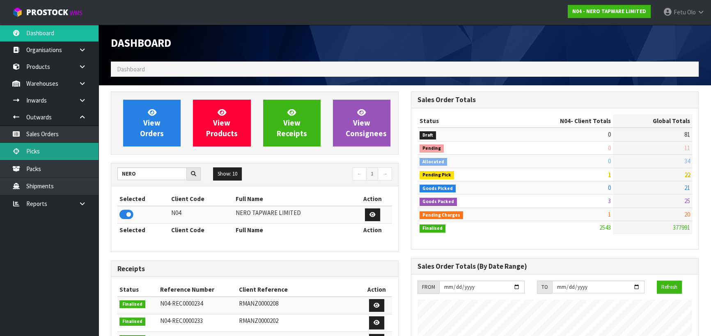
click at [46, 151] on link "Picks" at bounding box center [49, 151] width 98 height 17
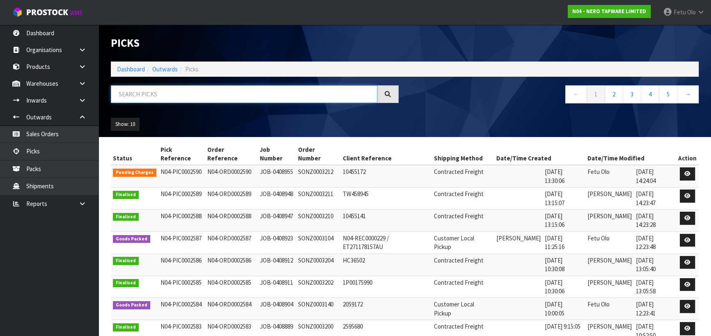
click at [183, 96] on input "text" at bounding box center [244, 94] width 266 height 18
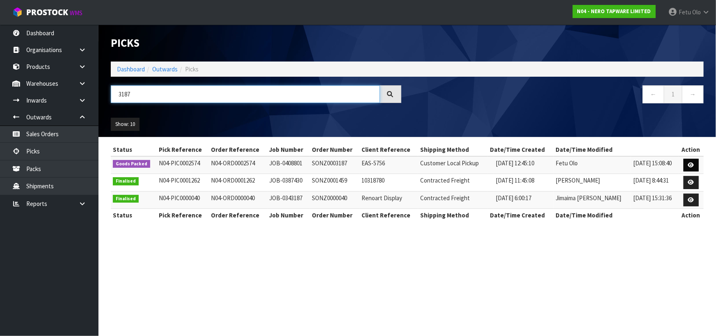
type input "3187"
click at [692, 164] on icon at bounding box center [691, 165] width 6 height 5
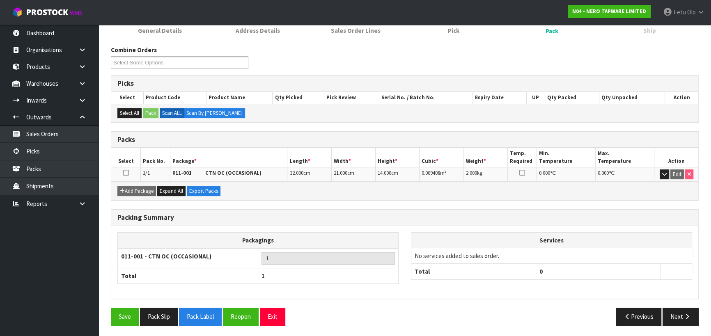
scroll to position [85, 0]
drag, startPoint x: 678, startPoint y: 311, endPoint x: 608, endPoint y: 282, distance: 75.6
click at [678, 311] on button "Next" at bounding box center [680, 316] width 36 height 18
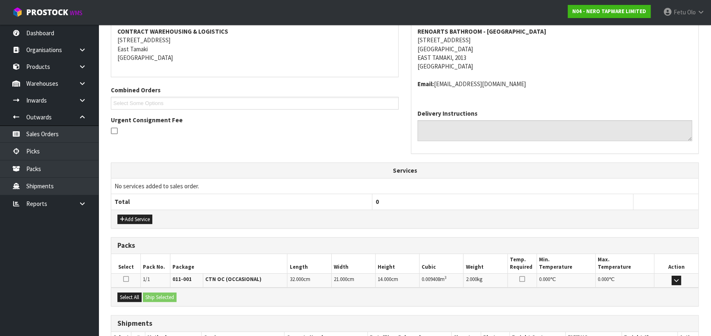
scroll to position [71, 0]
